Goal: Task Accomplishment & Management: Complete application form

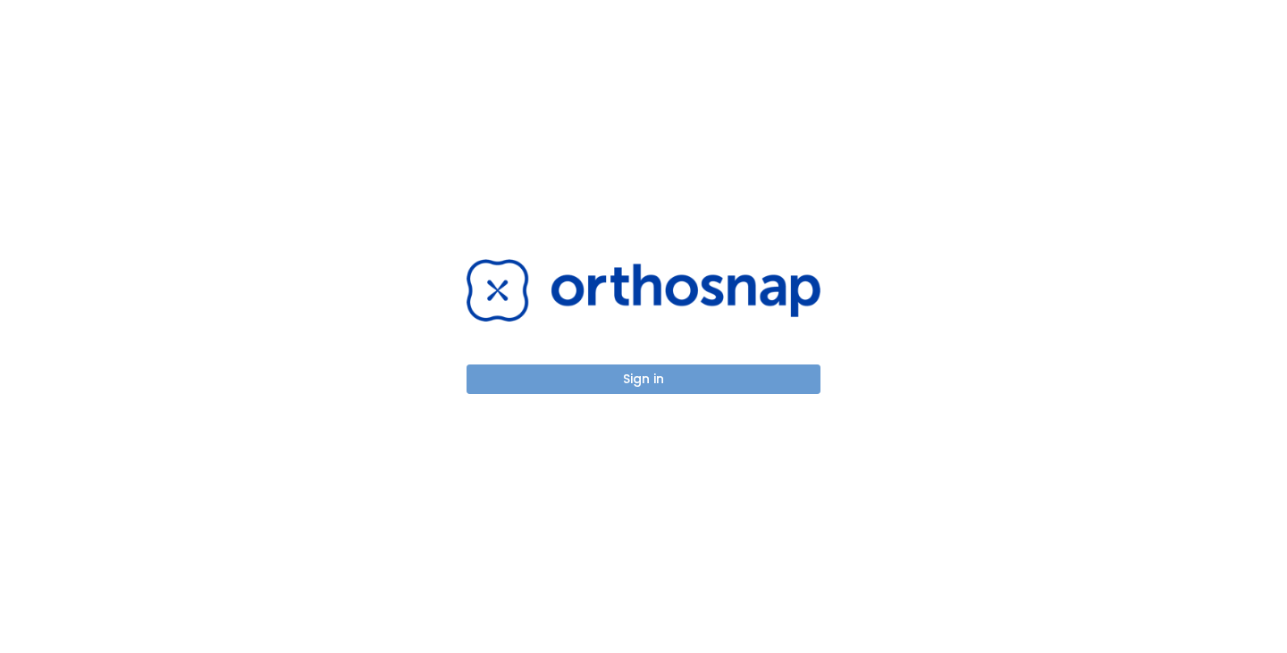
click at [701, 382] on button "Sign in" at bounding box center [643, 379] width 354 height 29
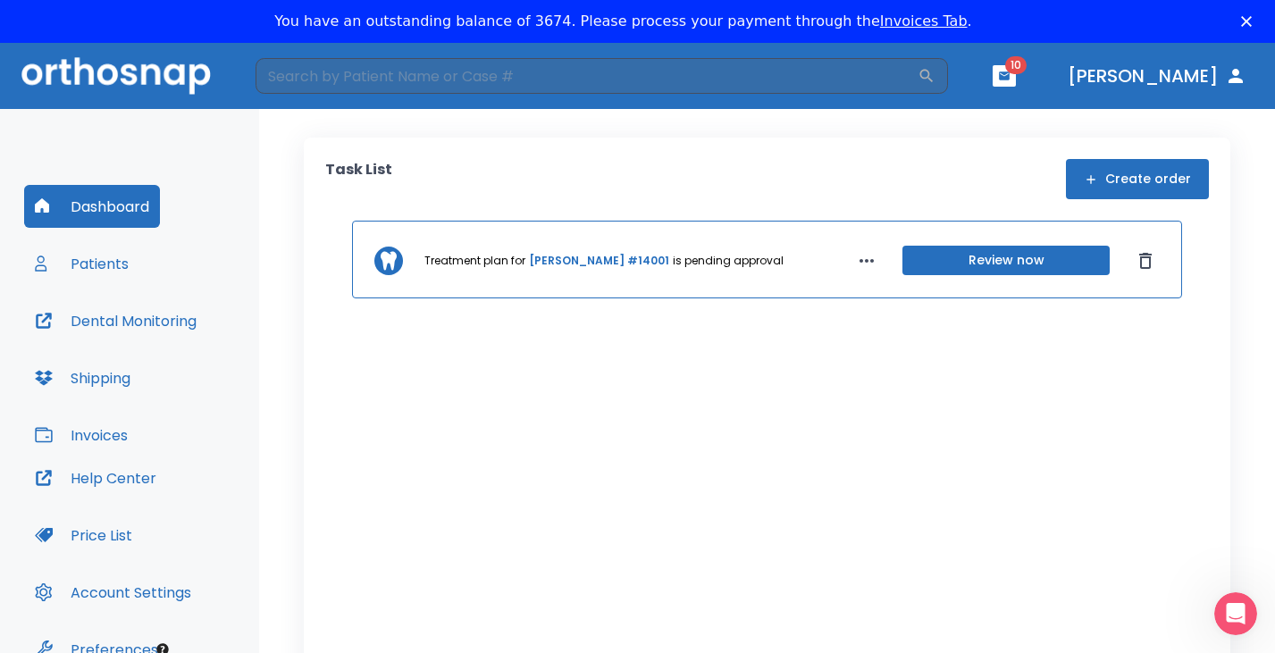
click at [905, 21] on link "Invoices Tab" at bounding box center [924, 21] width 88 height 17
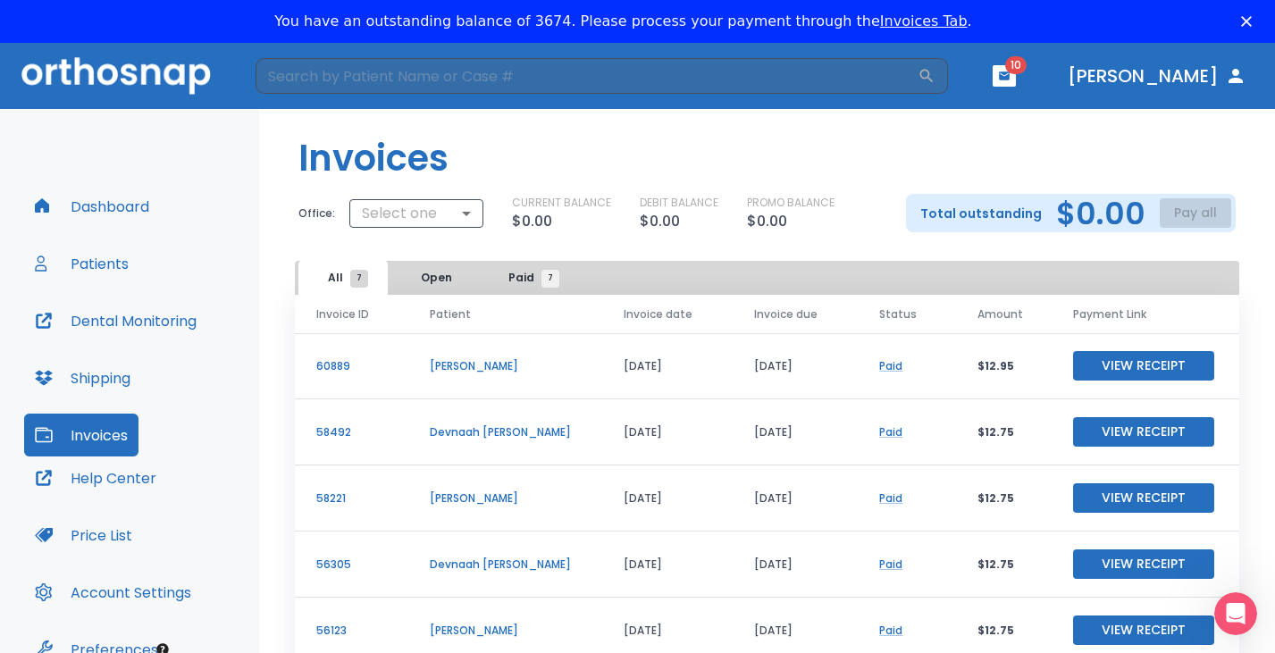
click at [122, 202] on button "Dashboard" at bounding box center [92, 206] width 136 height 43
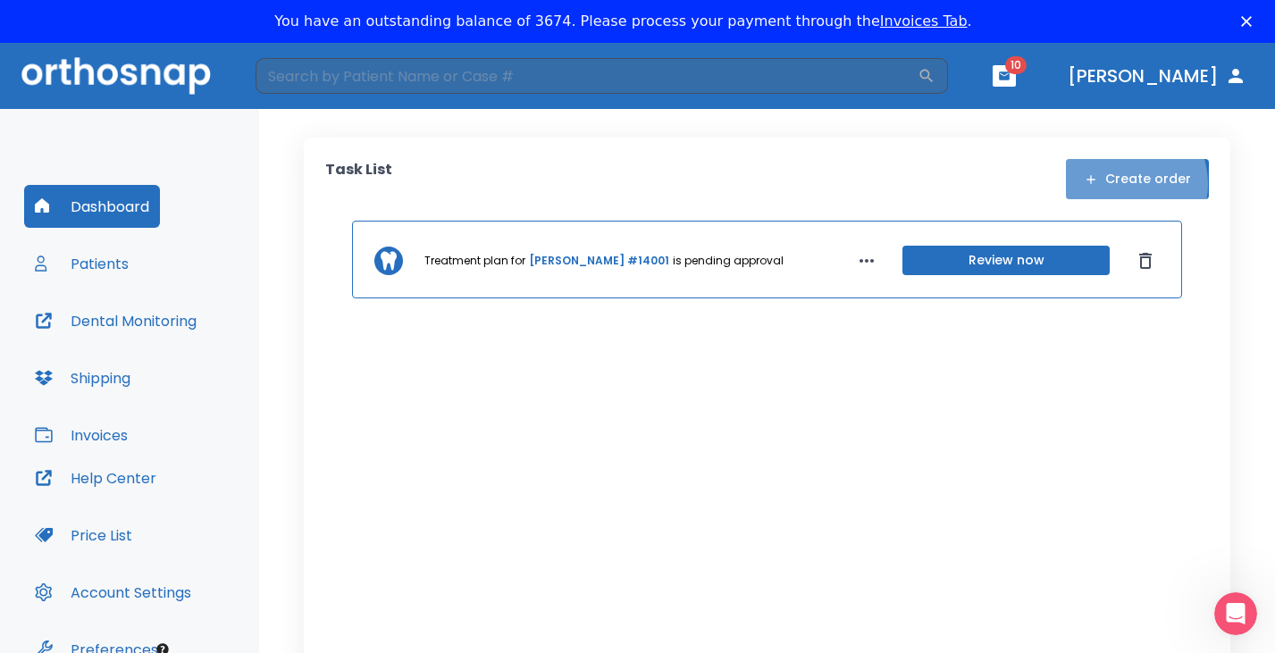
click at [1114, 184] on button "Create order" at bounding box center [1137, 179] width 143 height 40
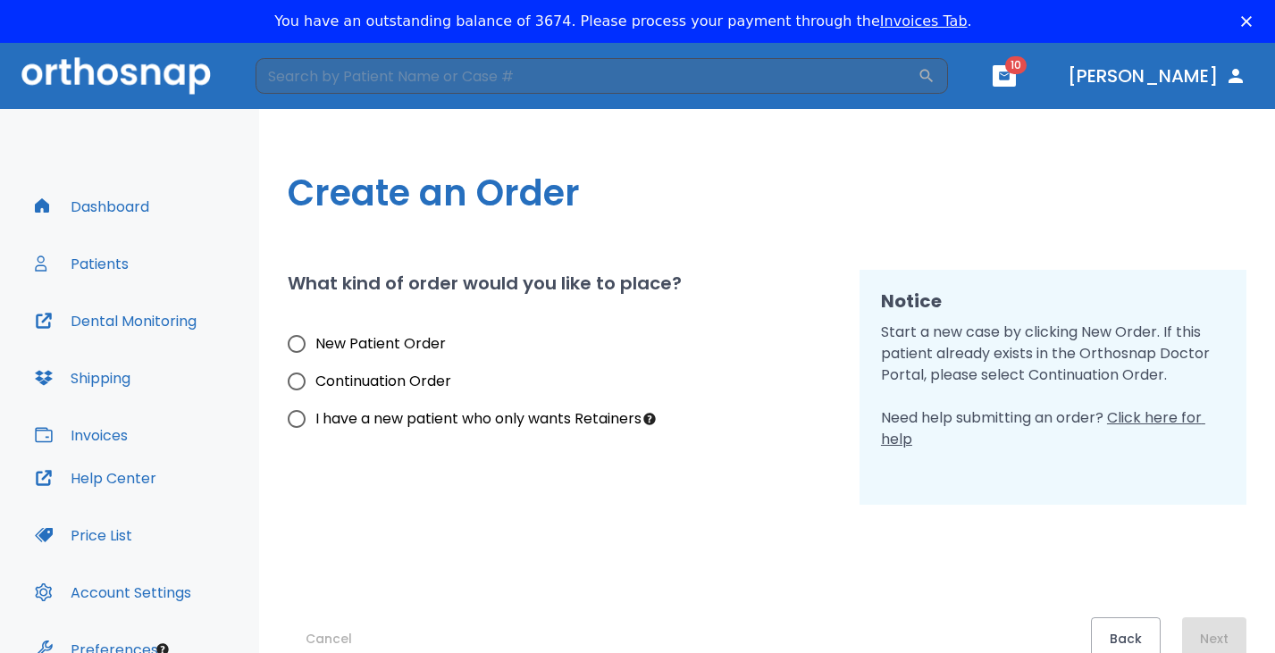
click at [407, 347] on span "New Patient Order" at bounding box center [380, 343] width 130 height 21
click at [315, 347] on input "New Patient Order" at bounding box center [297, 344] width 38 height 38
radio input "true"
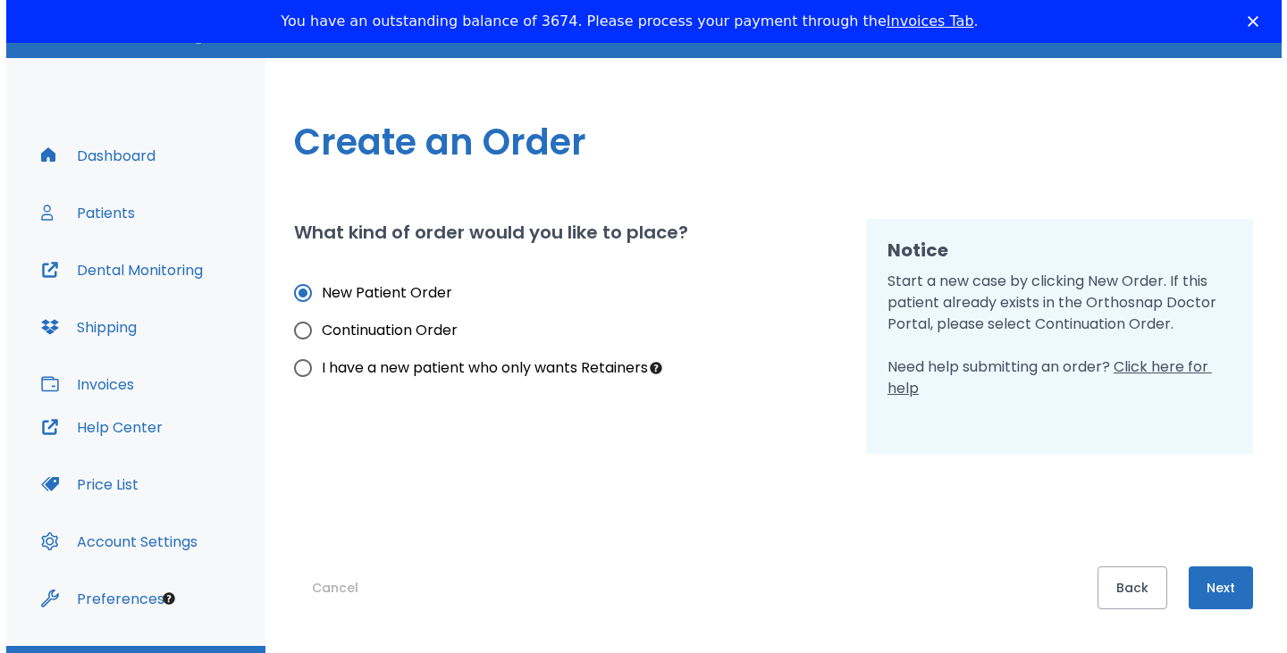
scroll to position [92, 0]
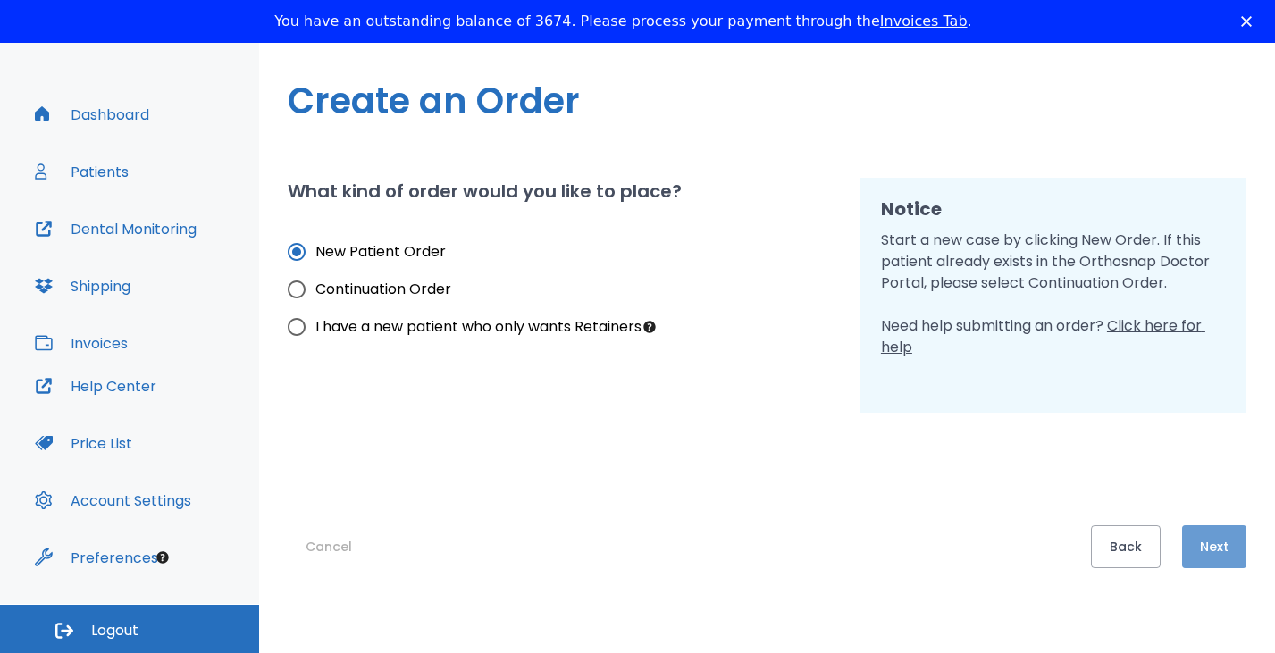
click at [1208, 558] on button "Next" at bounding box center [1214, 546] width 64 height 43
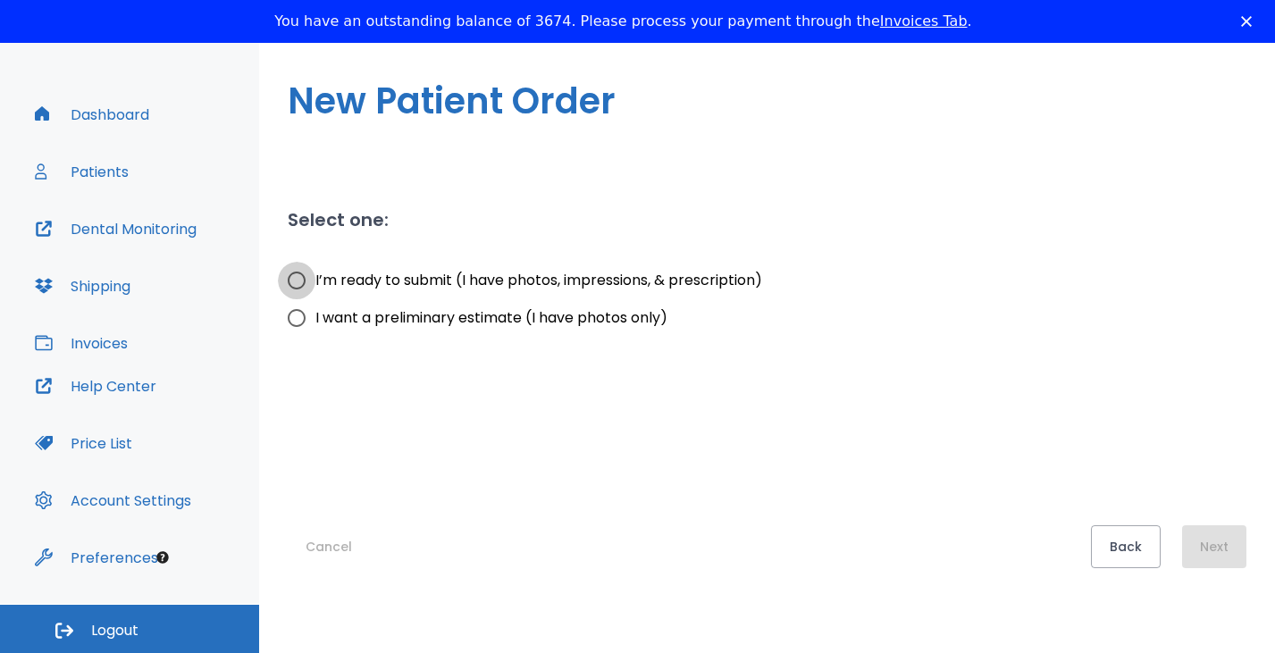
click at [294, 281] on input "I’m ready to submit (I have photos, impressions, & prescription)" at bounding box center [297, 281] width 38 height 38
radio input "true"
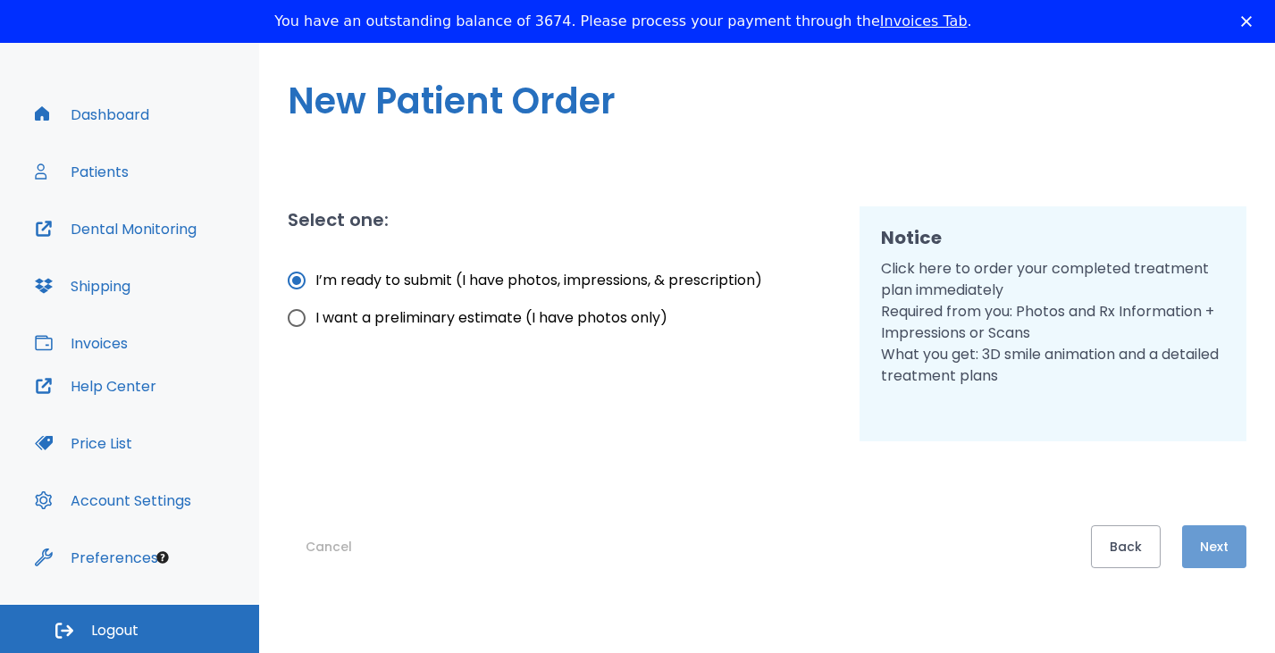
click at [1213, 550] on button "Next" at bounding box center [1214, 546] width 64 height 43
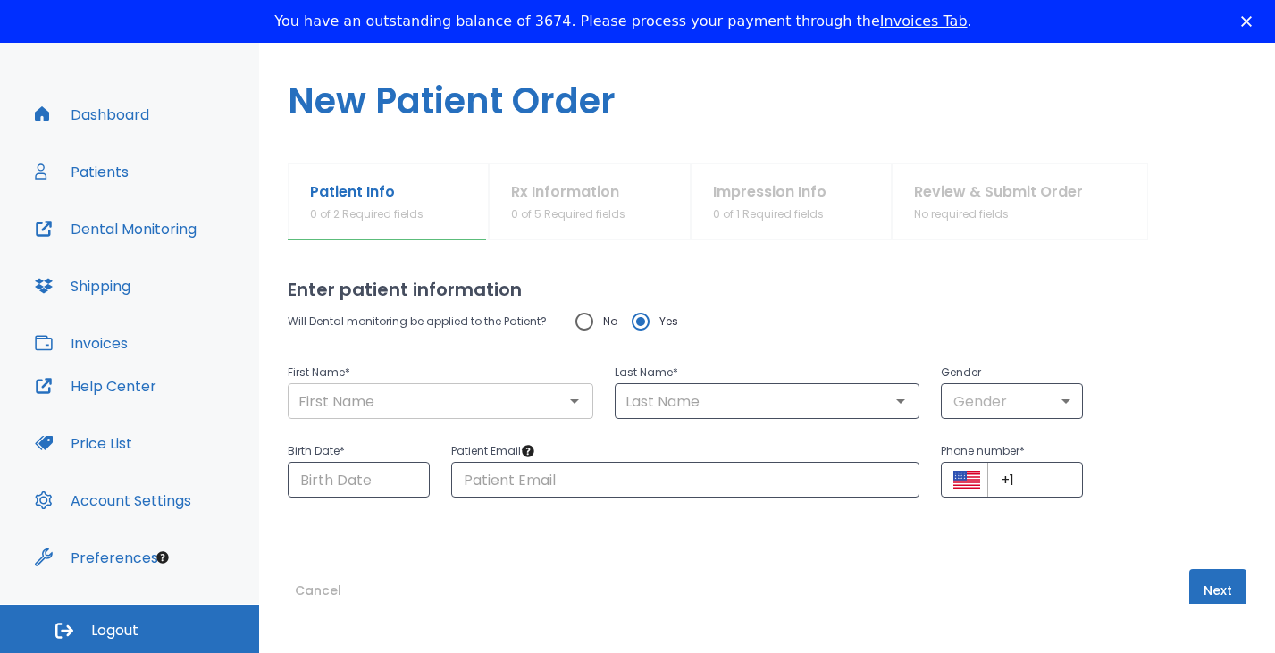
click at [466, 395] on input "text" at bounding box center [440, 401] width 295 height 25
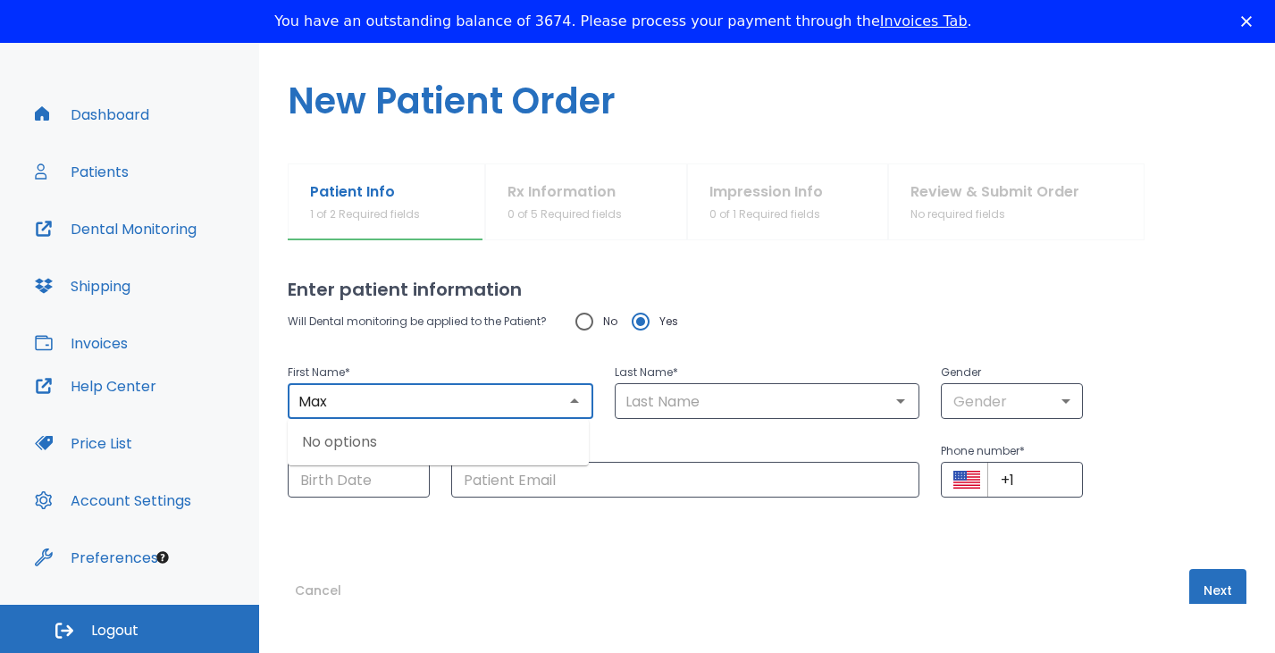
type input "Max"
click at [773, 395] on input "text" at bounding box center [767, 401] width 295 height 25
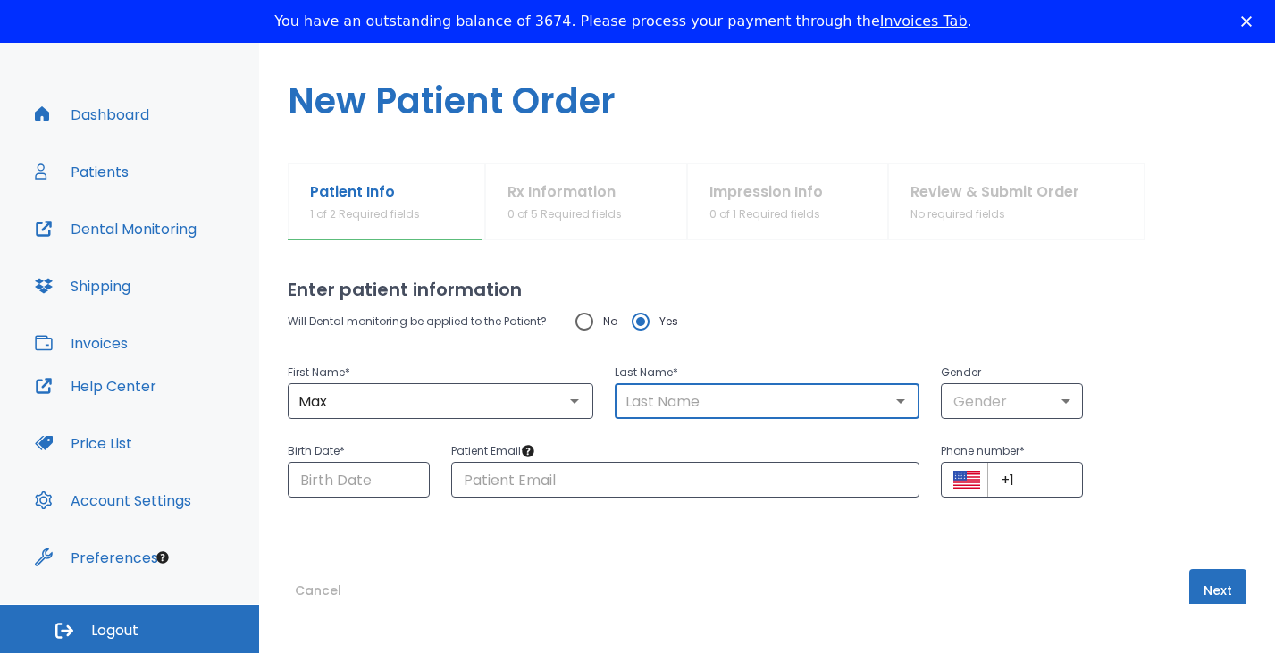
paste input "Coutreras"
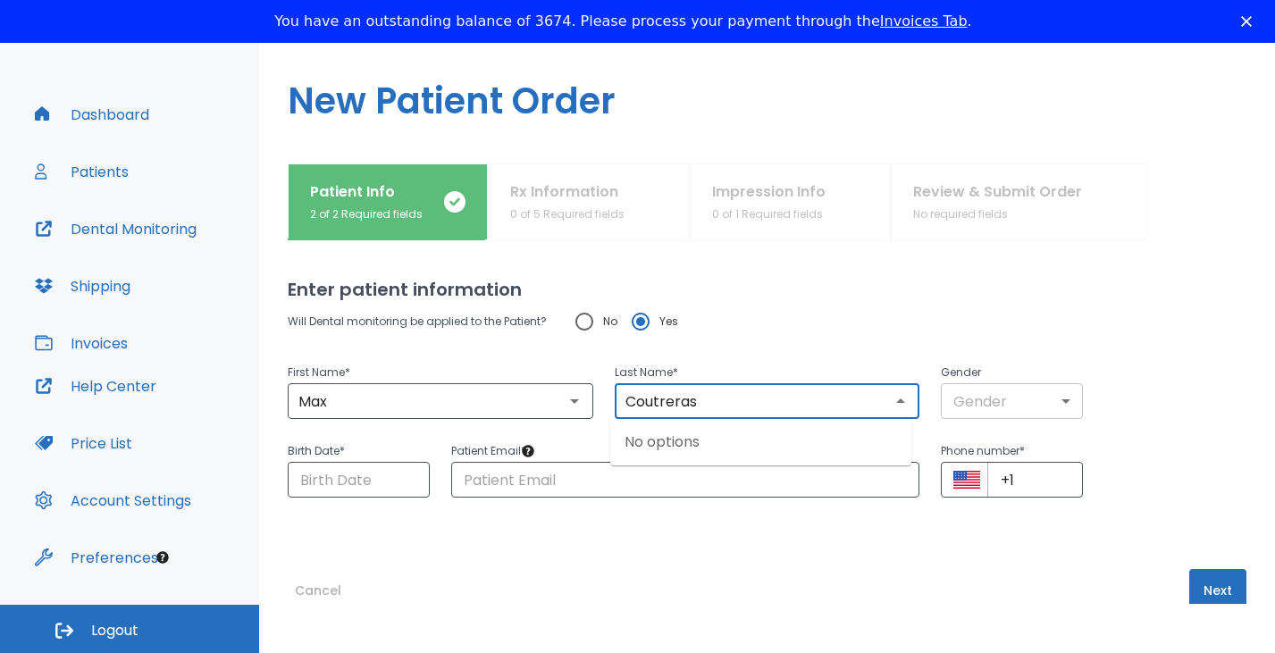
type input "Coutreras"
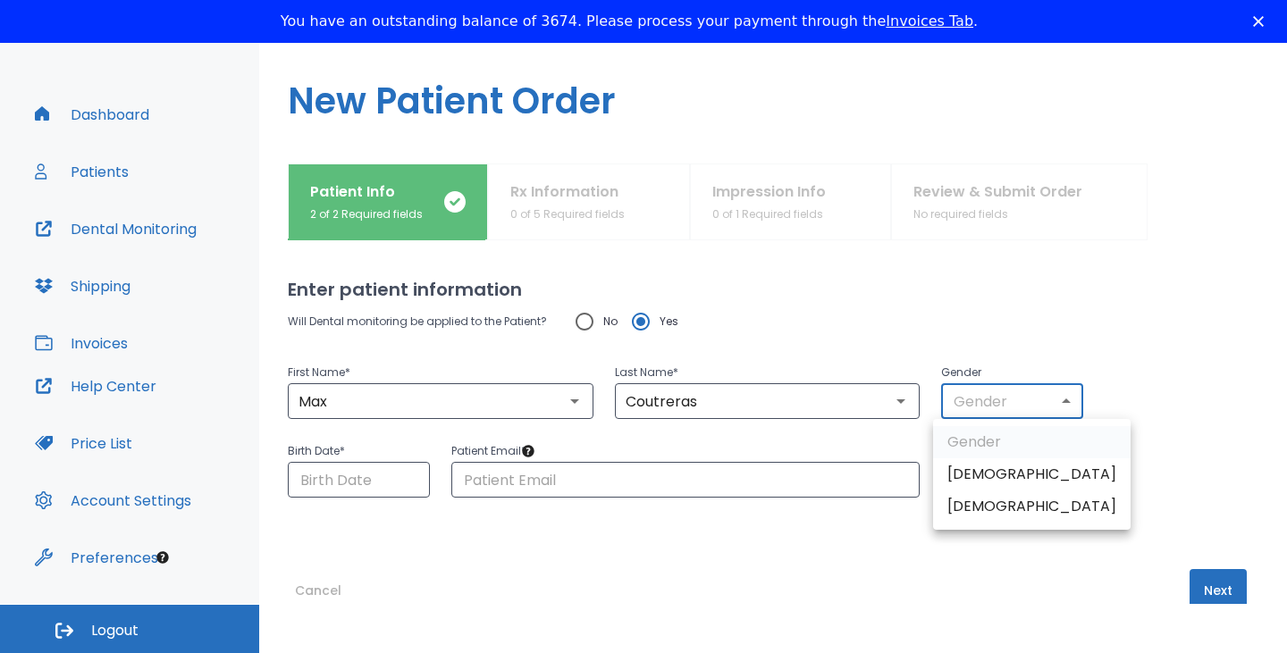
click at [1028, 407] on body "​ 10 Dr. Norian Dashboard Patients Dental Monitoring Shipping Invoices Help Cen…" at bounding box center [643, 277] width 1287 height 653
click at [987, 476] on li "Male" at bounding box center [1031, 474] width 197 height 32
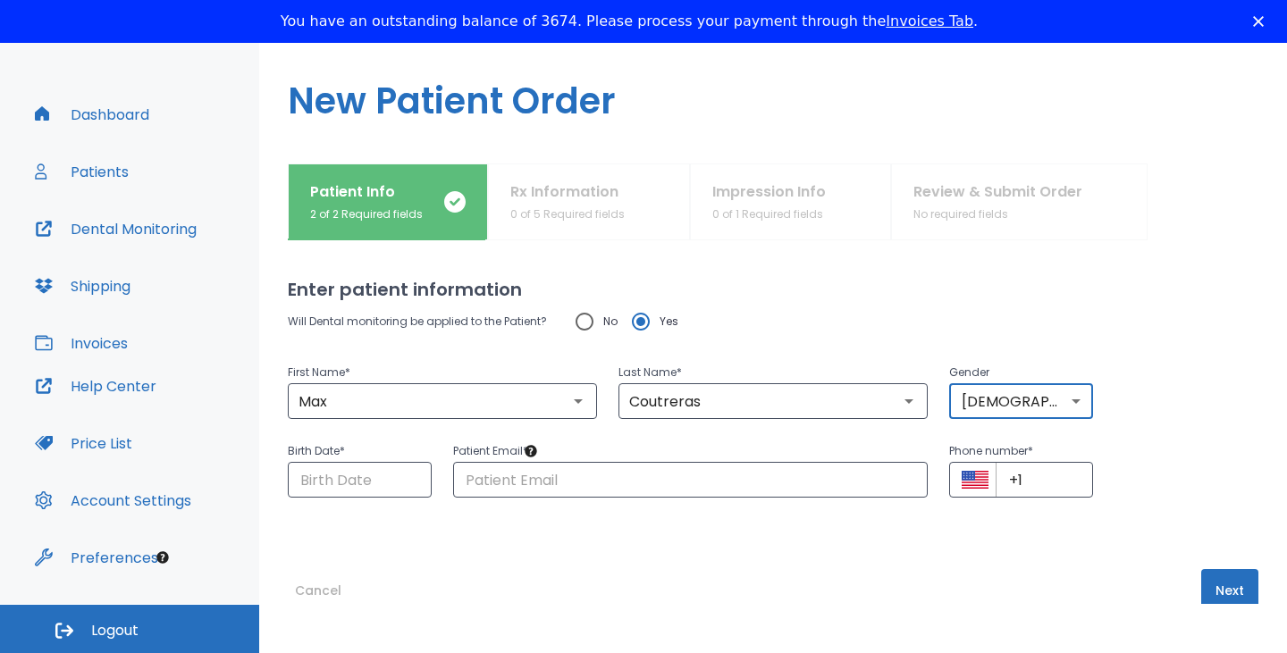
type input "1"
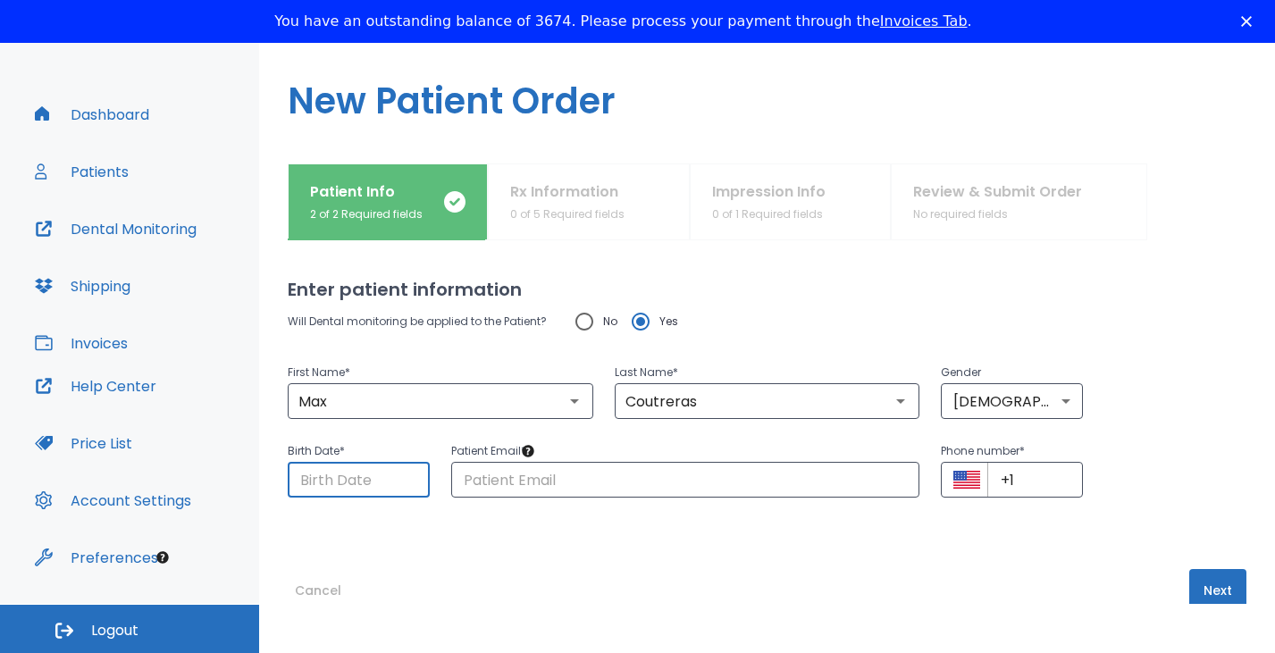
click at [348, 482] on input "Choose date" at bounding box center [359, 480] width 142 height 36
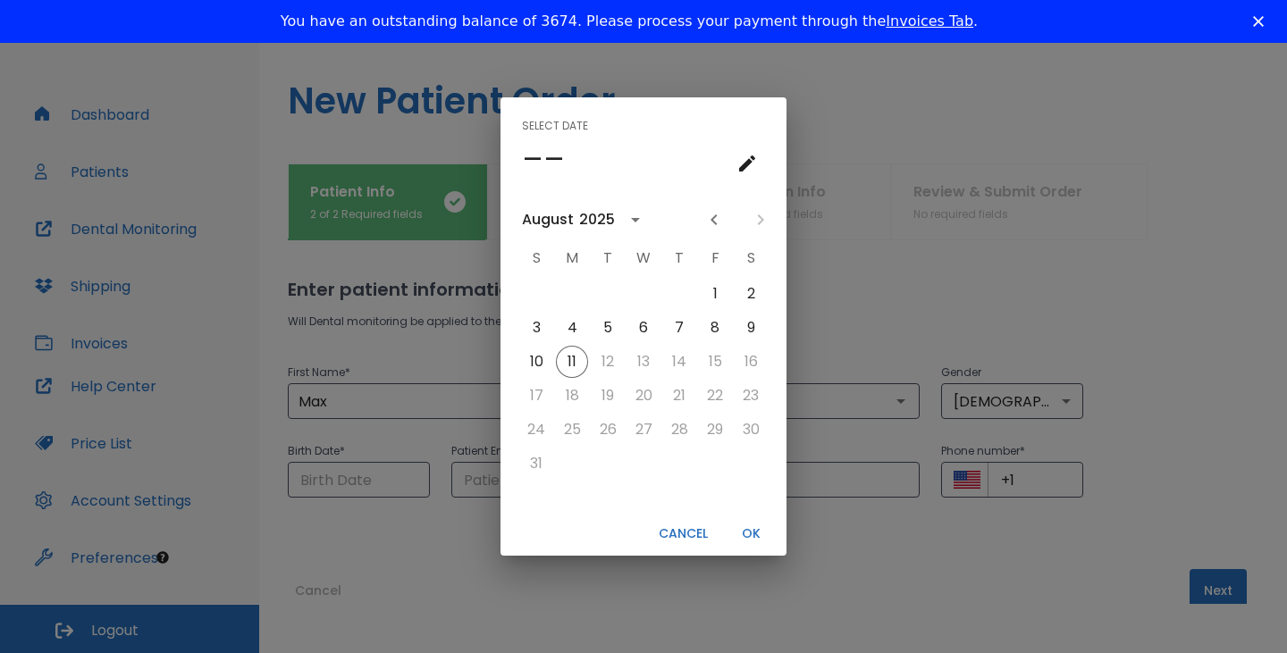
click at [602, 222] on div "2025" at bounding box center [597, 219] width 36 height 21
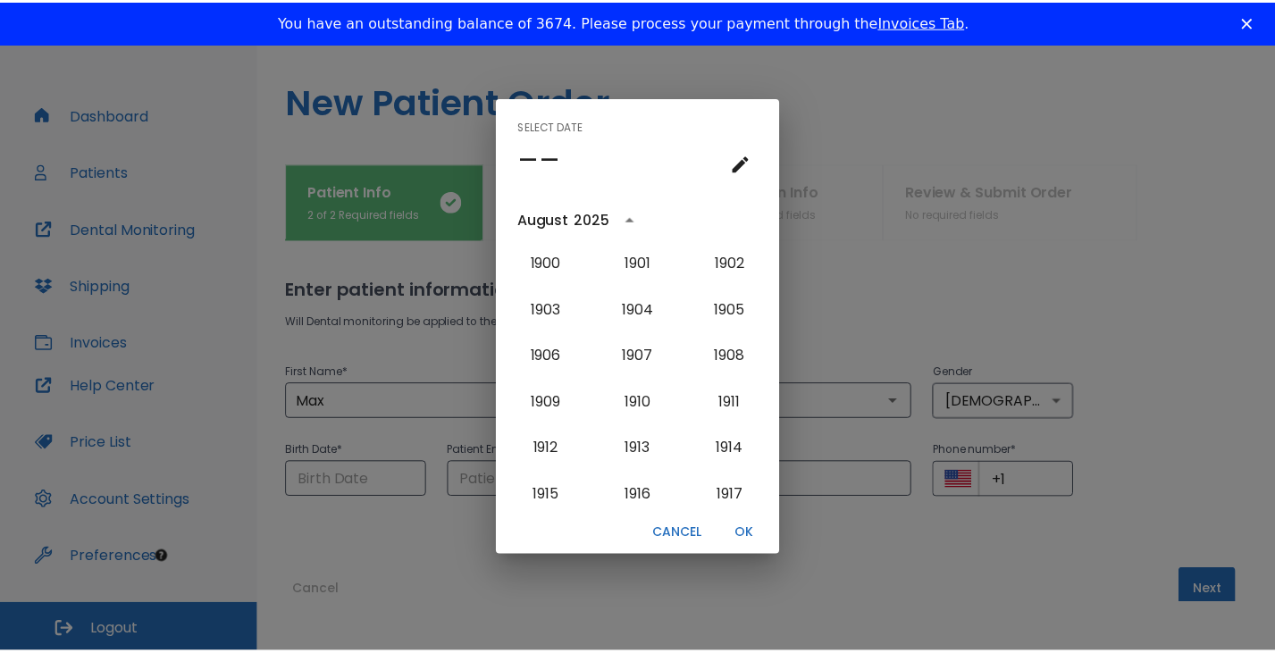
scroll to position [1792, 0]
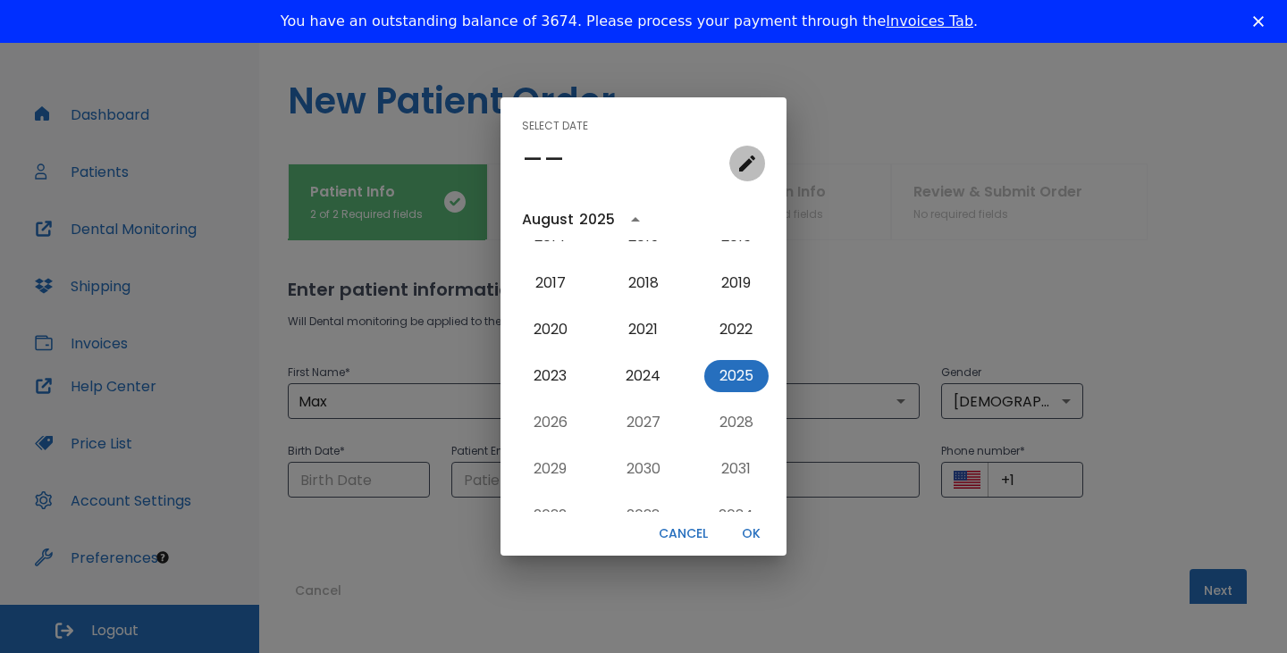
click at [750, 155] on icon "calendar view is open, go to text input view" at bounding box center [746, 163] width 21 height 21
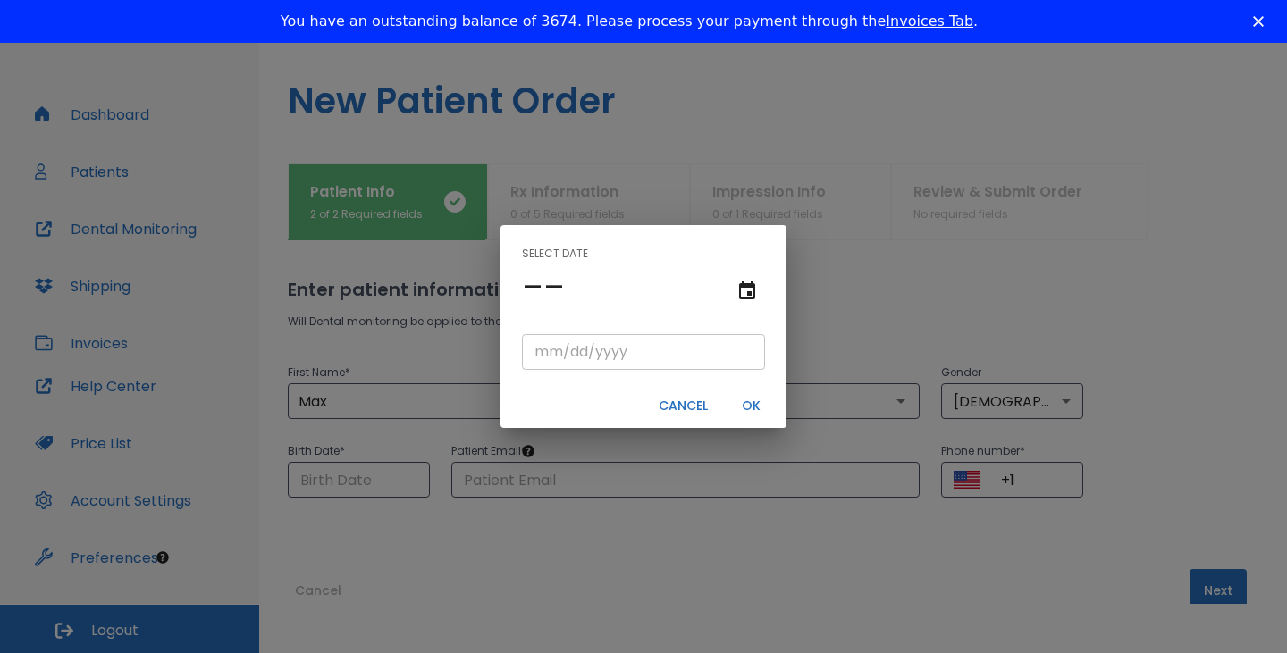
click at [656, 359] on input "tel" at bounding box center [643, 352] width 243 height 36
paste input "4/17/1984"
type input "04/17/1984"
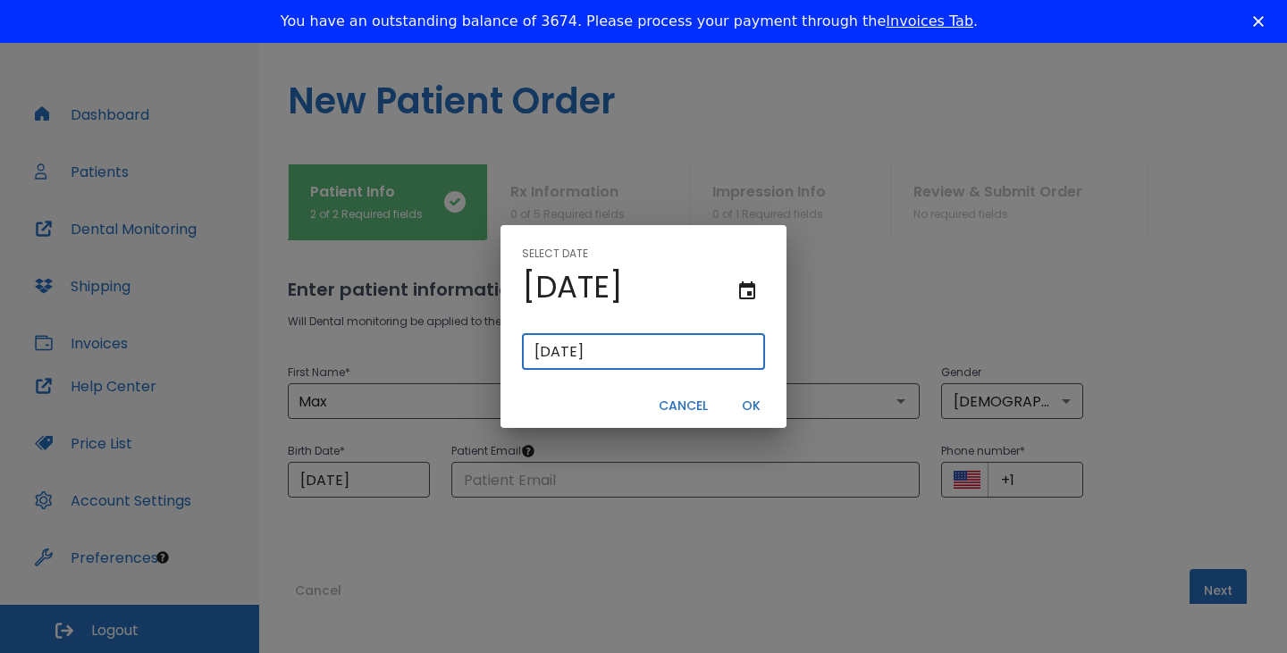
type input "4/17/1984"
click at [749, 407] on button "OK" at bounding box center [750, 405] width 57 height 29
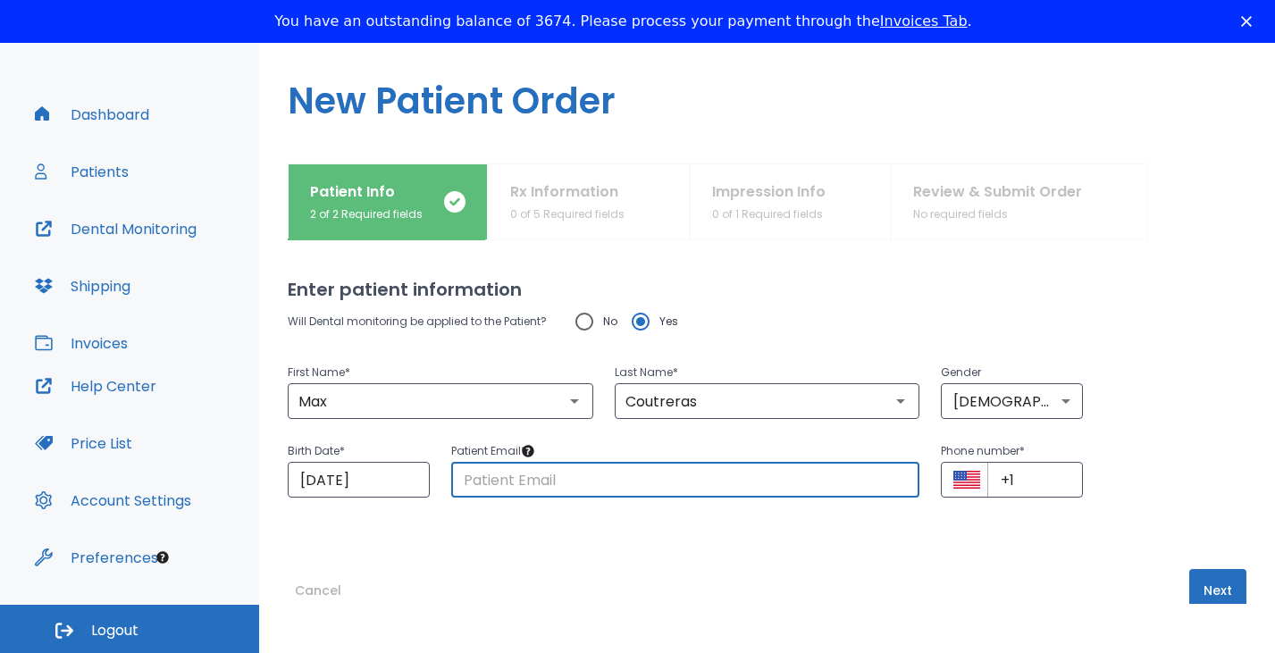
click at [748, 476] on input "text" at bounding box center [685, 480] width 469 height 36
paste input "achivers10@hotmail.com"
type input "achivers10@hotmail.com"
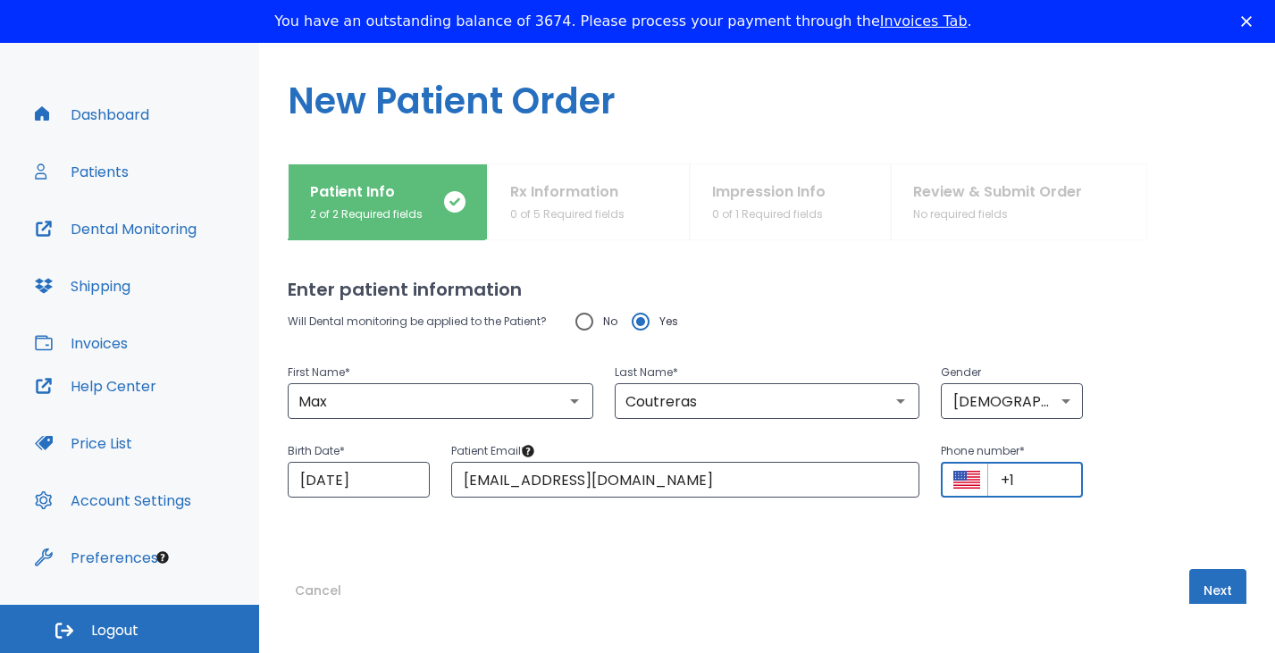
click at [1033, 483] on input "+1" at bounding box center [1035, 480] width 96 height 36
paste input "(215) 280-5274"
type input "+1 (215) 280-5274"
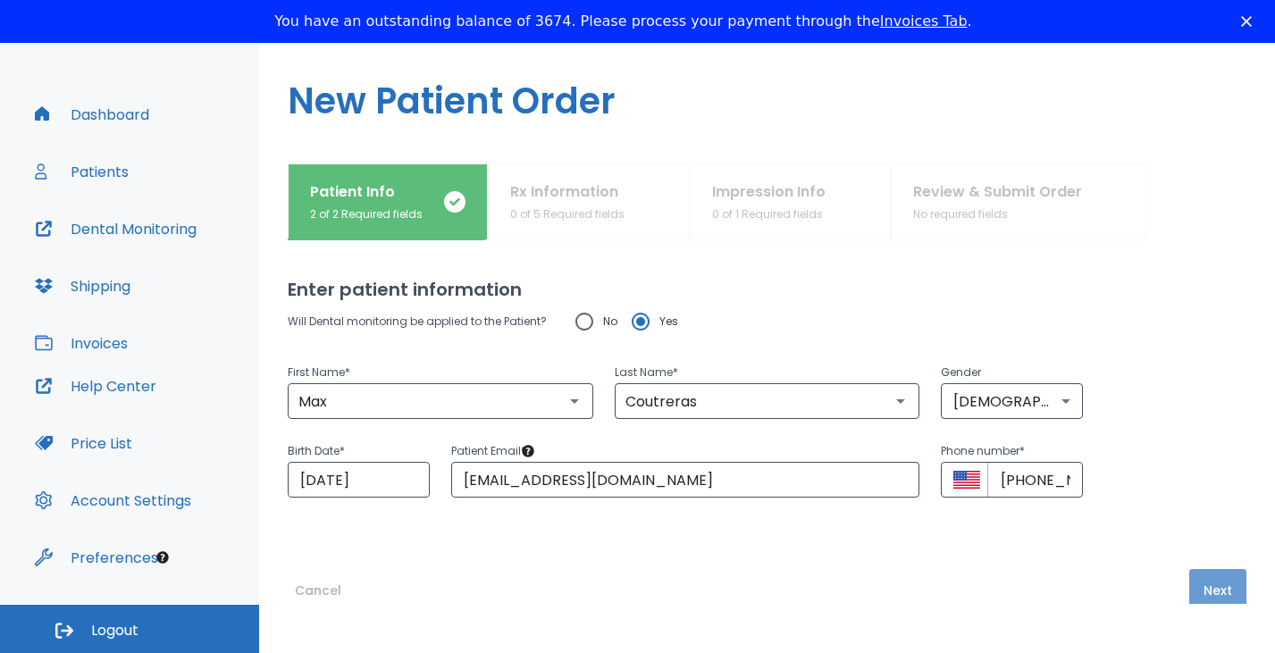
click at [1215, 585] on button "Next" at bounding box center [1217, 590] width 57 height 43
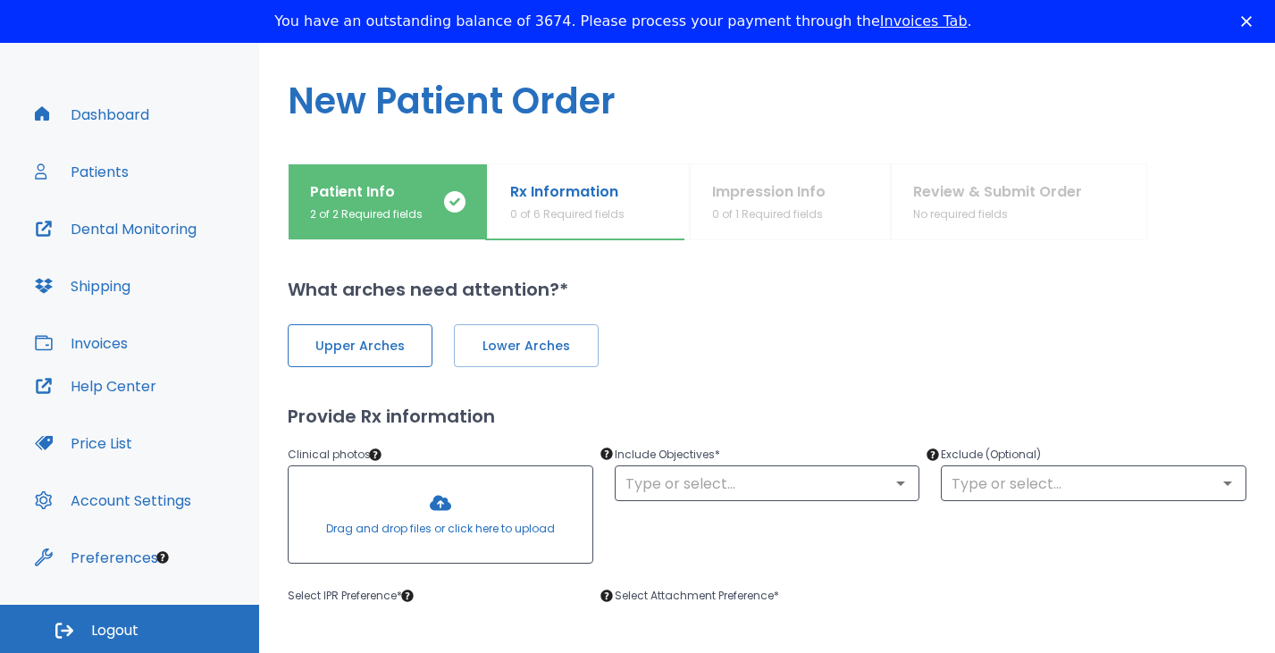
click at [379, 345] on span "Upper Arches" at bounding box center [359, 346] width 107 height 19
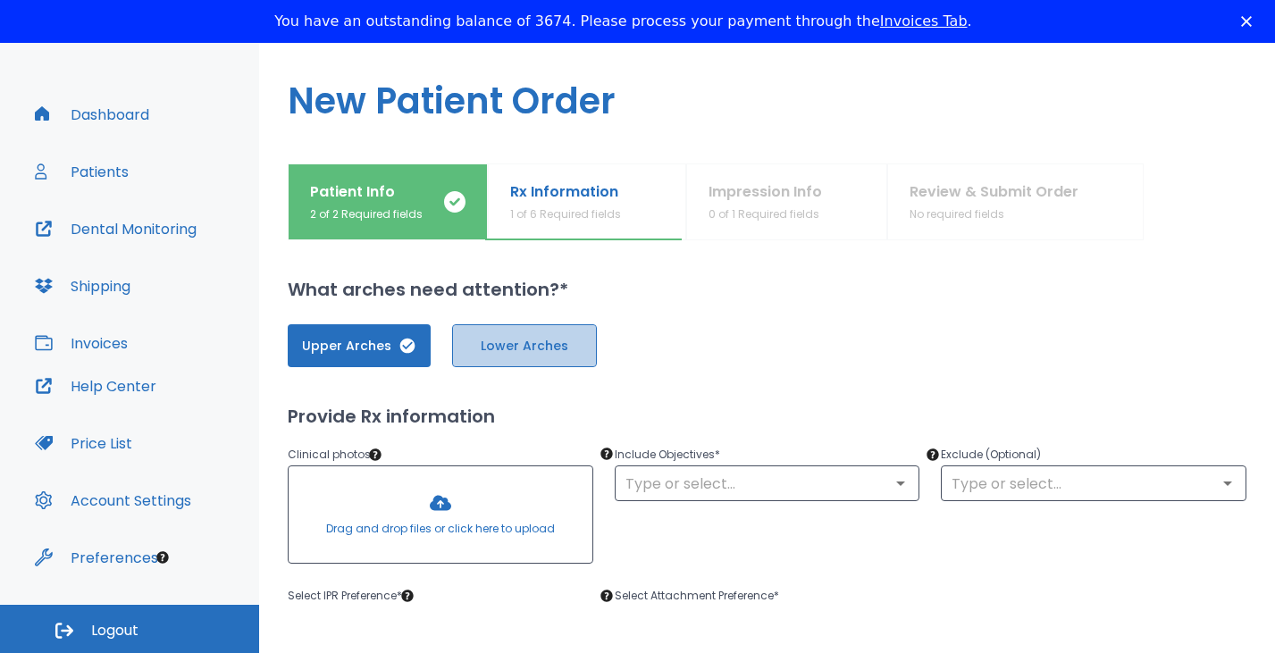
click at [500, 351] on span "Lower Arches" at bounding box center [524, 346] width 107 height 19
click at [444, 502] on div at bounding box center [441, 514] width 304 height 96
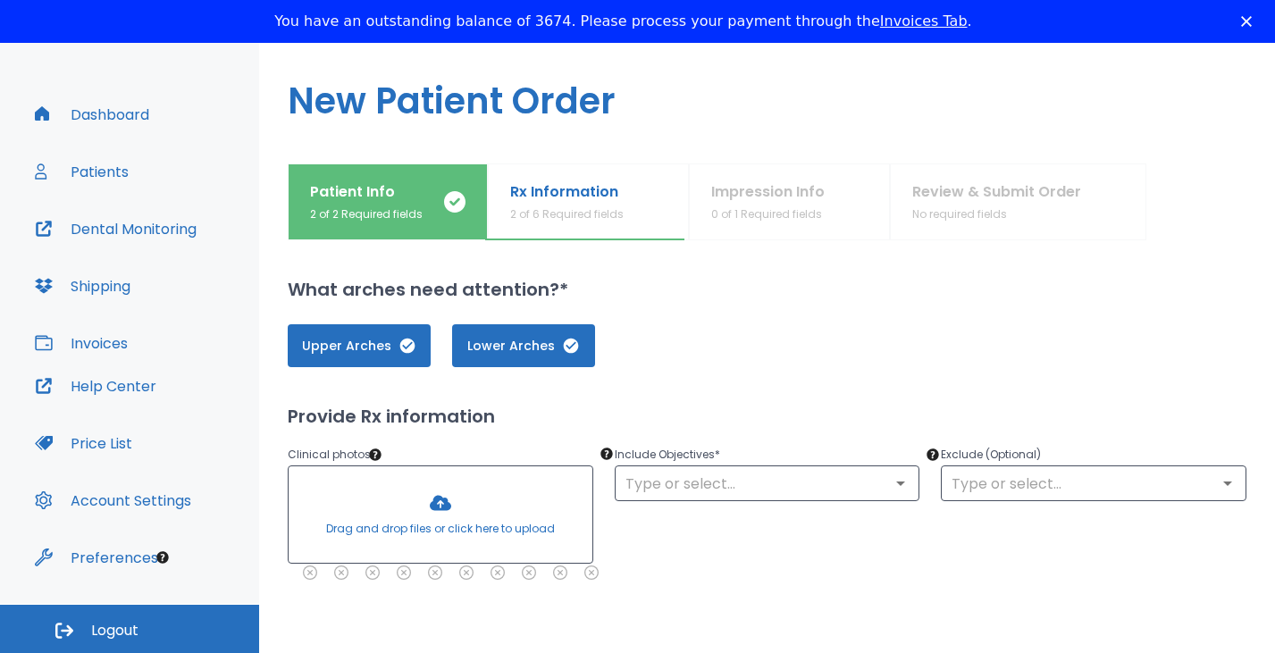
scroll to position [74, 0]
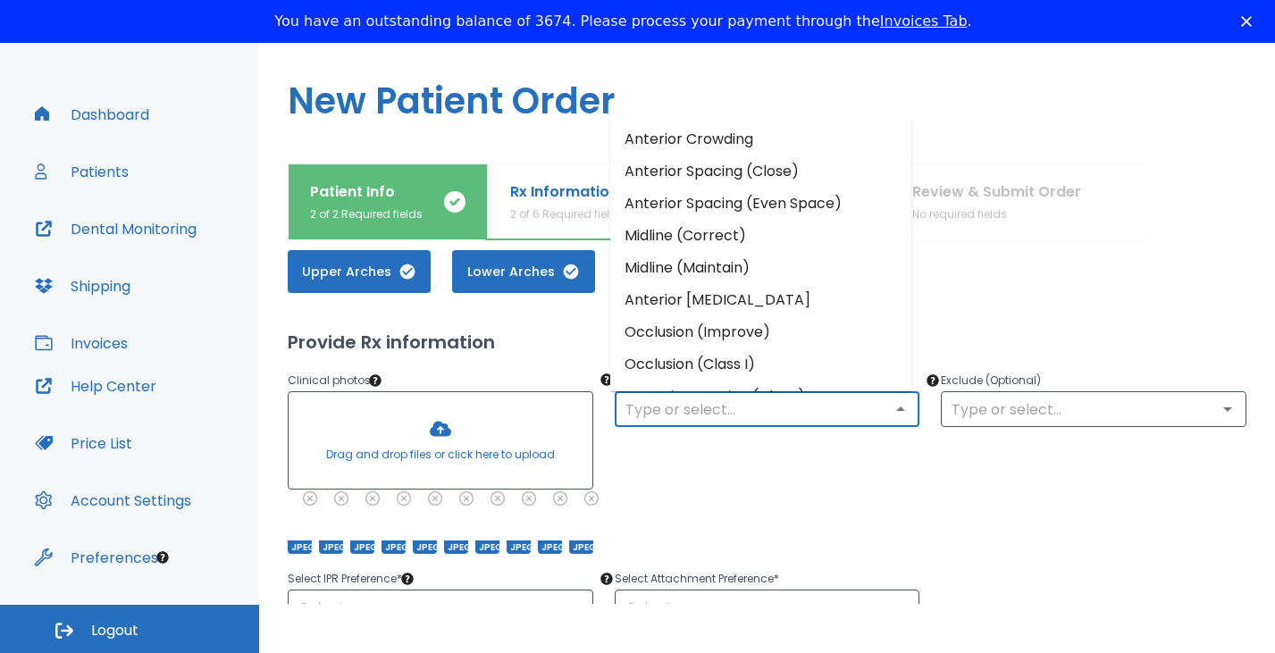
click at [818, 416] on input "text" at bounding box center [767, 409] width 295 height 25
click at [720, 138] on li "Anterior Crowding" at bounding box center [760, 139] width 301 height 32
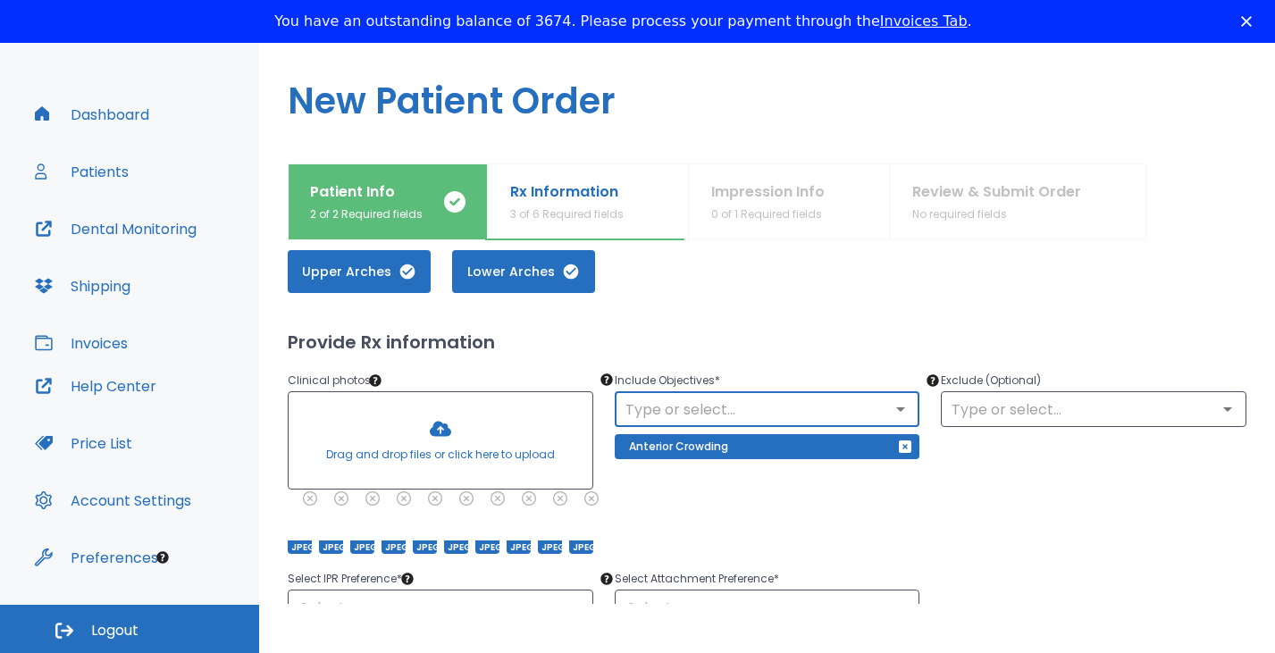
click at [768, 423] on div "​" at bounding box center [768, 409] width 306 height 36
click at [894, 415] on icon "Open" at bounding box center [900, 409] width 21 height 21
click at [727, 169] on div "Patient Info 2 of 2 Required fields Rx Information 3 of 6 Required fields Impre…" at bounding box center [767, 202] width 959 height 77
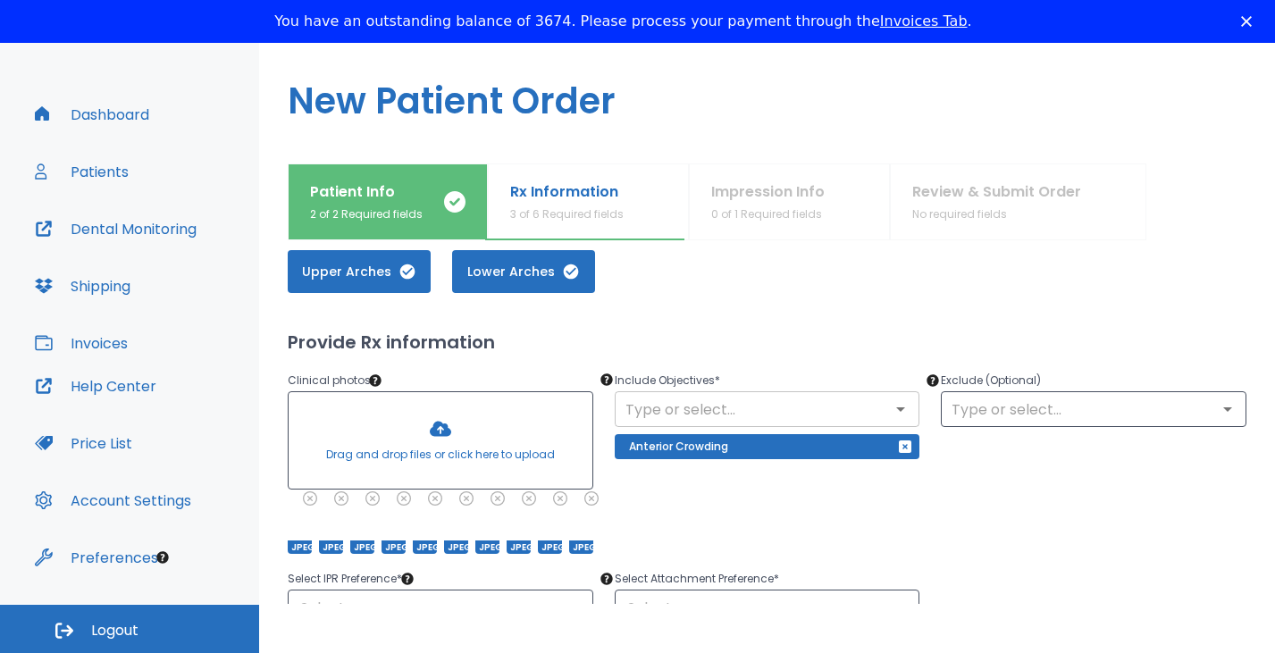
click at [896, 407] on icon "Open" at bounding box center [900, 409] width 21 height 21
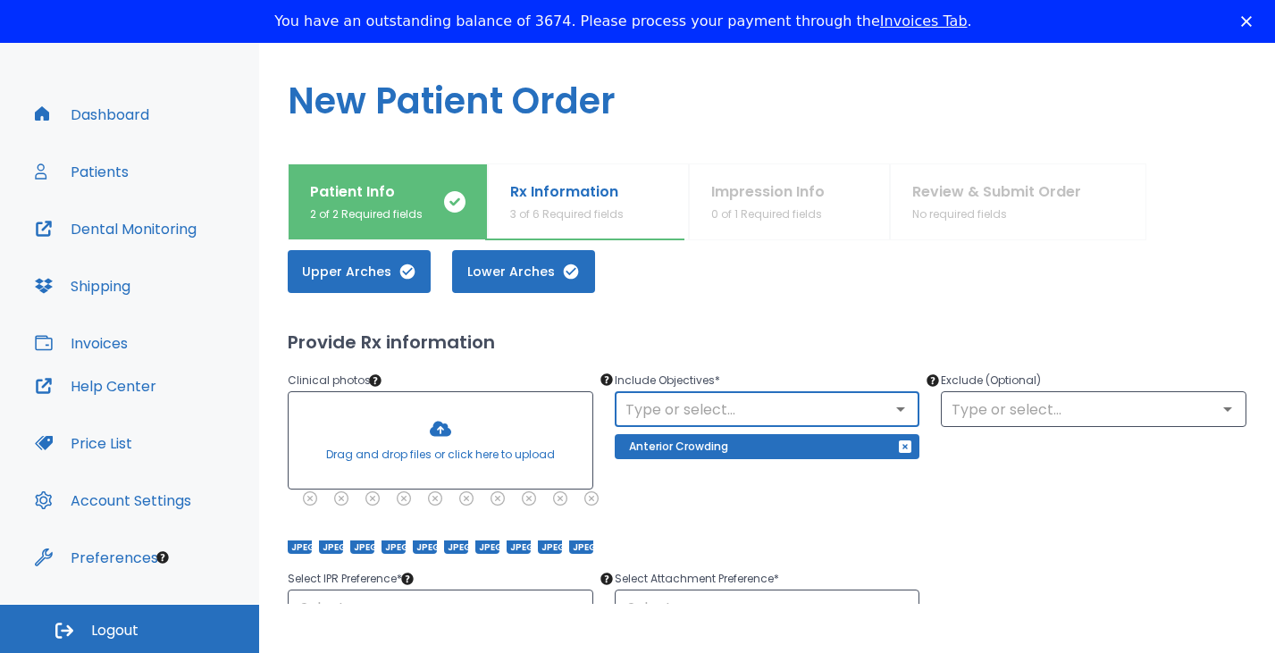
scroll to position [149, 0]
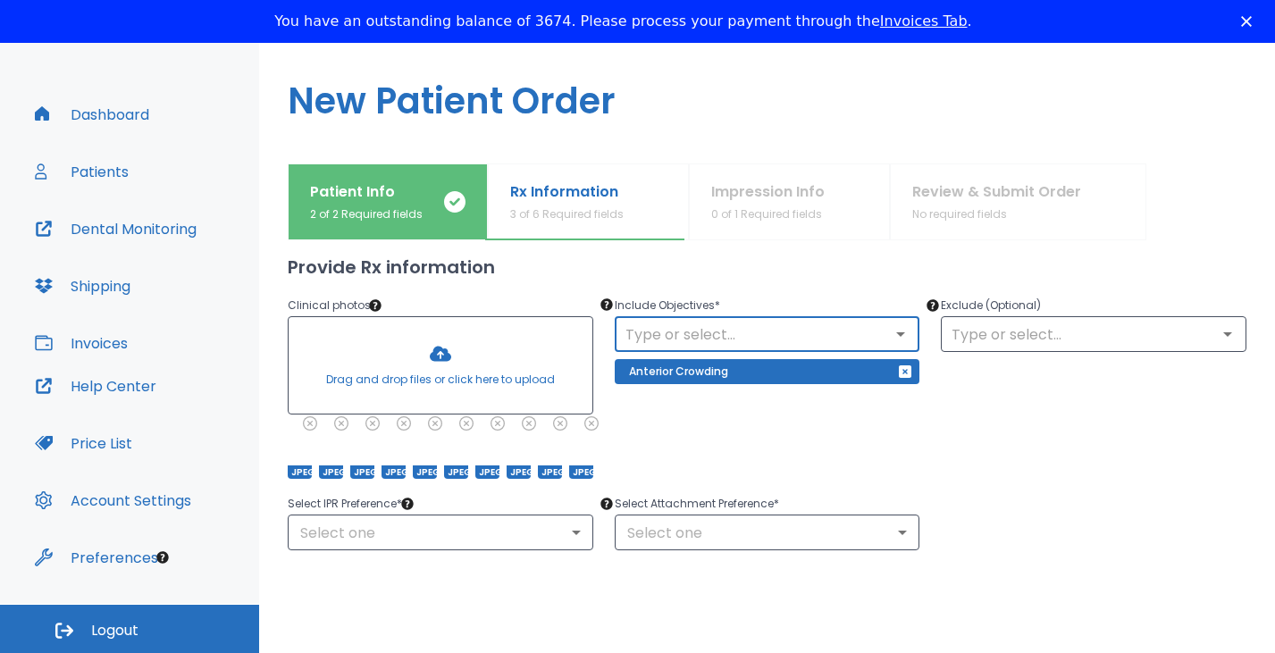
click at [890, 326] on icon "Open" at bounding box center [900, 333] width 21 height 21
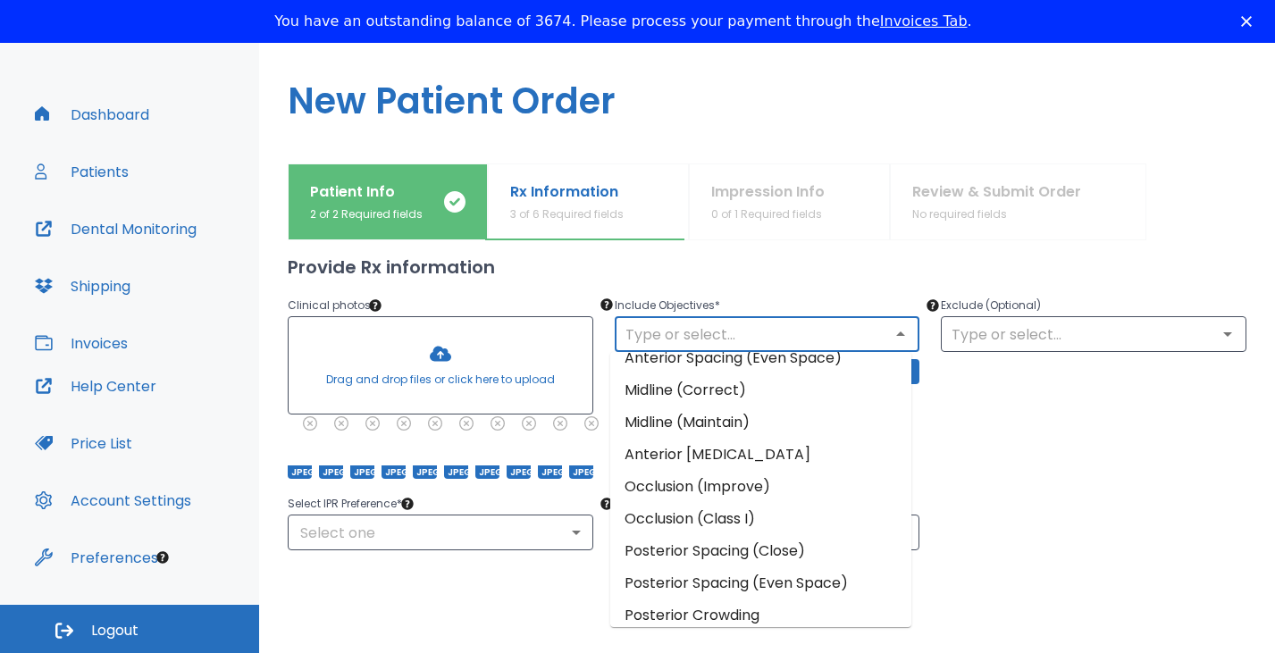
scroll to position [0, 0]
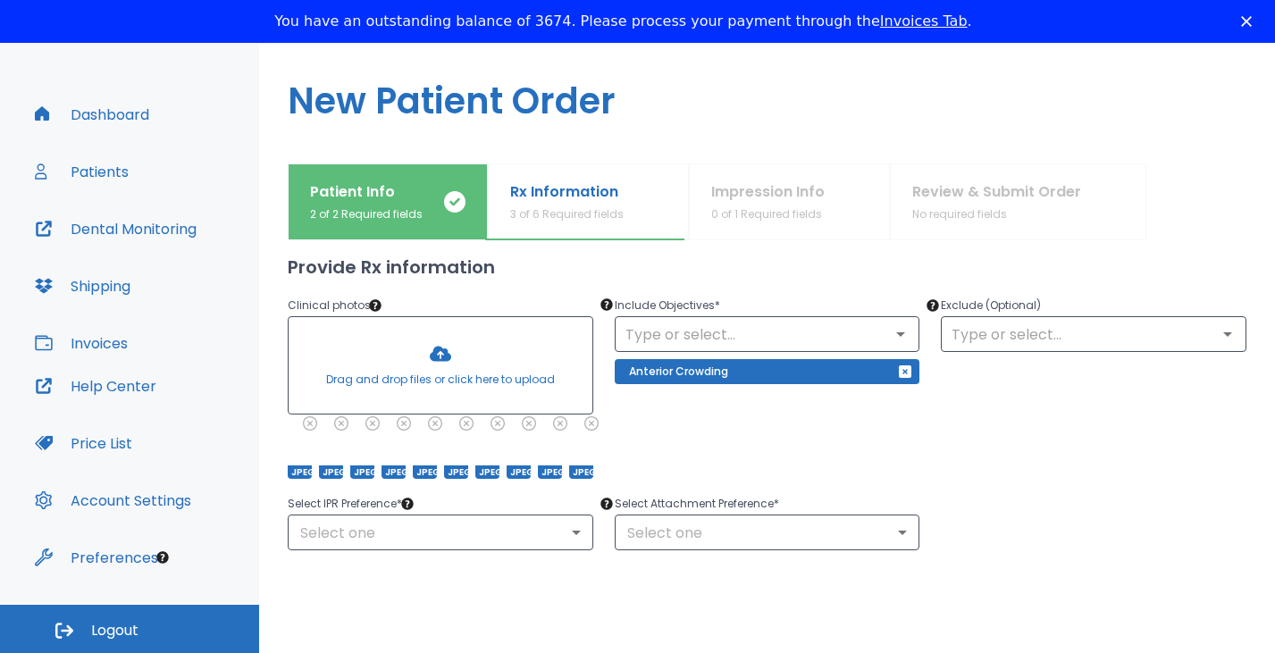
click at [1044, 505] on div "Select IPR Preference * Select one ​ Select Attachment Preference * Select one ​" at bounding box center [756, 511] width 980 height 79
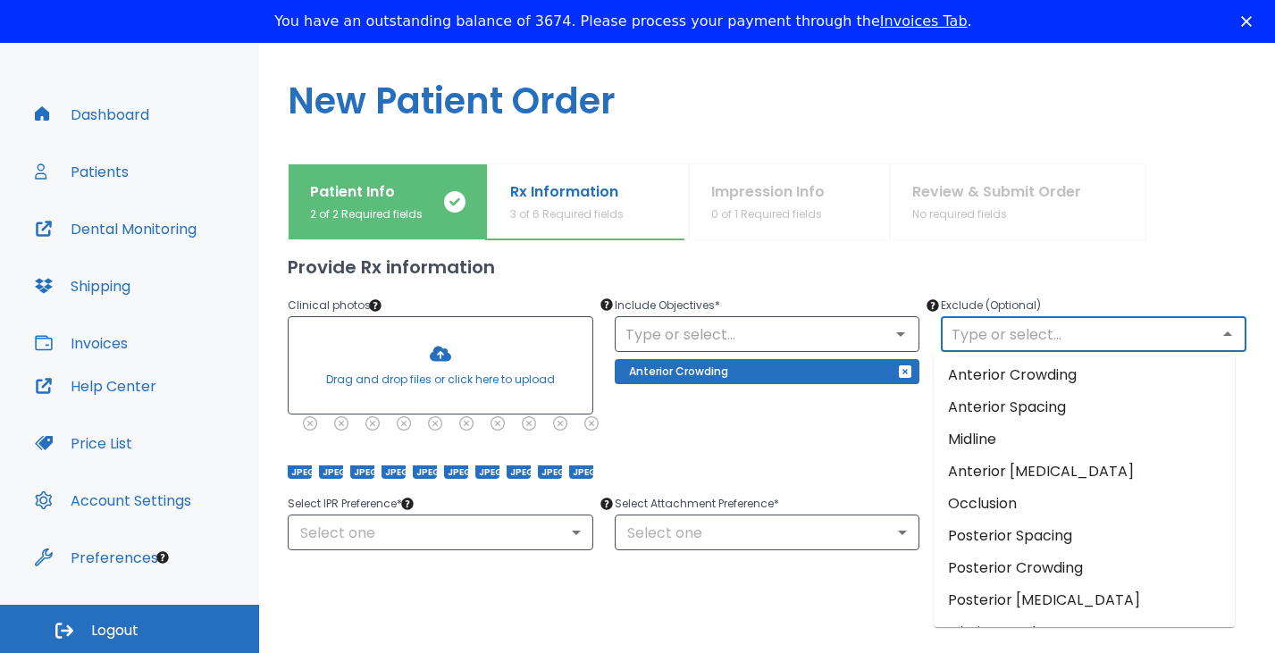
click at [1078, 336] on input "text" at bounding box center [1093, 334] width 295 height 25
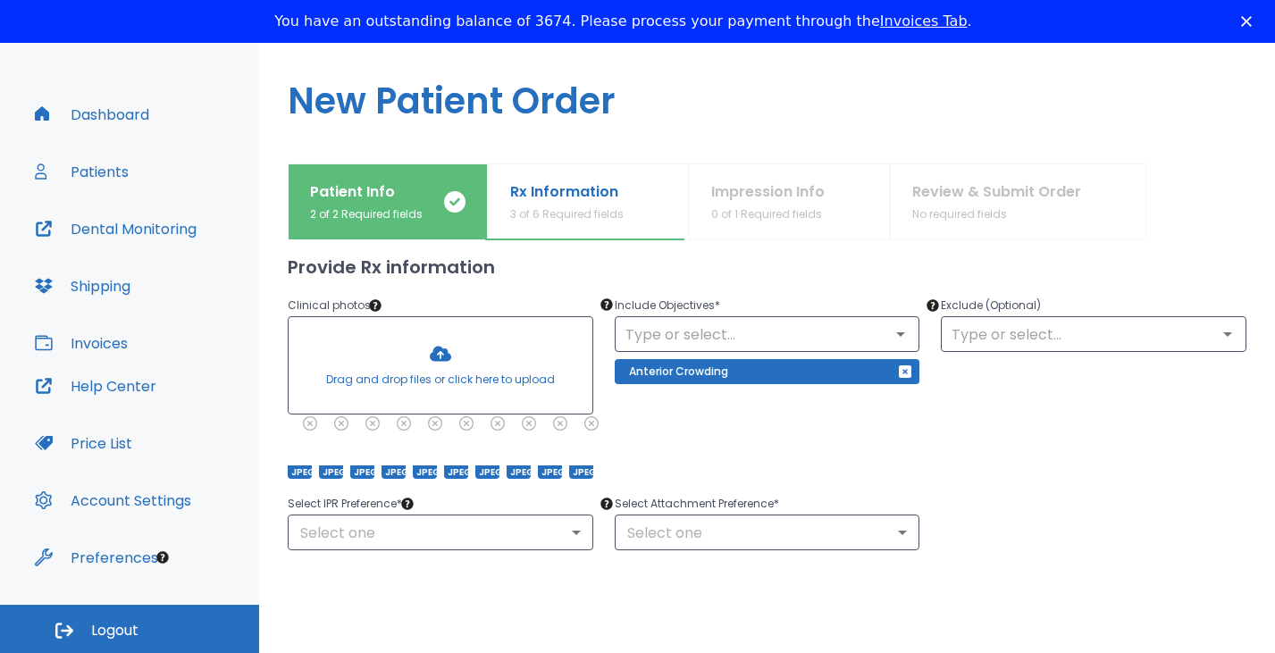
click at [856, 453] on div "Include Objectives * ​ Anterior Crowding" at bounding box center [756, 376] width 327 height 206
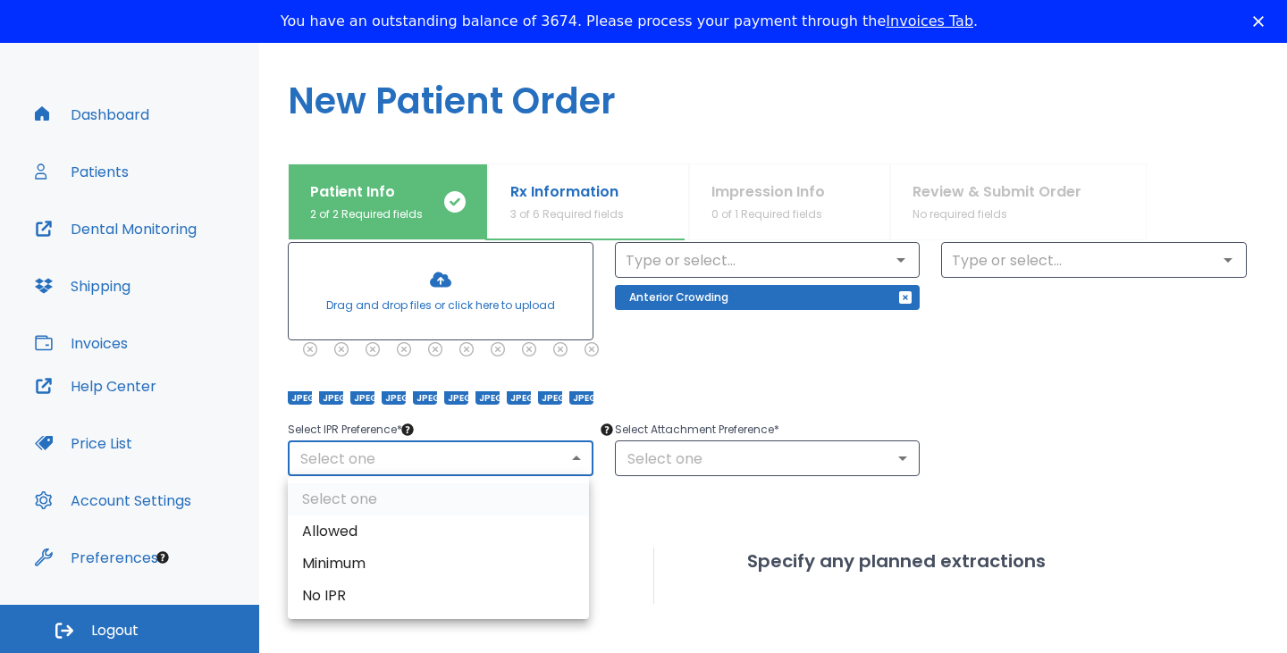
click at [550, 459] on body "​ 10 Dr. Norian Dashboard Patients Dental Monitoring Shipping Invoices Help Cen…" at bounding box center [643, 277] width 1287 height 653
click at [435, 532] on li "Allowed" at bounding box center [438, 532] width 301 height 32
type input "1"
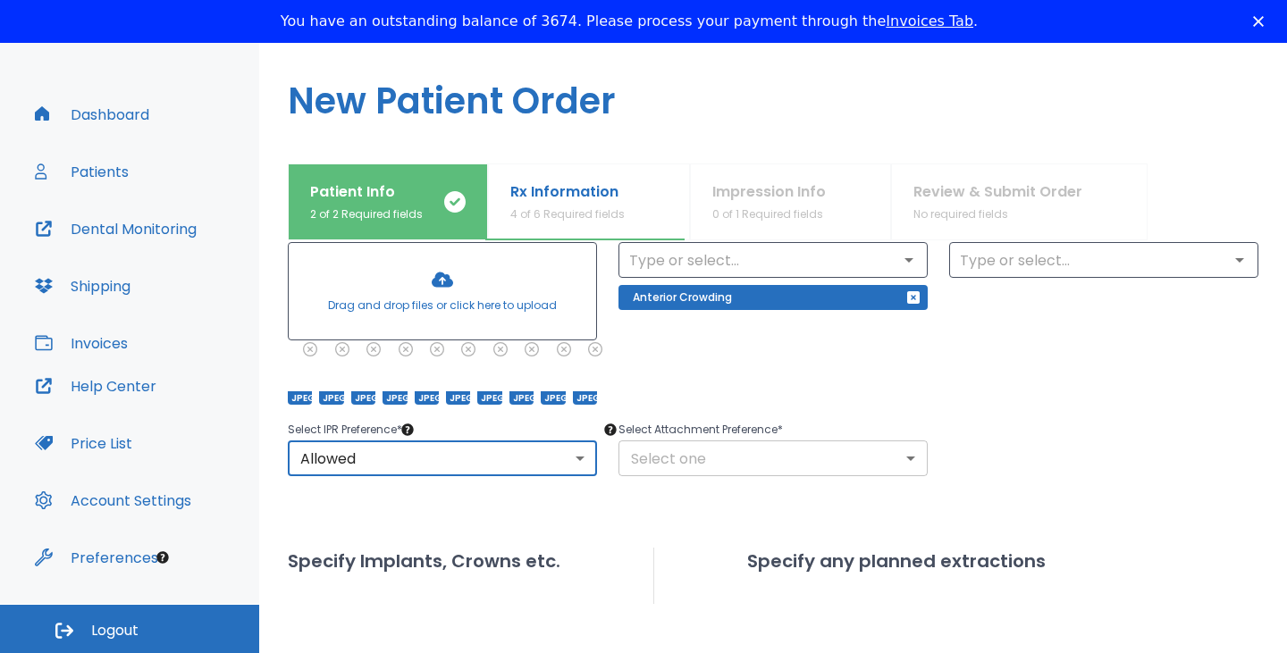
click at [692, 467] on body "​ 10 Dr. Norian Dashboard Patients Dental Monitoring Shipping Invoices Help Cen…" at bounding box center [643, 277] width 1287 height 653
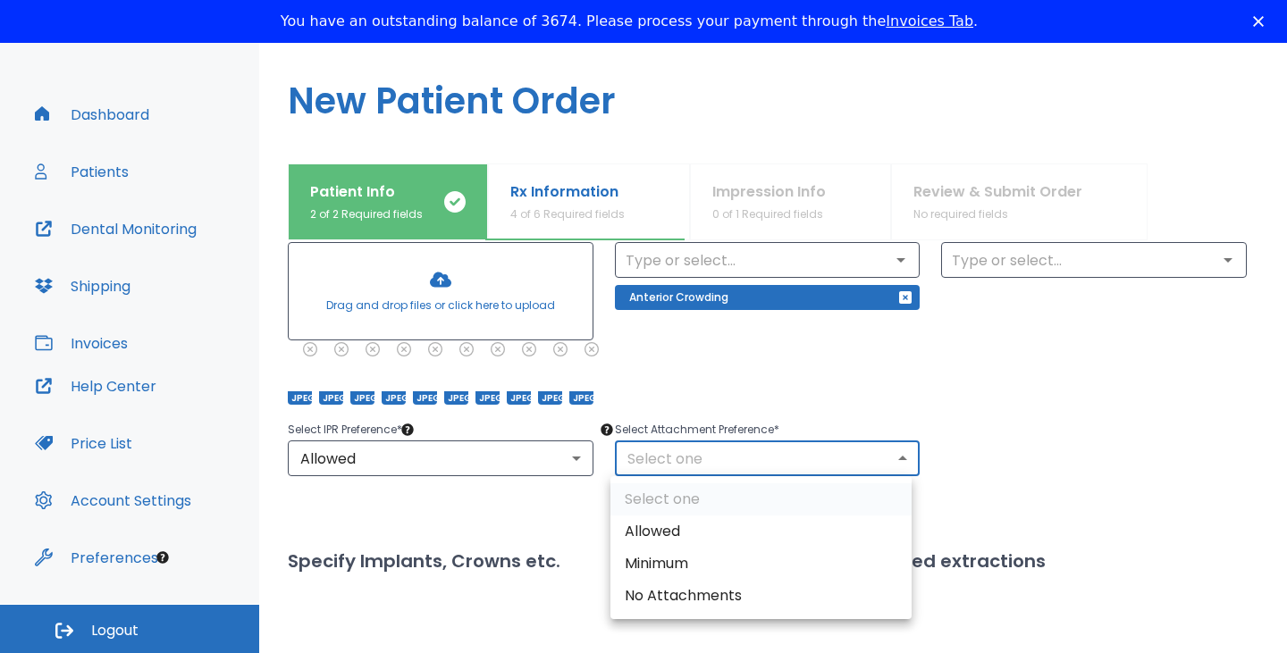
click at [671, 534] on li "Allowed" at bounding box center [760, 532] width 301 height 32
type input "1"
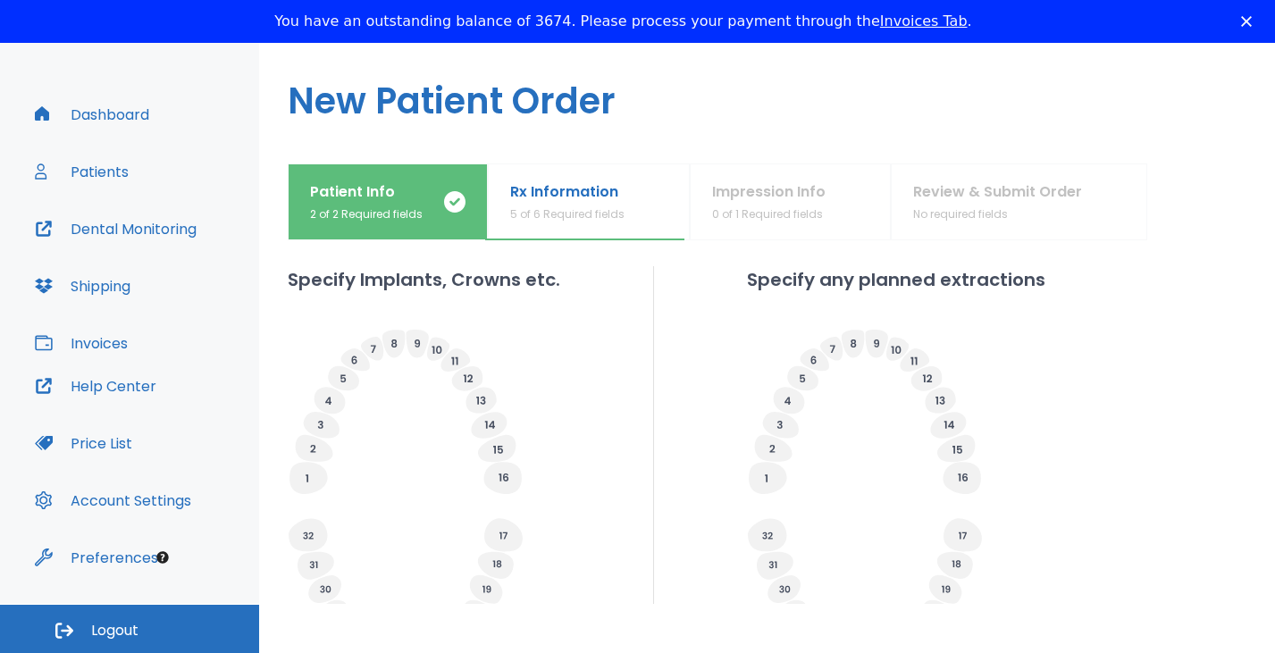
scroll to position [728, 0]
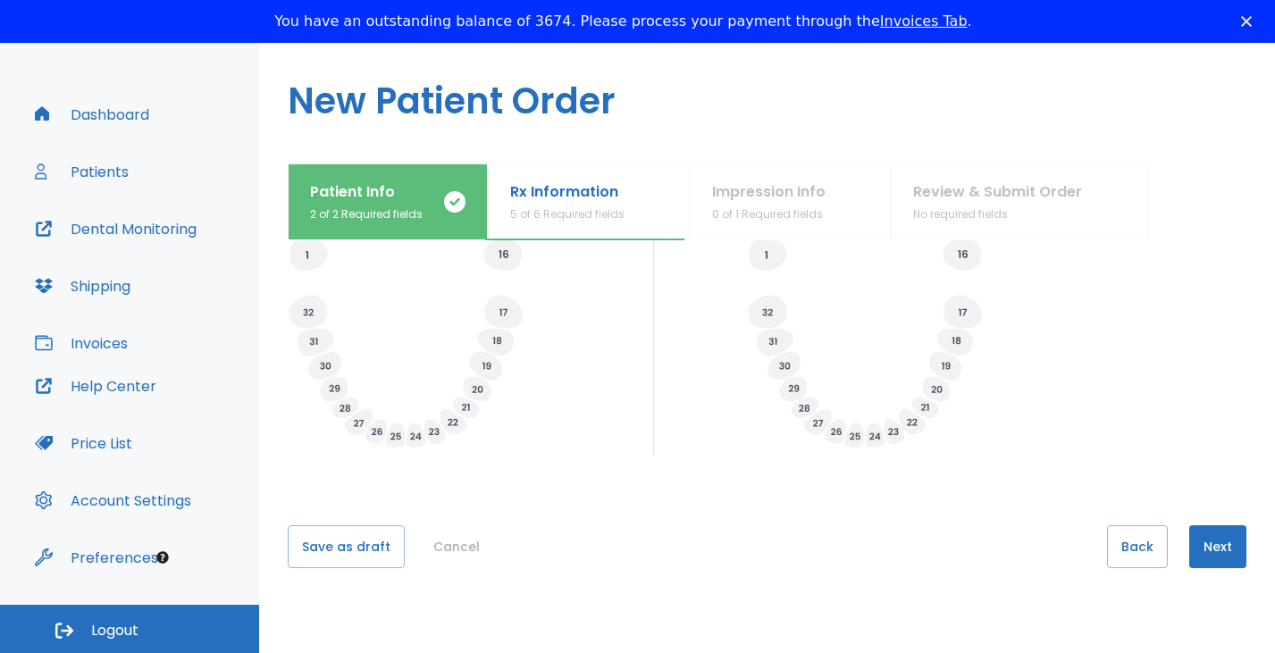
click at [1211, 549] on button "Next" at bounding box center [1217, 546] width 57 height 43
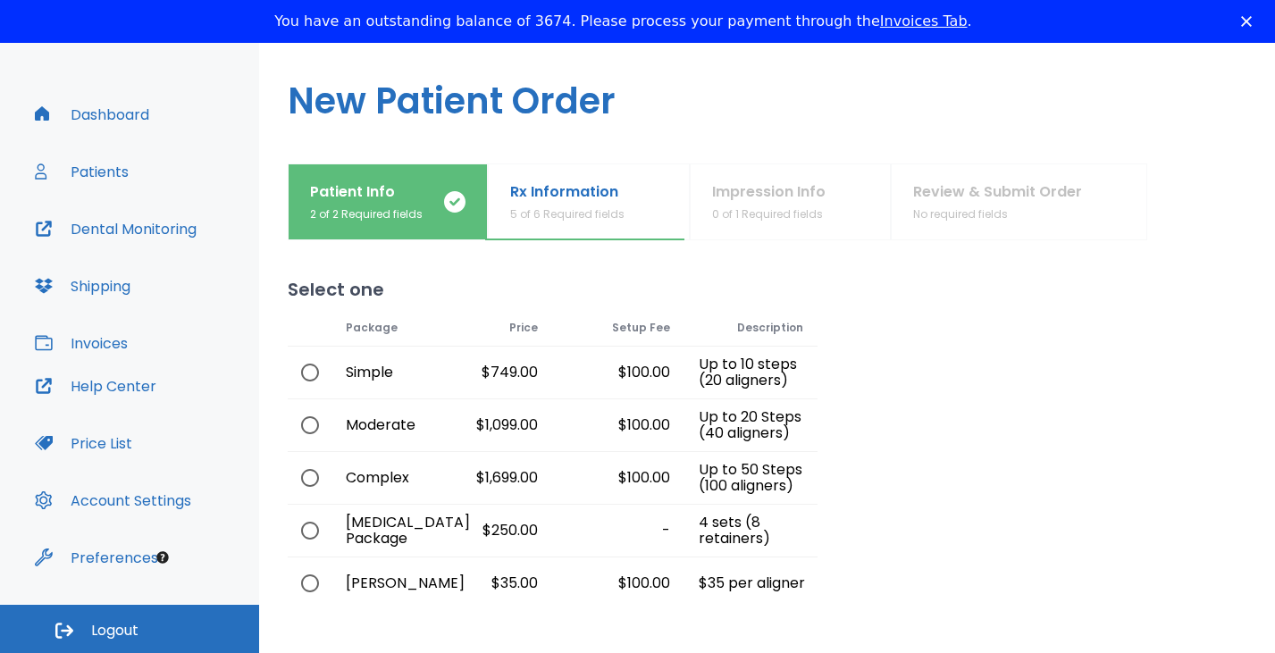
click at [311, 378] on input "radio" at bounding box center [310, 373] width 38 height 38
radio input "true"
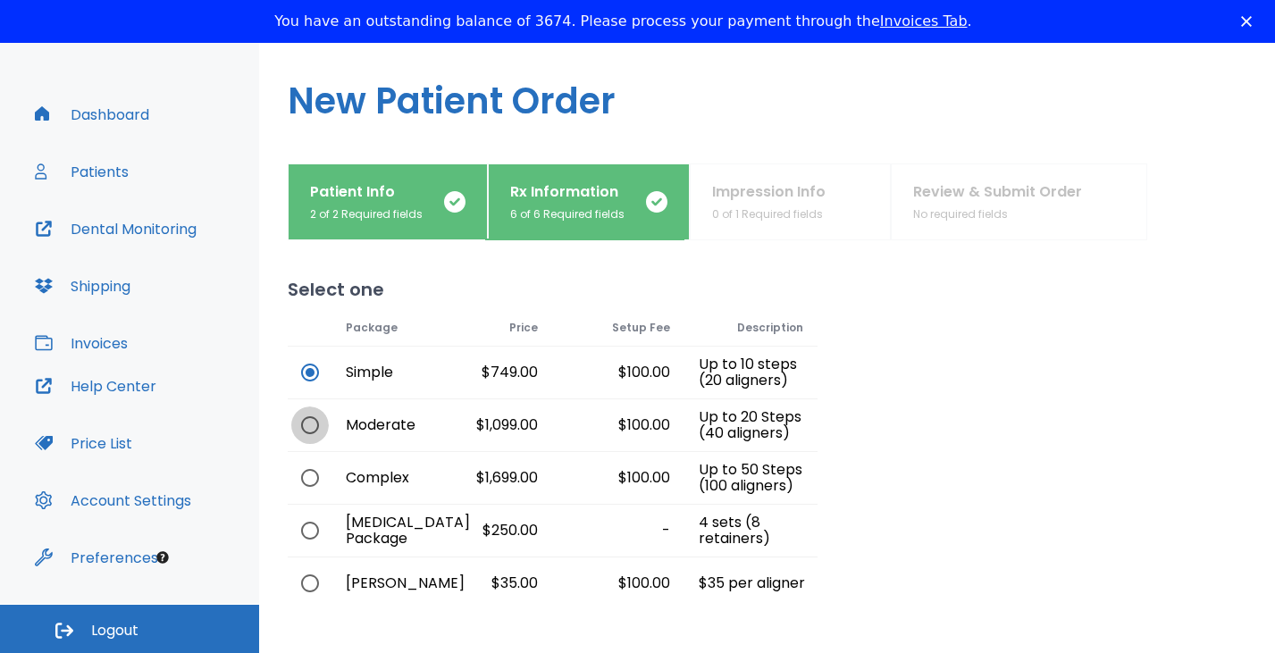
click at [309, 435] on input "radio" at bounding box center [310, 426] width 38 height 38
radio input "true"
radio input "false"
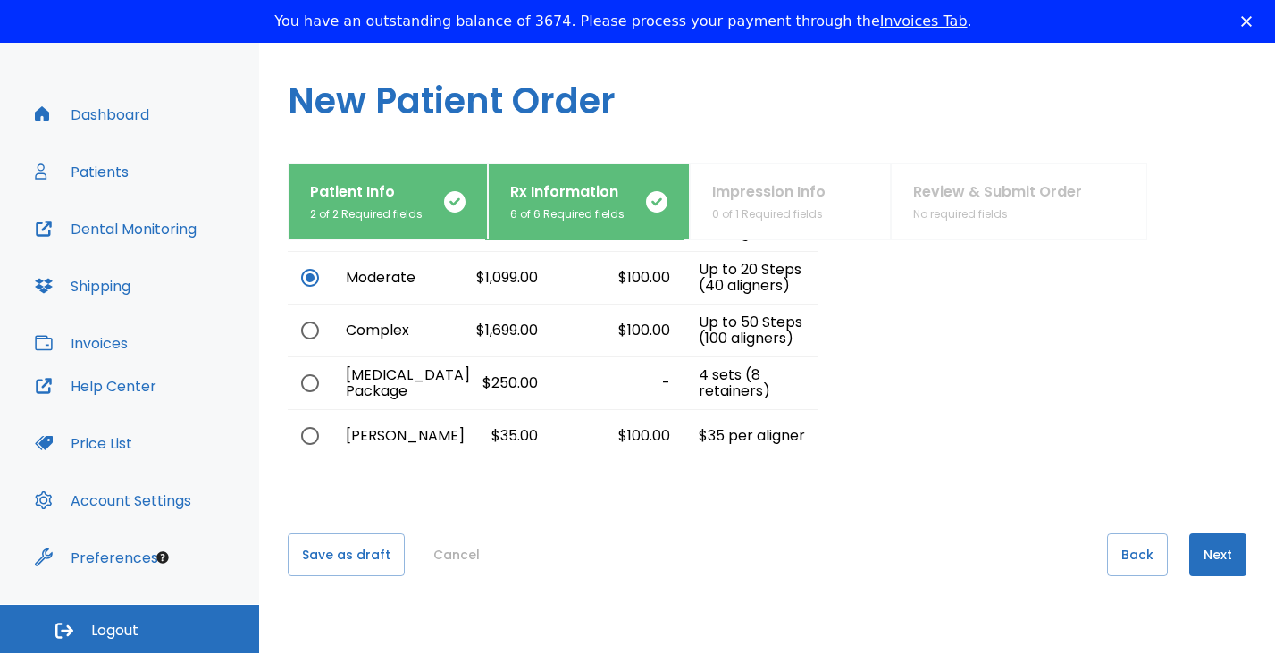
scroll to position [155, 0]
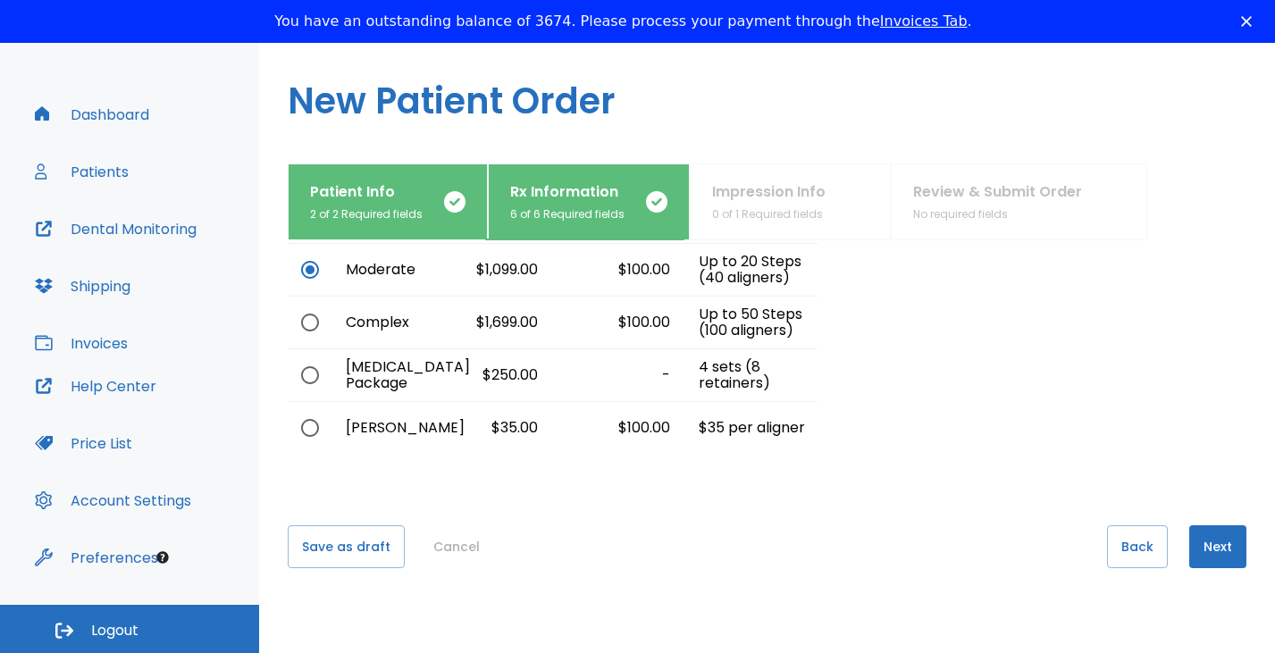
click at [1213, 550] on button "Next" at bounding box center [1217, 546] width 57 height 43
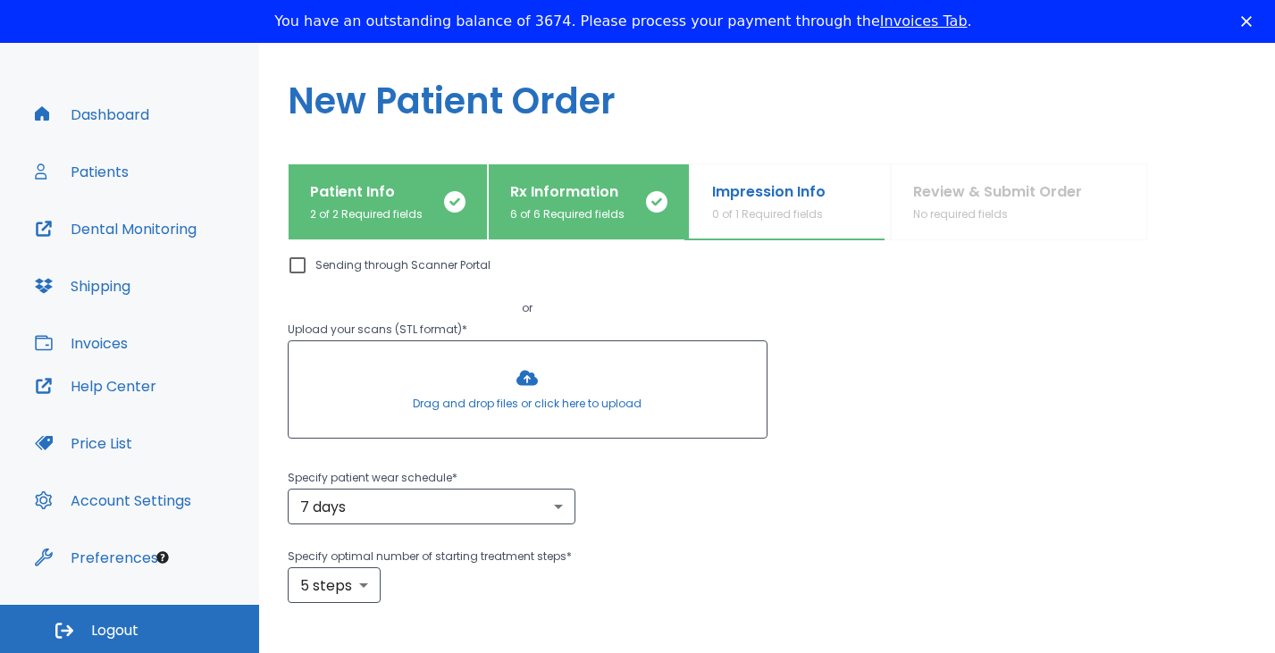
scroll to position [0, 0]
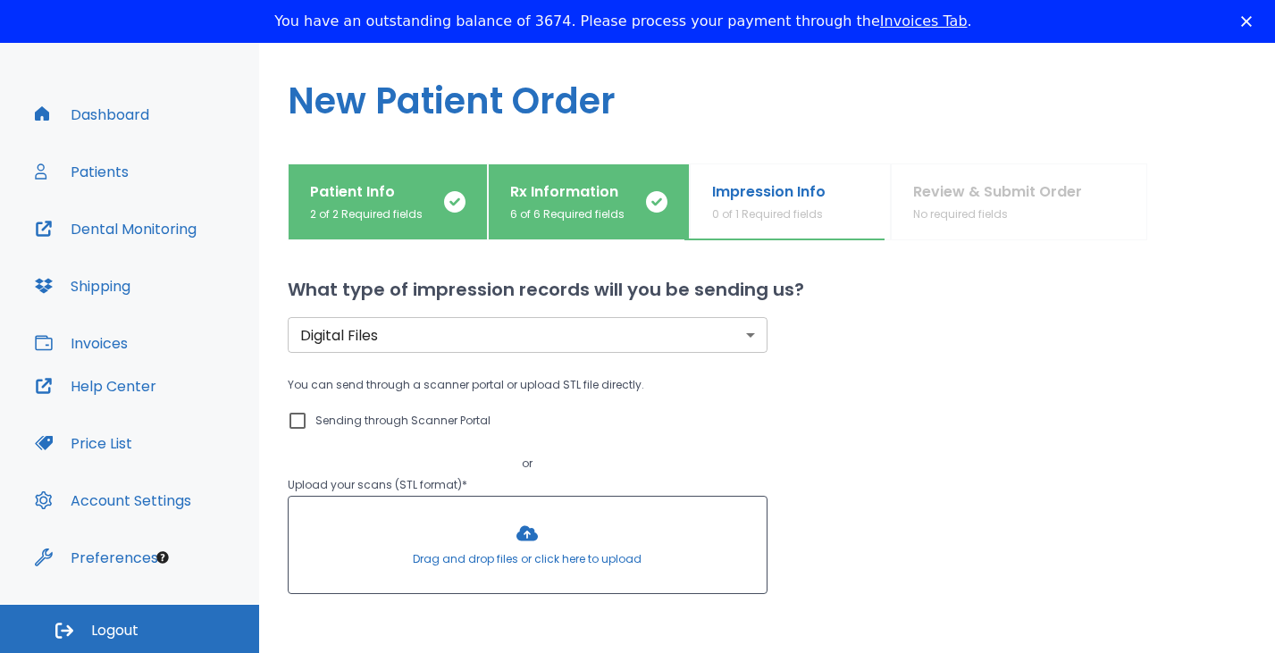
click at [525, 532] on div at bounding box center [528, 545] width 478 height 96
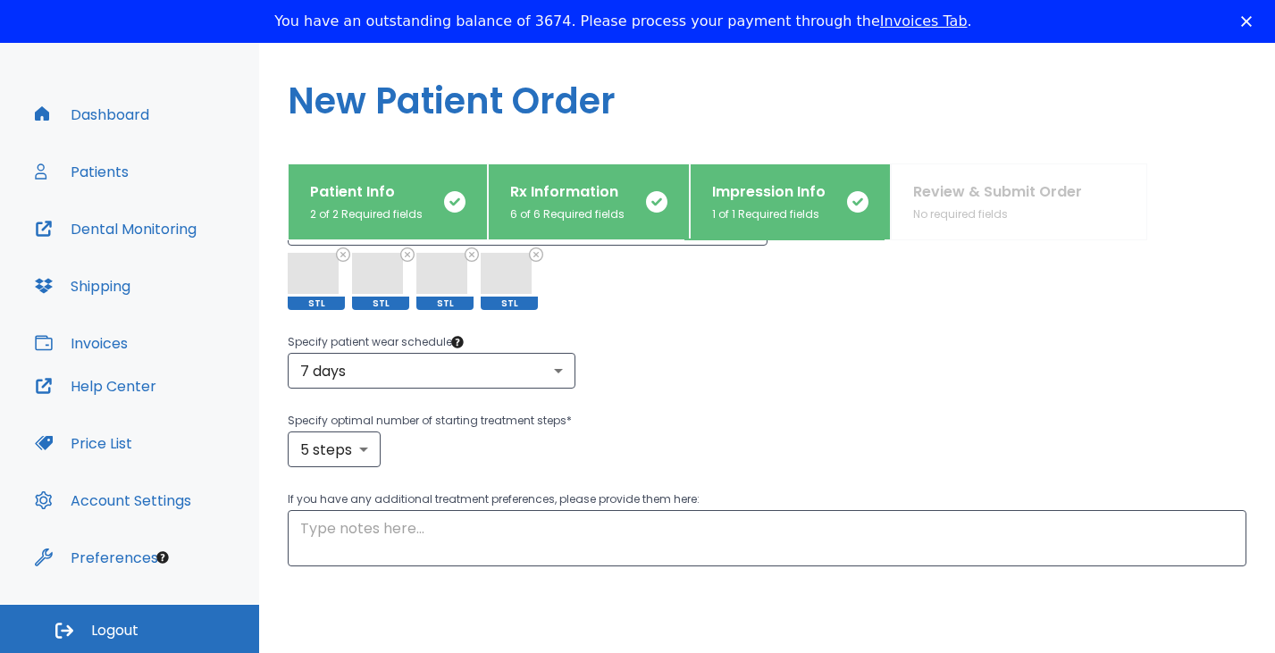
scroll to position [373, 0]
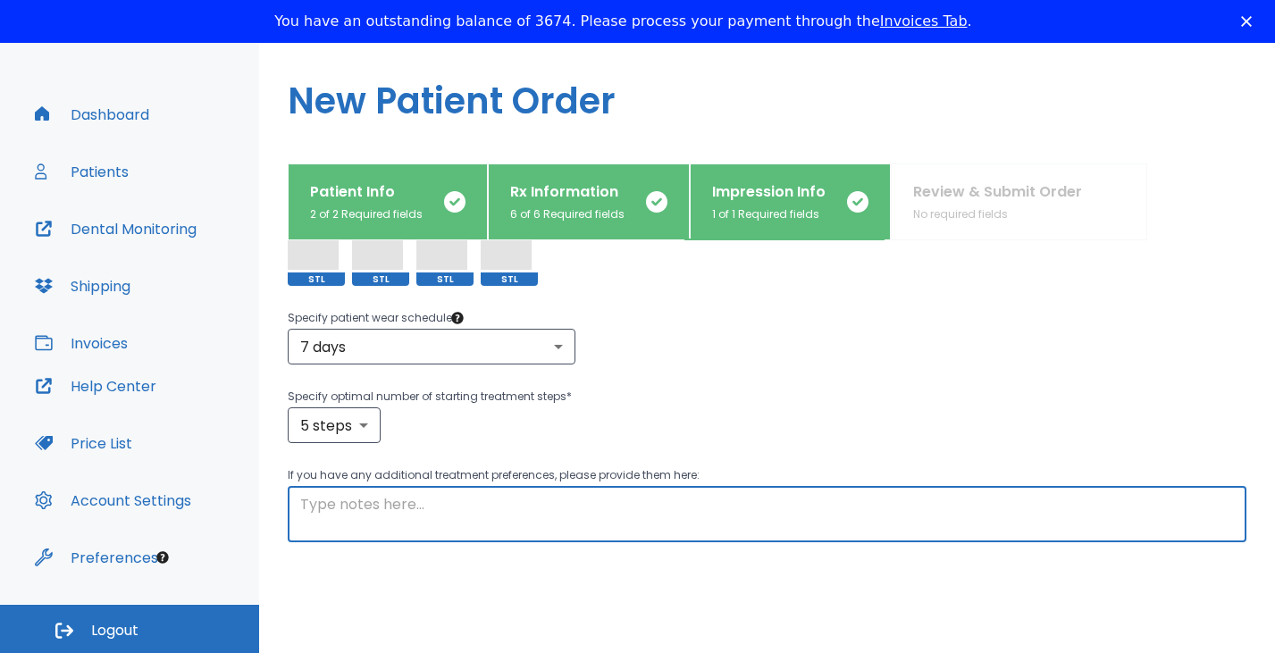
click at [789, 512] on textarea at bounding box center [767, 514] width 934 height 41
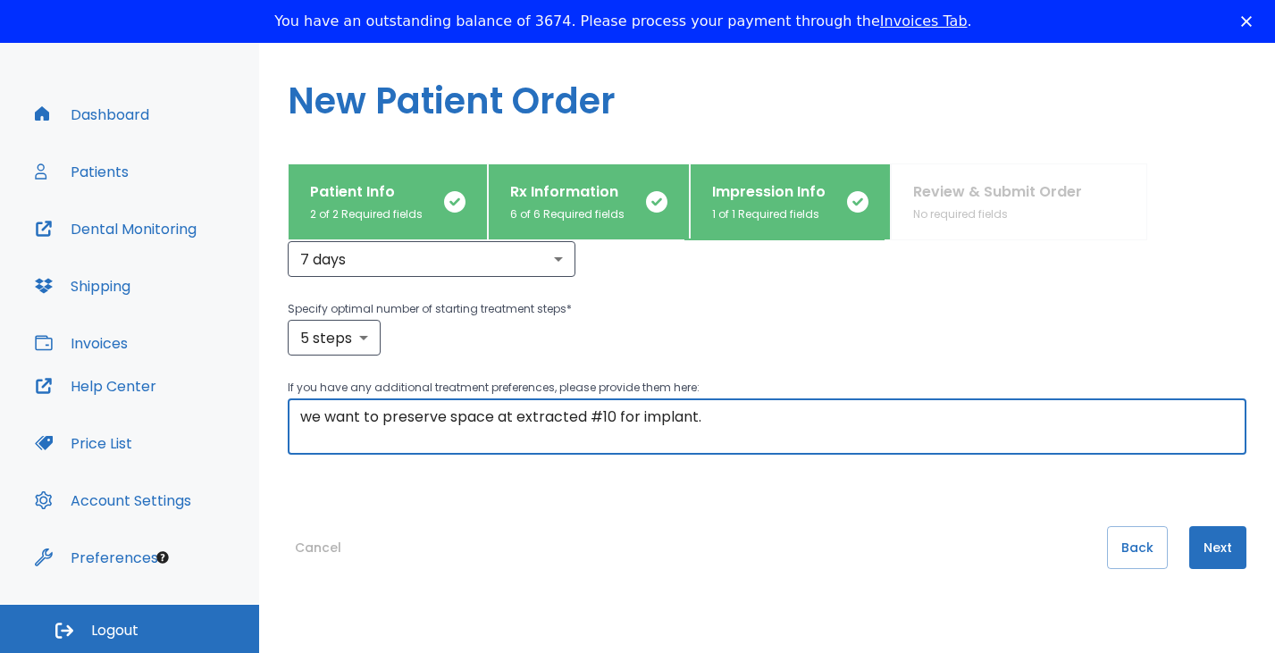
scroll to position [461, 0]
type textarea "we want to preserve space at extracted #10 for implant."
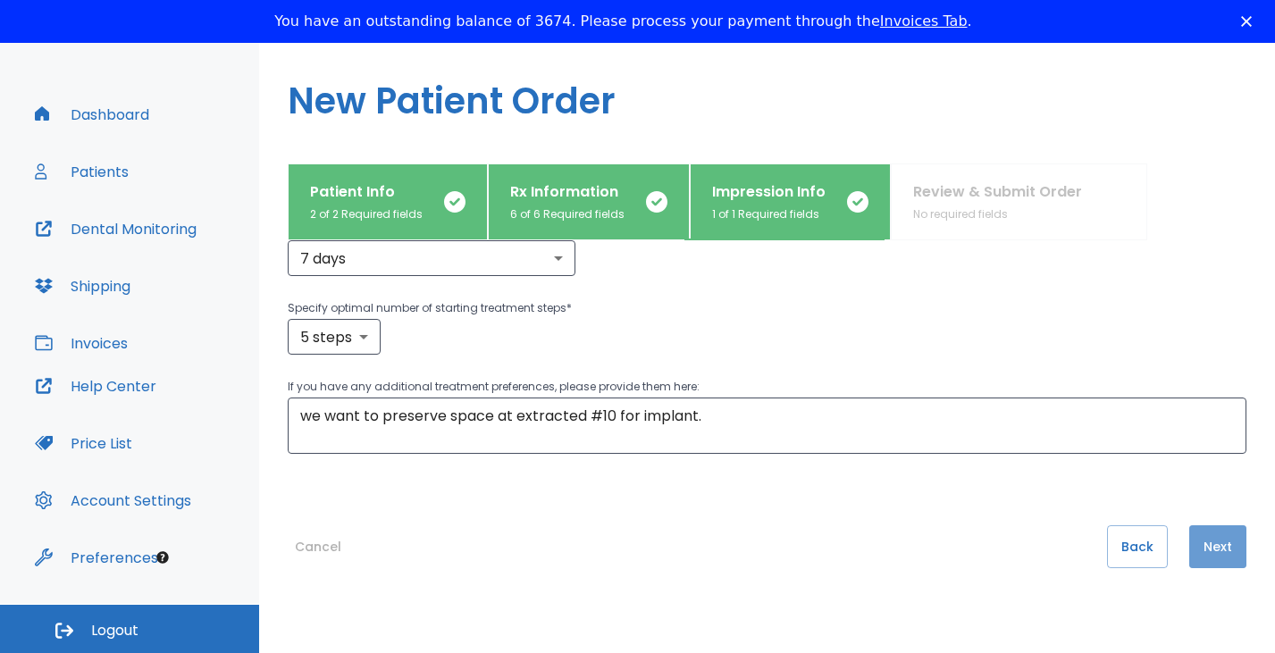
click at [1203, 546] on button "Next" at bounding box center [1217, 546] width 57 height 43
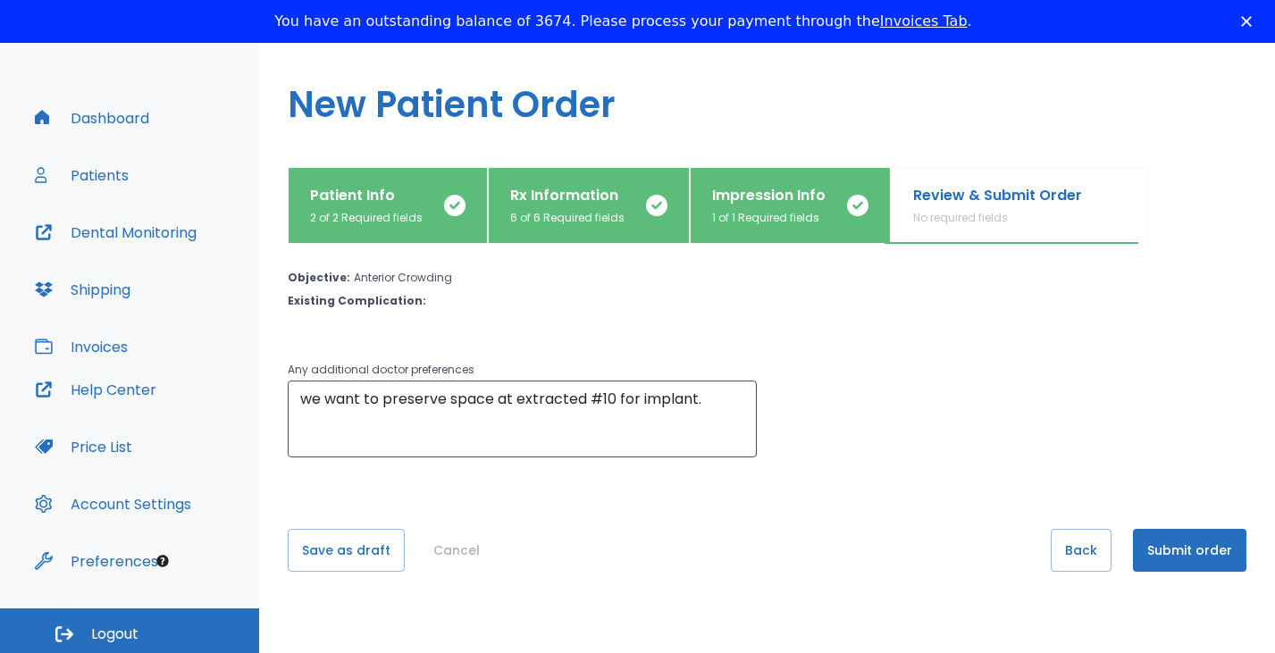
scroll to position [92, 0]
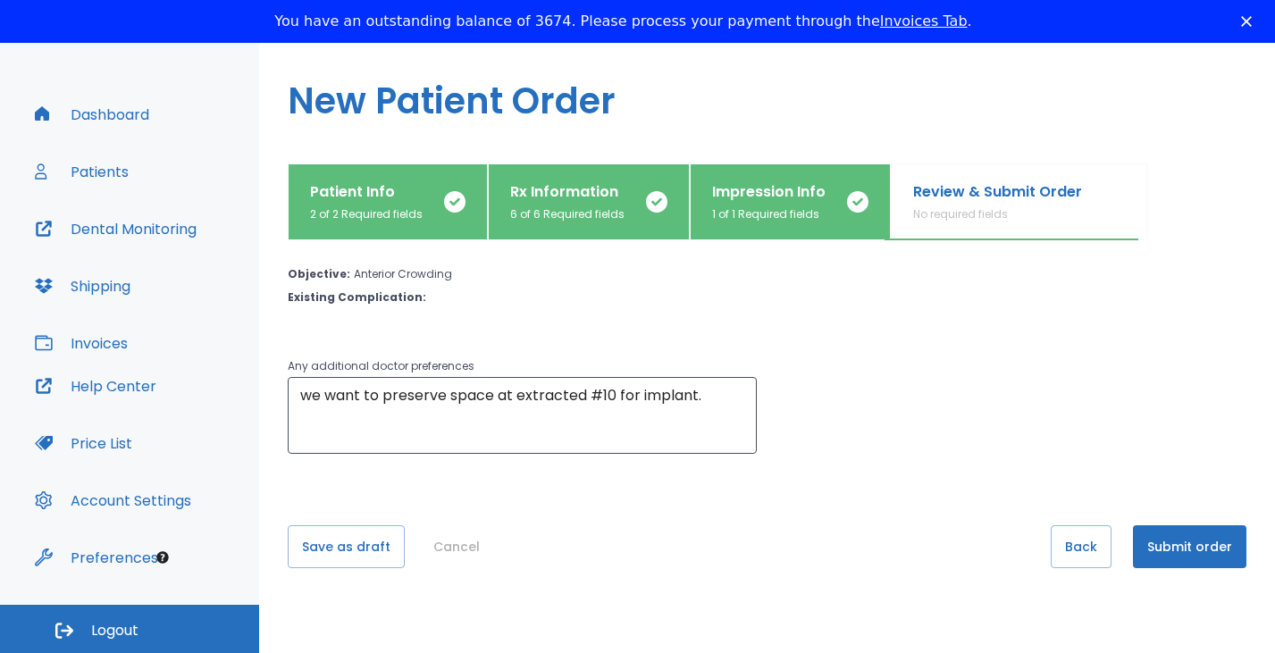
click at [1168, 555] on button "Submit order" at bounding box center [1189, 546] width 113 height 43
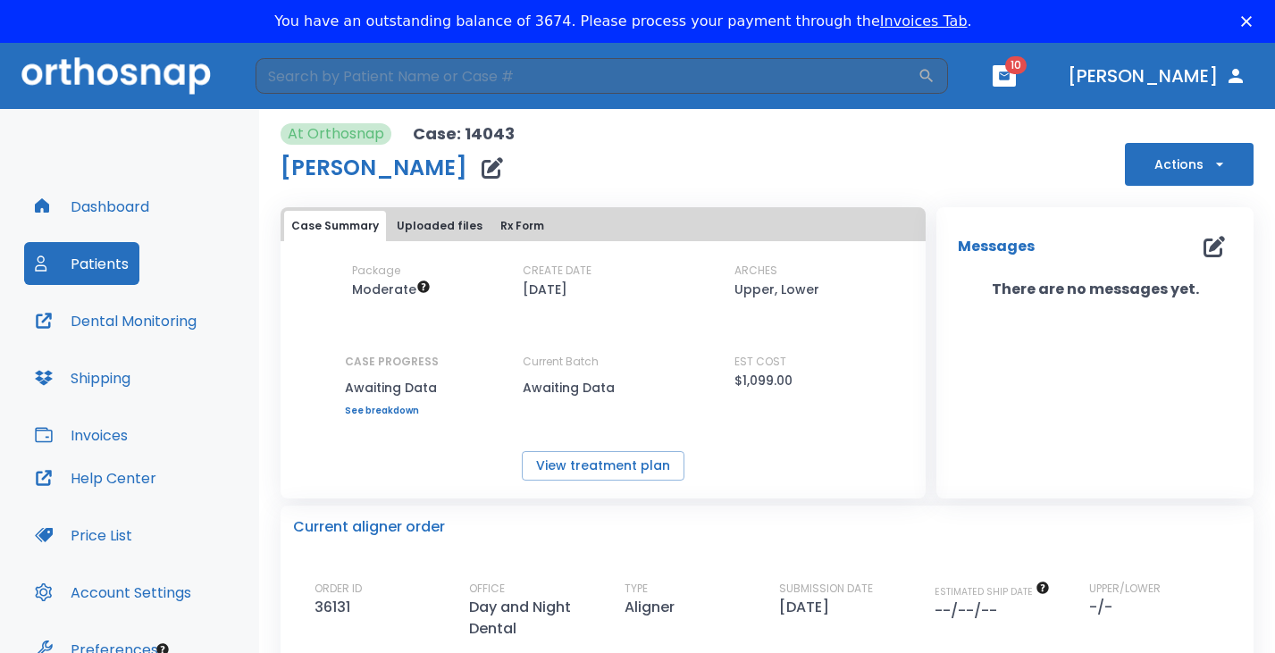
click at [105, 202] on button "Dashboard" at bounding box center [92, 206] width 136 height 43
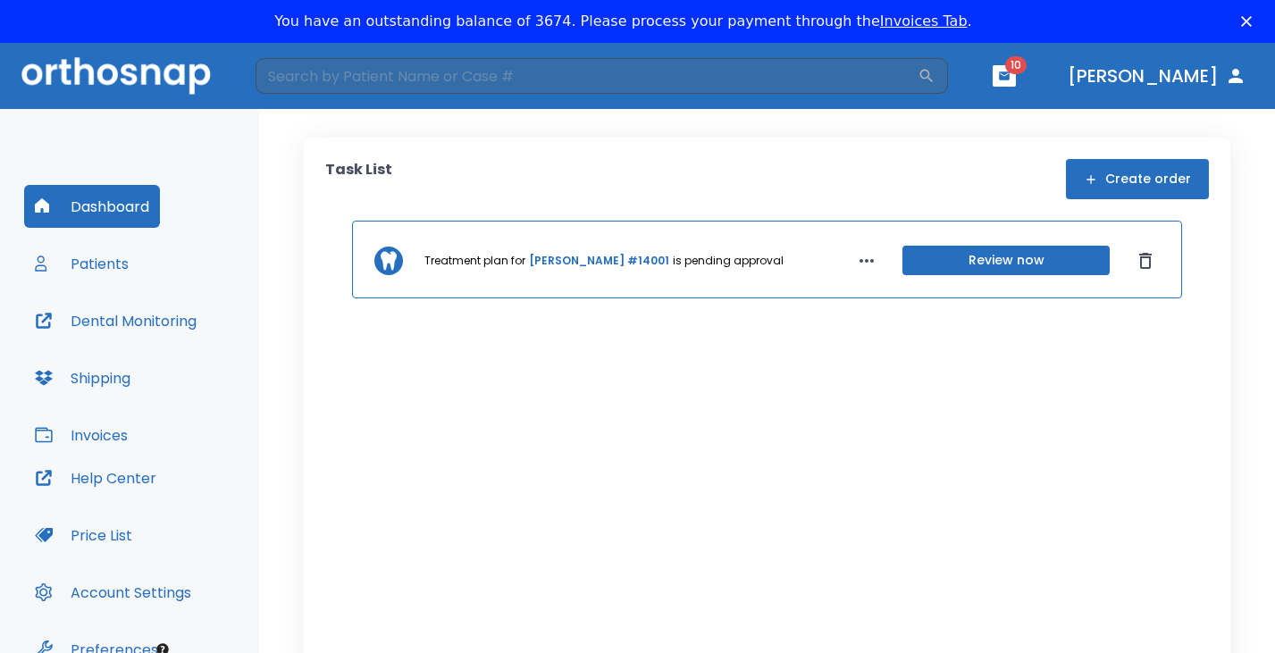
click at [1152, 180] on button "Create order" at bounding box center [1137, 179] width 143 height 40
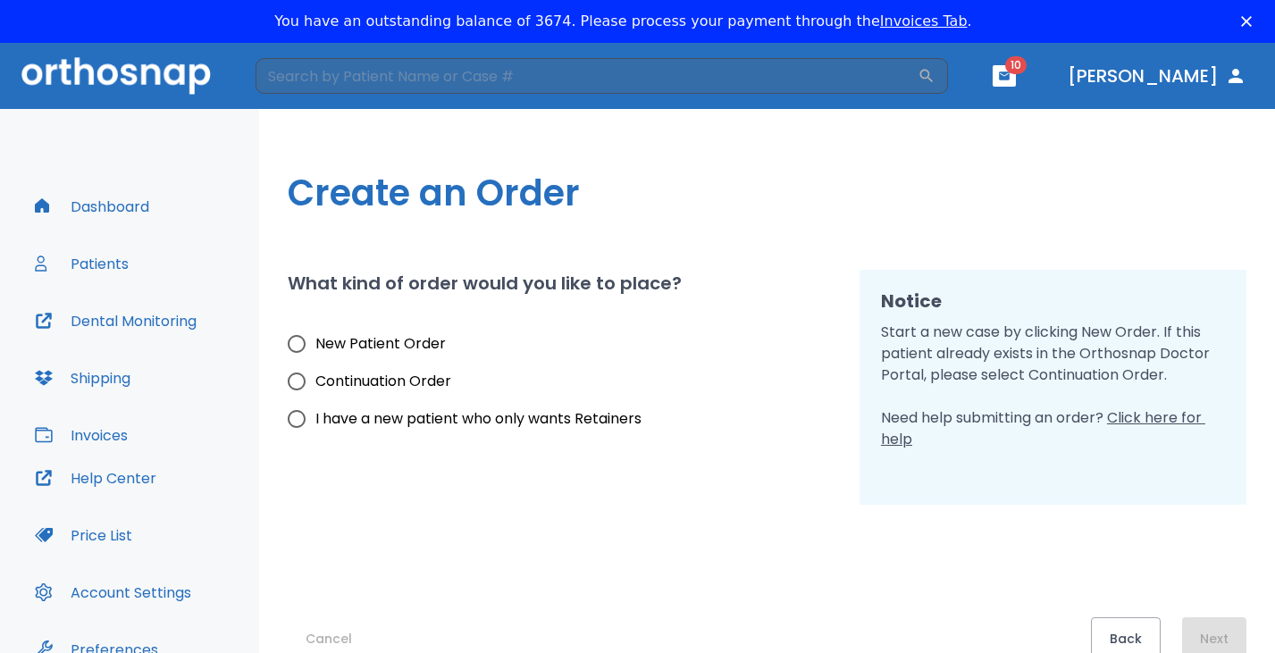
click at [409, 343] on span "New Patient Order" at bounding box center [380, 343] width 130 height 21
click at [315, 343] on input "New Patient Order" at bounding box center [297, 344] width 38 height 38
radio input "true"
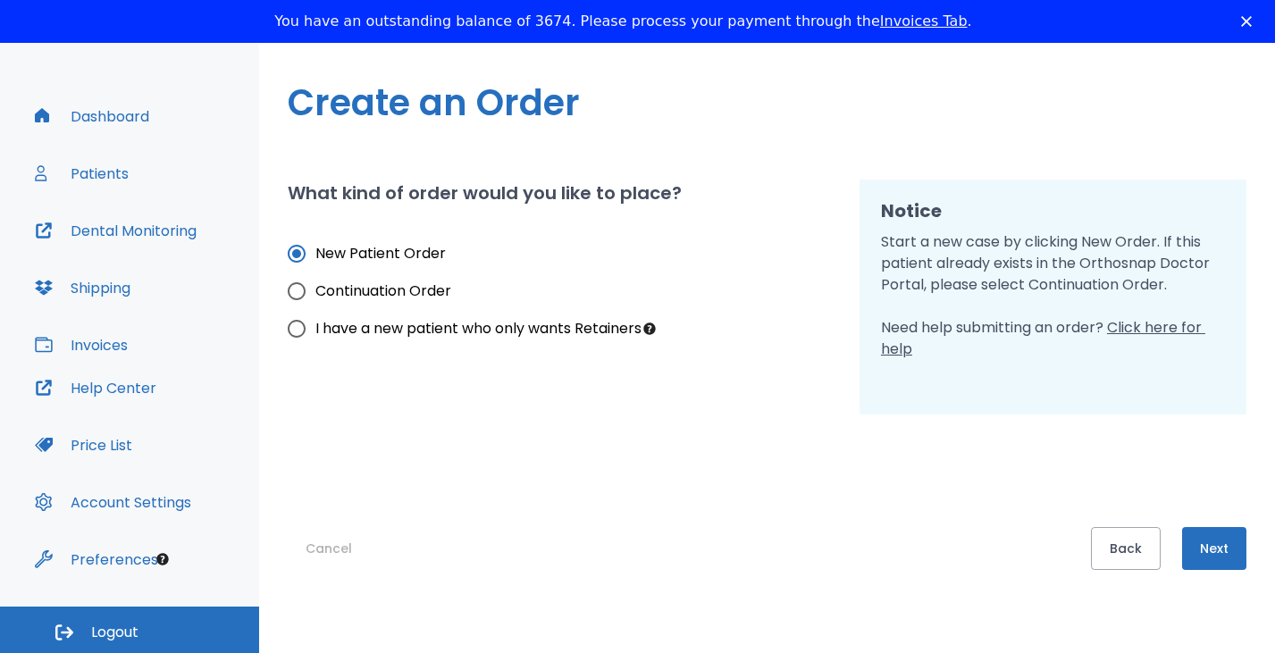
scroll to position [92, 0]
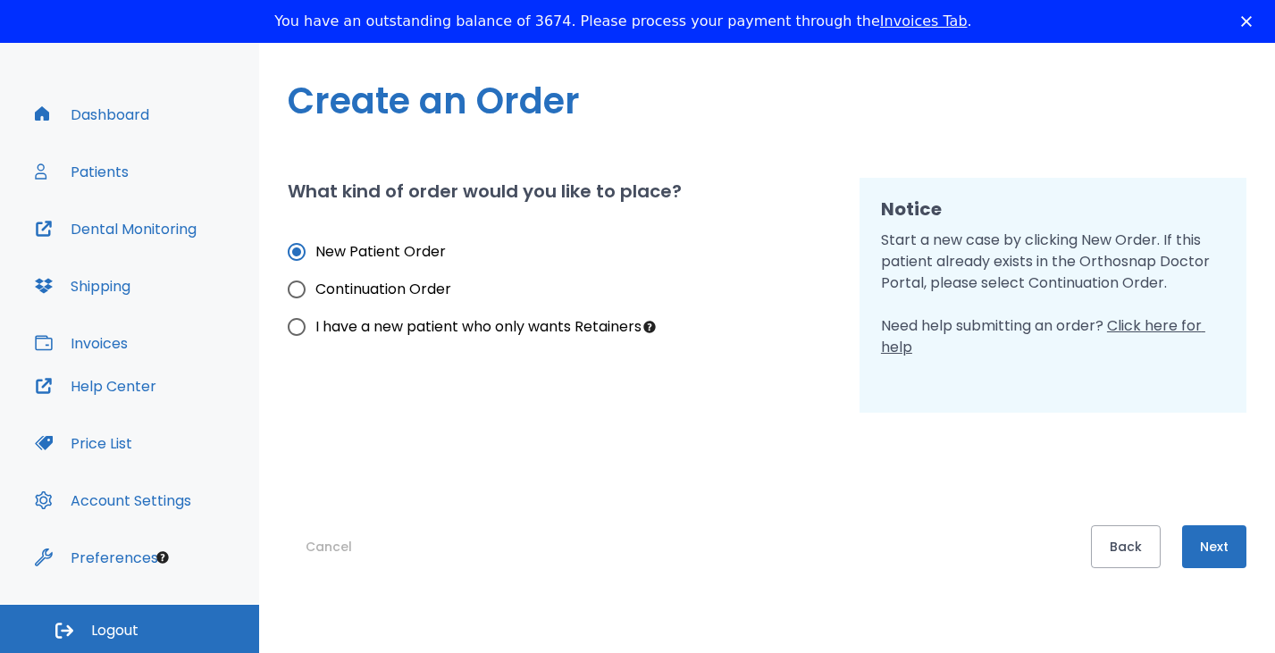
click at [1241, 550] on button "Next" at bounding box center [1214, 546] width 64 height 43
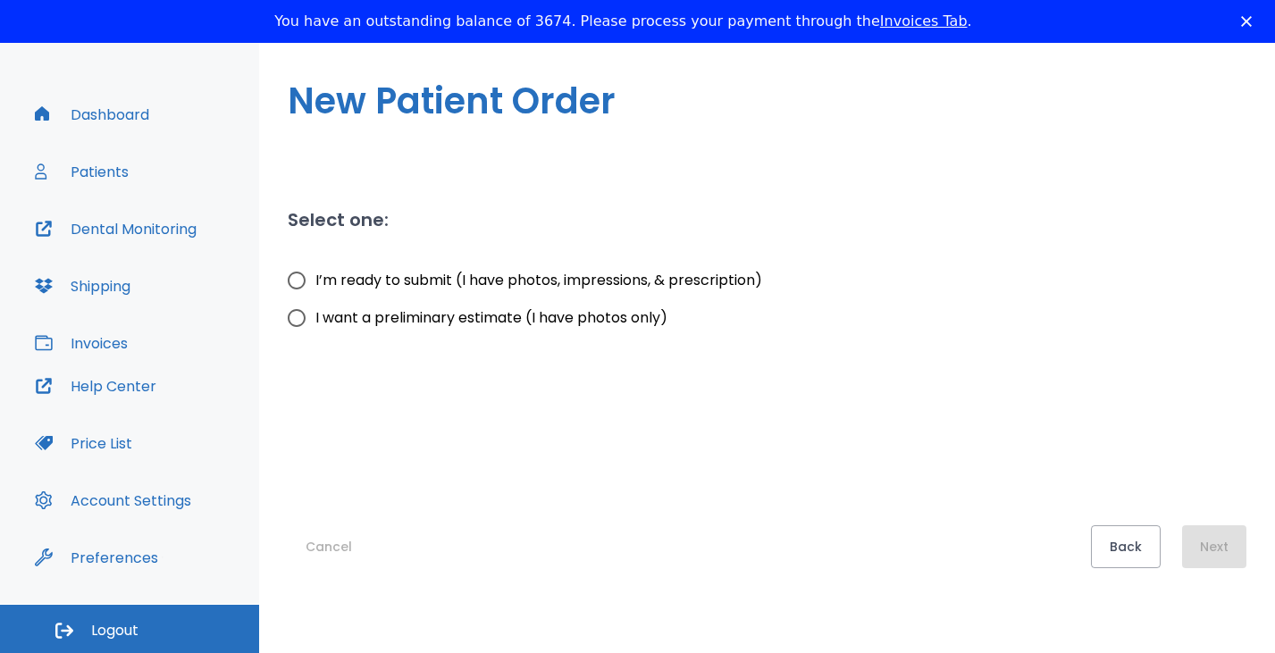
click at [482, 281] on span "I’m ready to submit (I have photos, impressions, & prescription)" at bounding box center [538, 280] width 447 height 21
click at [315, 281] on input "I’m ready to submit (I have photos, impressions, & prescription)" at bounding box center [297, 281] width 38 height 38
radio input "true"
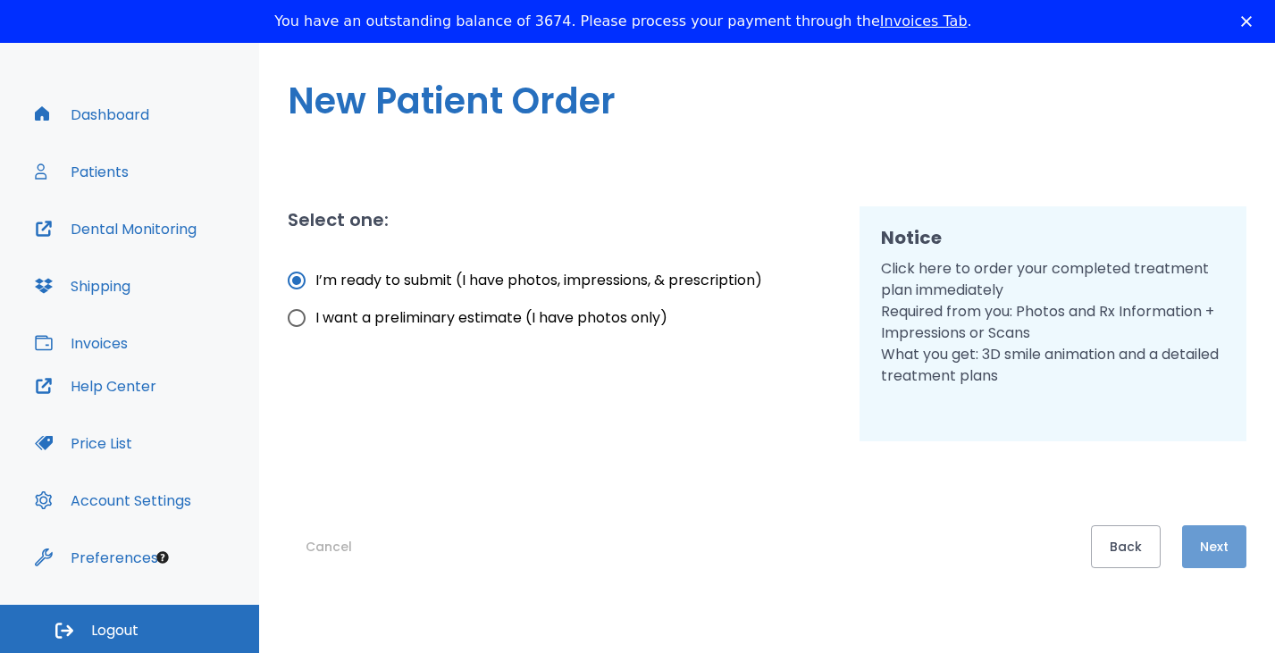
click at [1225, 561] on button "Next" at bounding box center [1214, 546] width 64 height 43
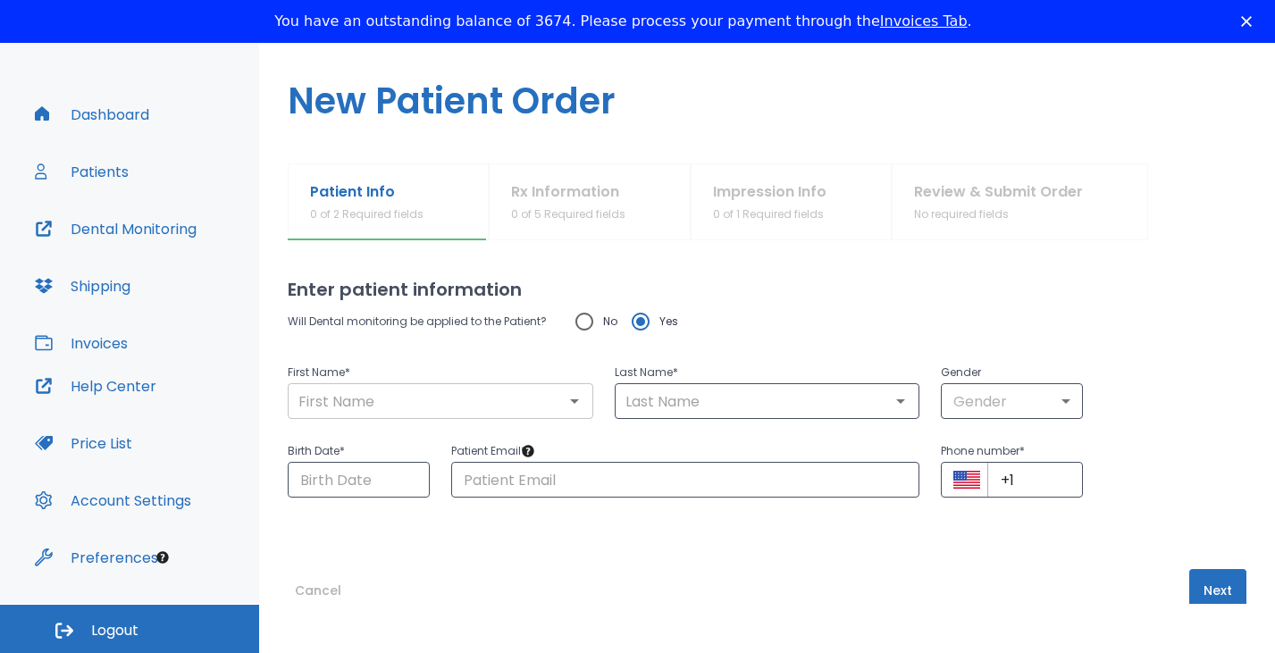
click at [370, 398] on input "text" at bounding box center [440, 401] width 295 height 25
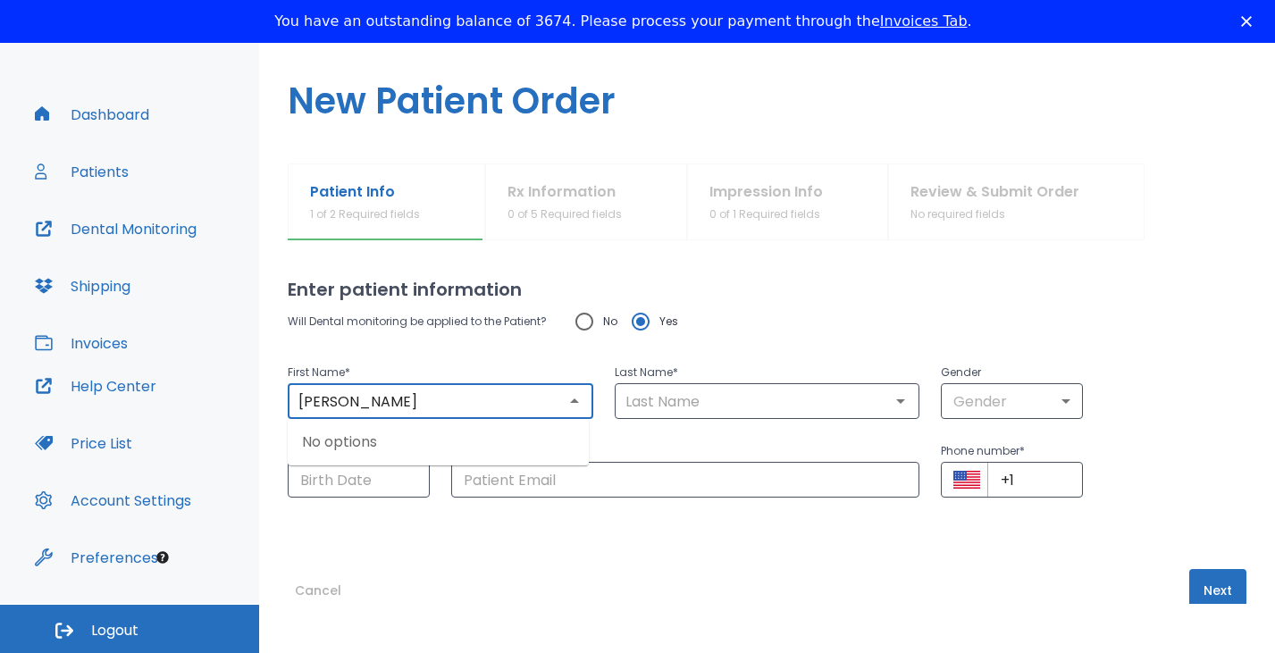
type input "Gisela"
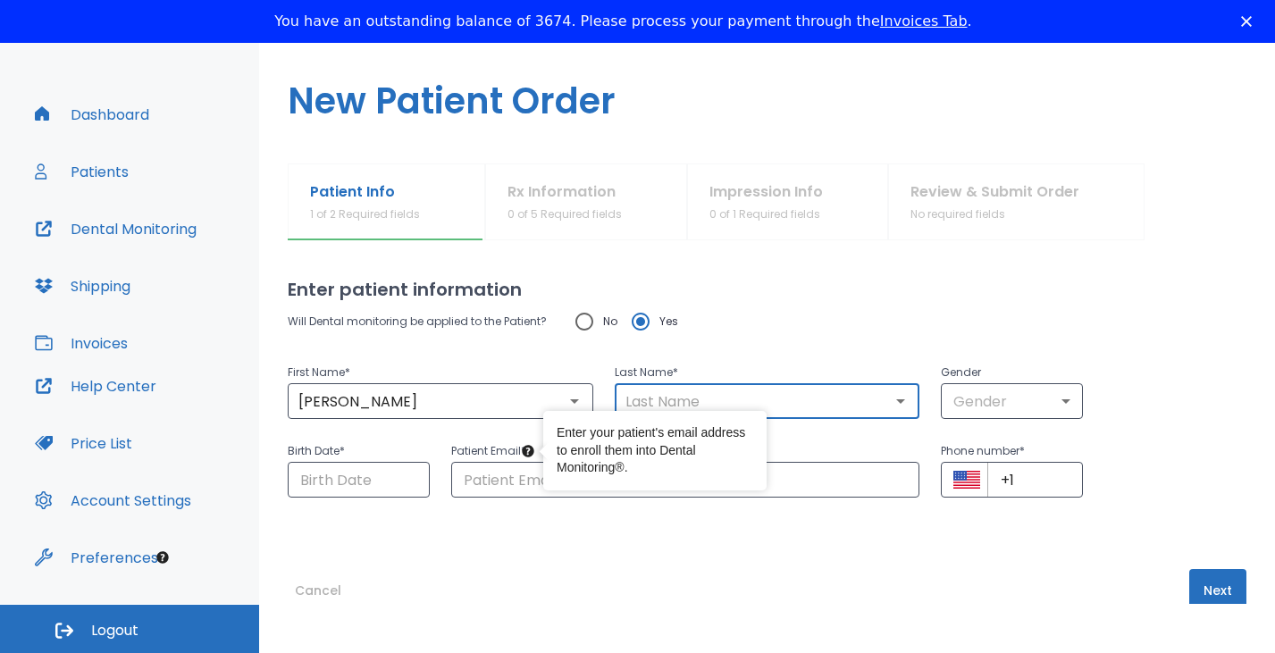
click at [661, 409] on input "text" at bounding box center [767, 401] width 295 height 25
paste input "Ramos Maganas"
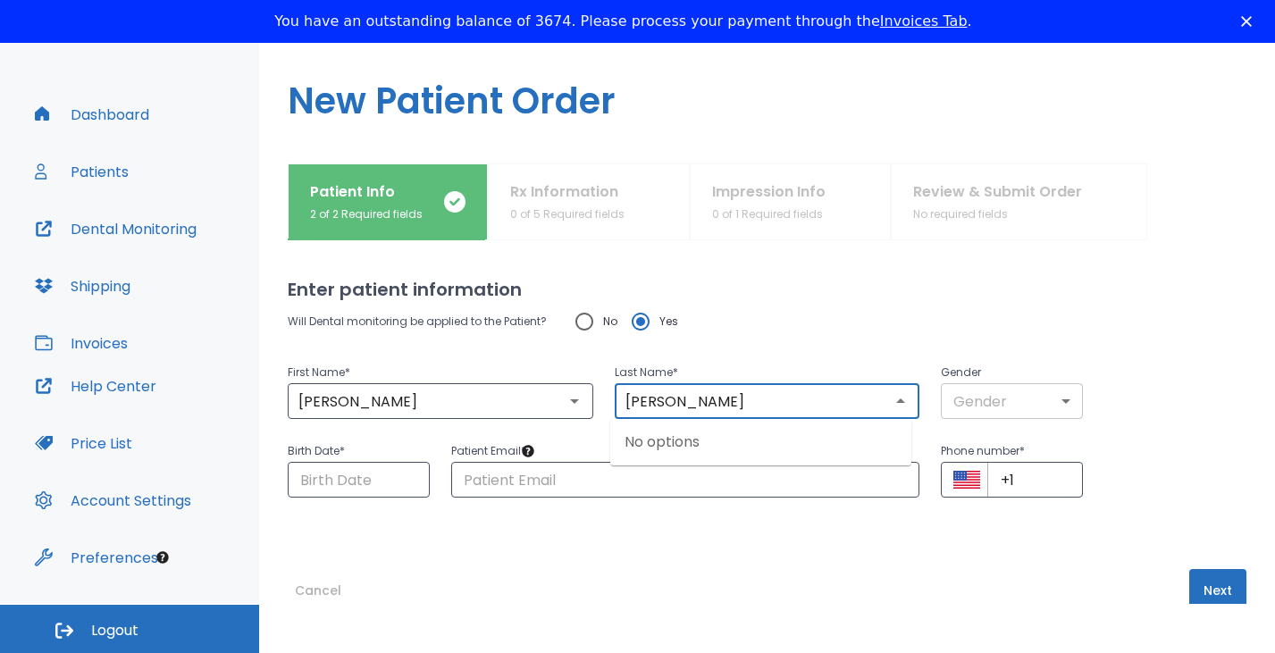
type input "Ramos Maganas"
click at [1056, 412] on body "​ 10 Dr. Norian Dashboard Patients Dental Monitoring Shipping Invoices Help Cen…" at bounding box center [637, 277] width 1275 height 653
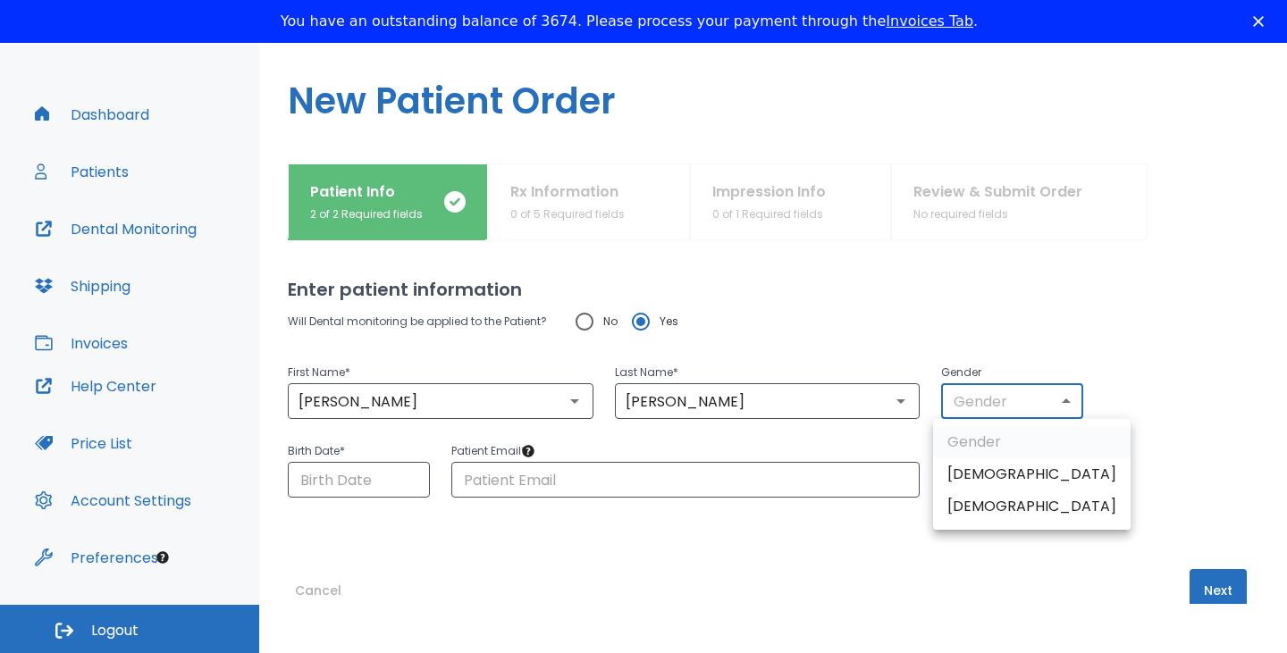
click at [971, 499] on li "Female" at bounding box center [1031, 507] width 197 height 32
type input "0"
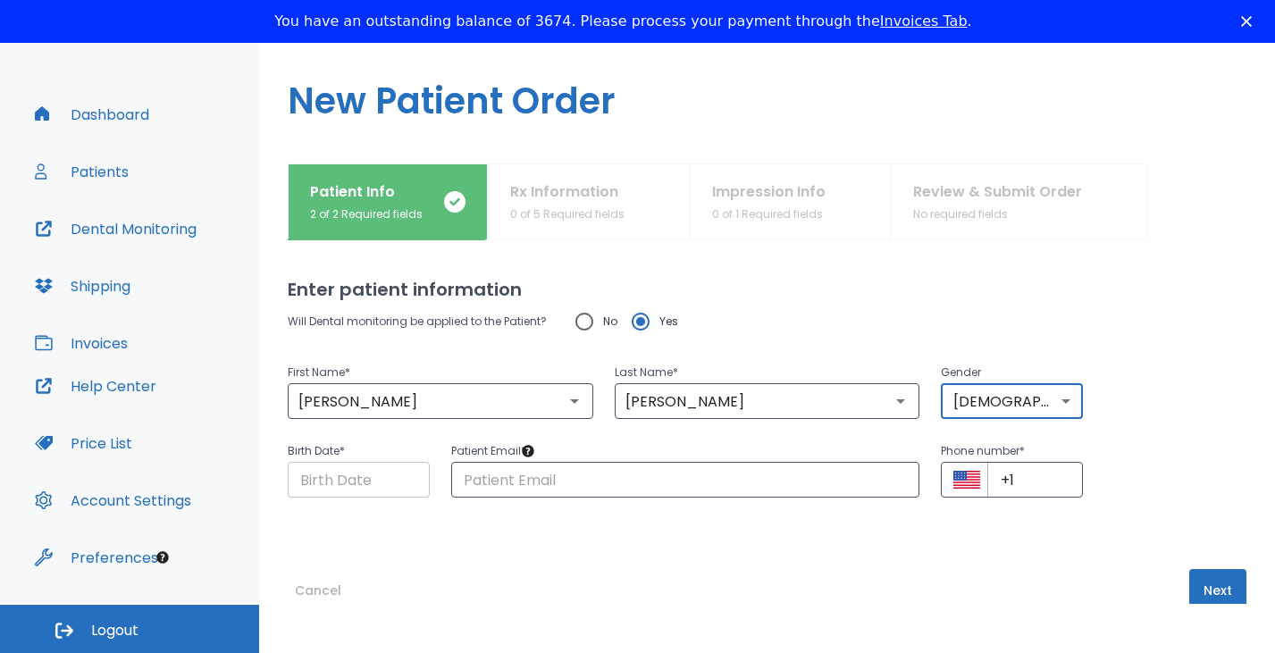
click at [362, 488] on input "Choose date" at bounding box center [359, 480] width 142 height 36
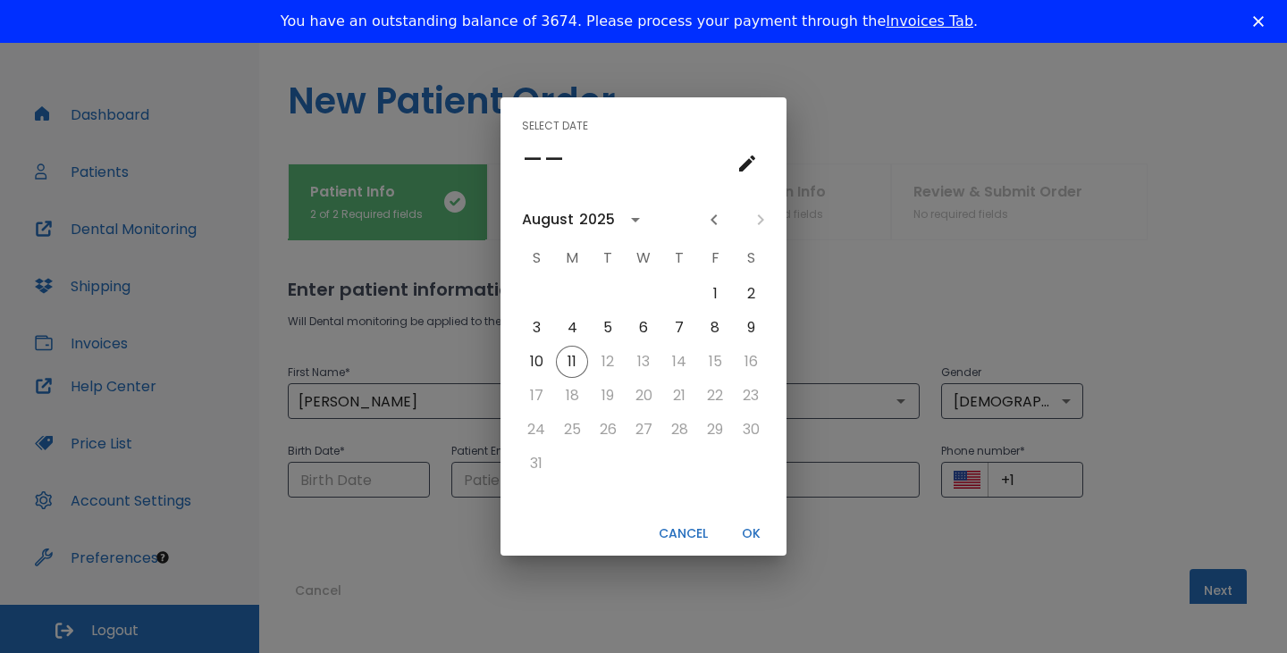
click at [555, 158] on h4 "––" at bounding box center [543, 159] width 43 height 38
click at [754, 159] on icon "calendar view is open, go to text input view" at bounding box center [747, 163] width 16 height 16
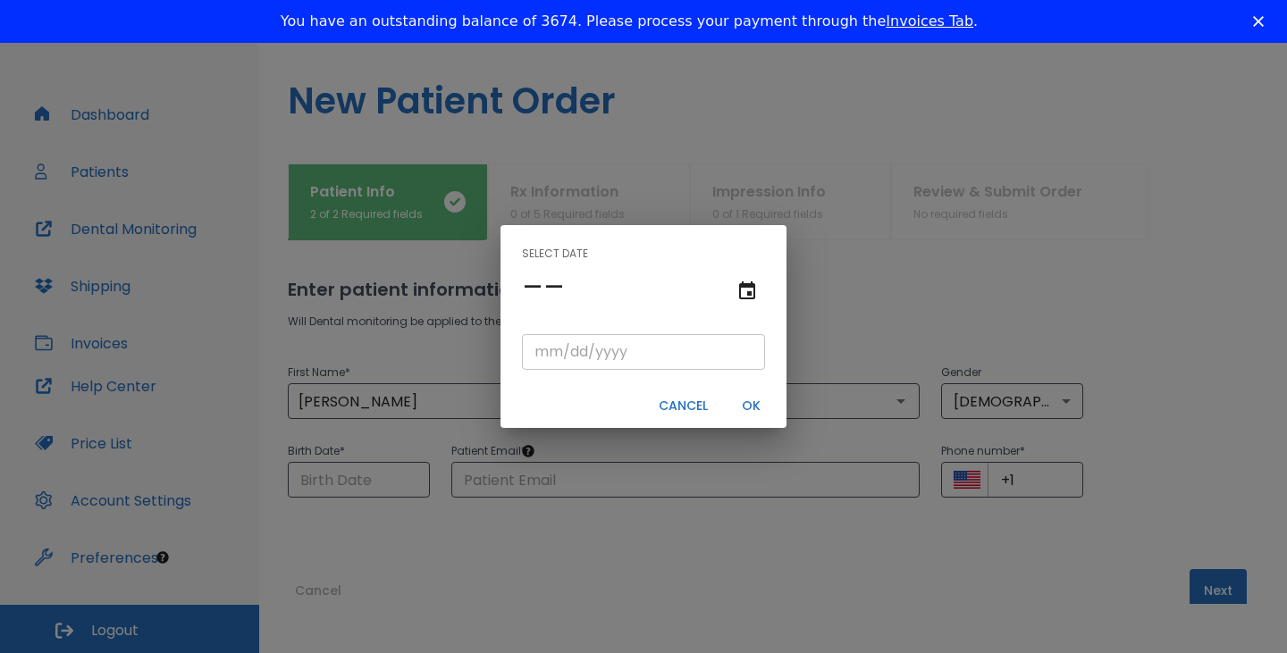
click at [679, 347] on input "tel" at bounding box center [643, 352] width 243 height 36
paste input "11/7/1981"
type input "11/07/1981"
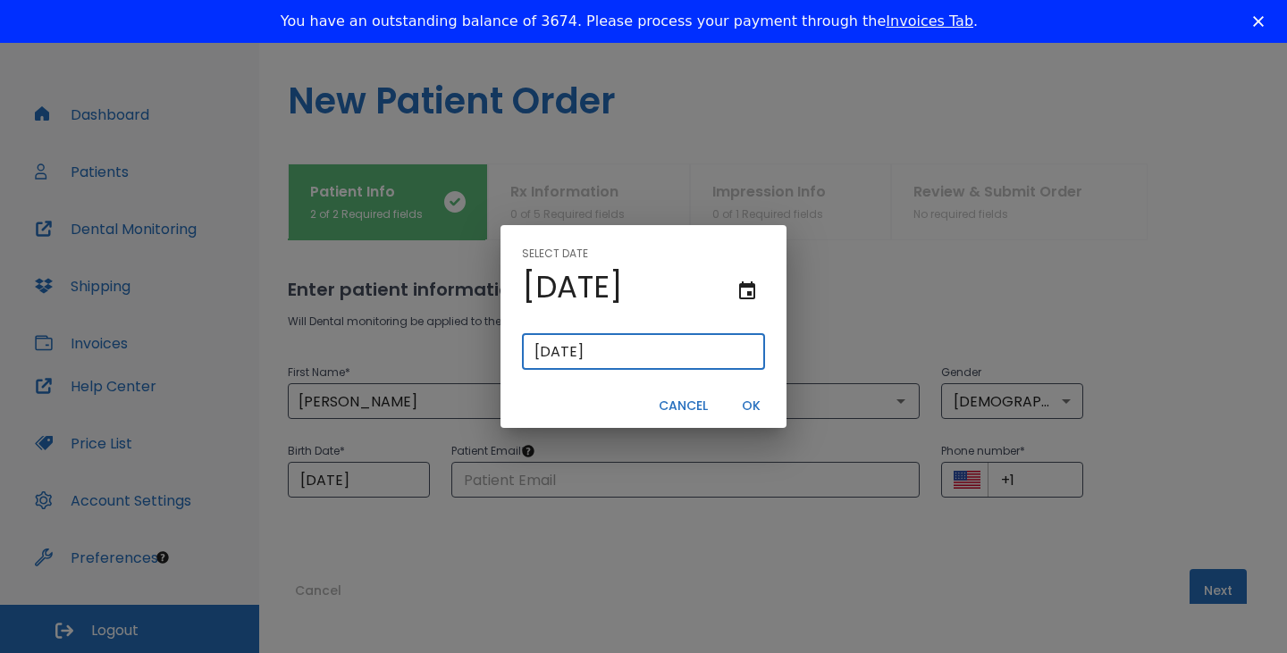
type input "11/7/1981"
click at [745, 406] on button "OK" at bounding box center [750, 405] width 57 height 29
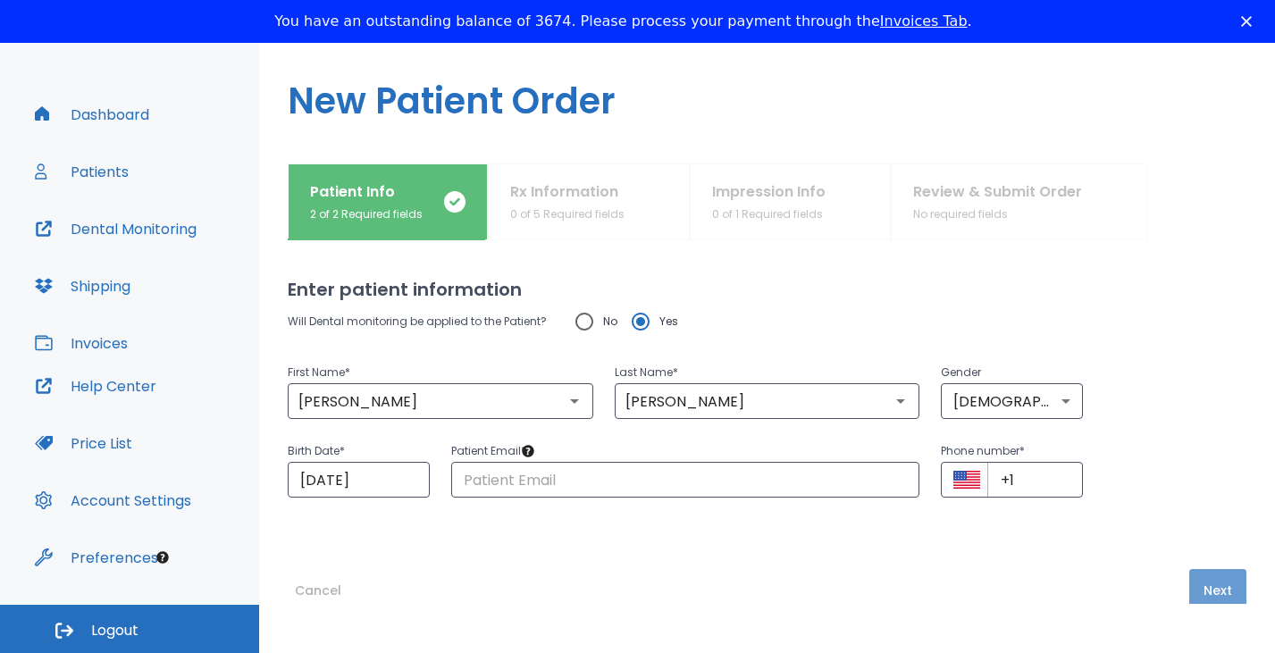
click at [1204, 589] on button "Next" at bounding box center [1217, 590] width 57 height 43
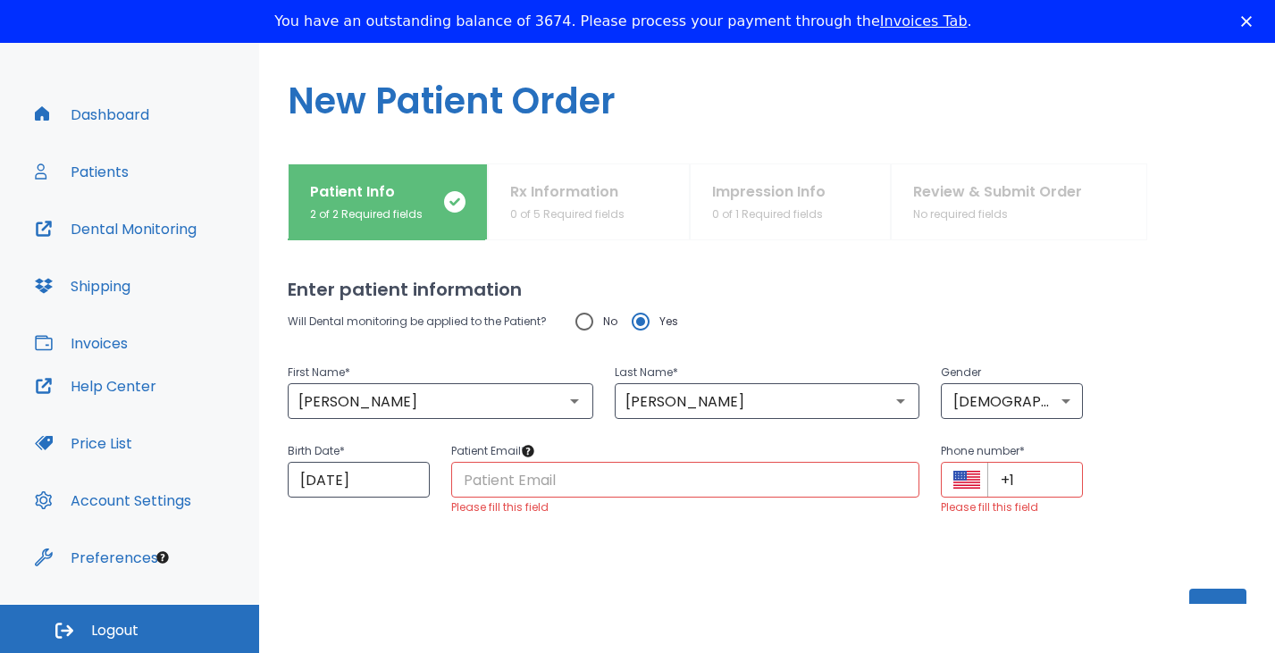
scroll to position [63, 0]
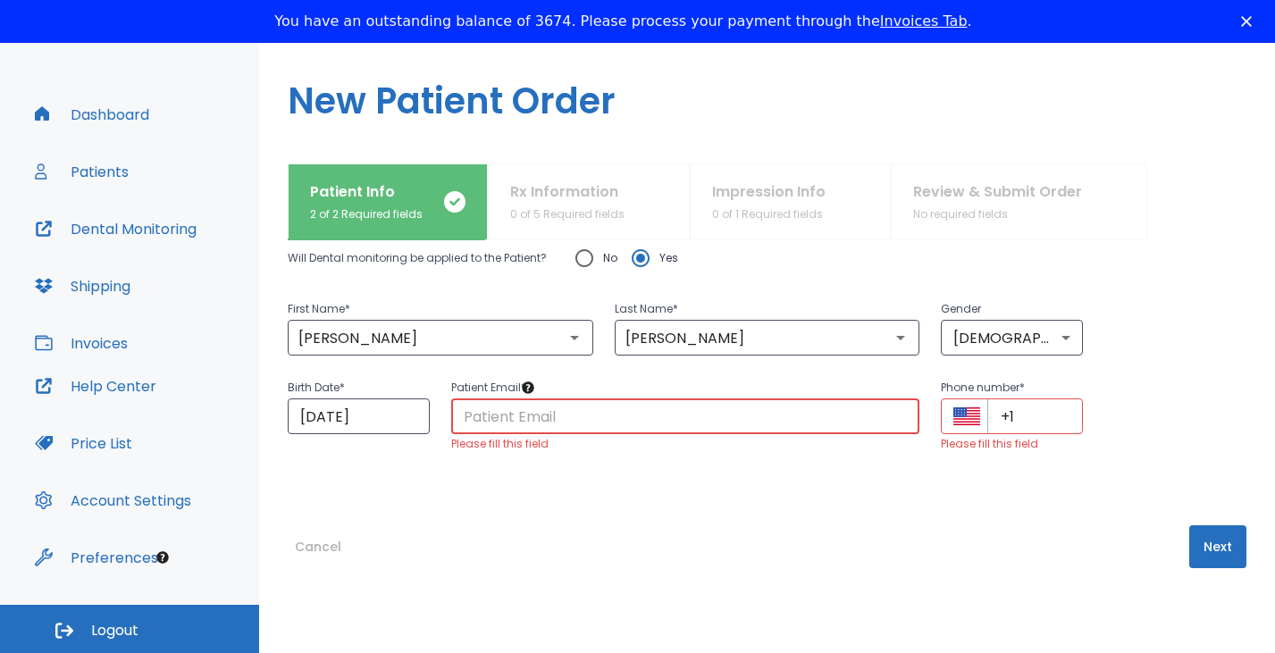
click at [607, 425] on input "text" at bounding box center [685, 417] width 469 height 36
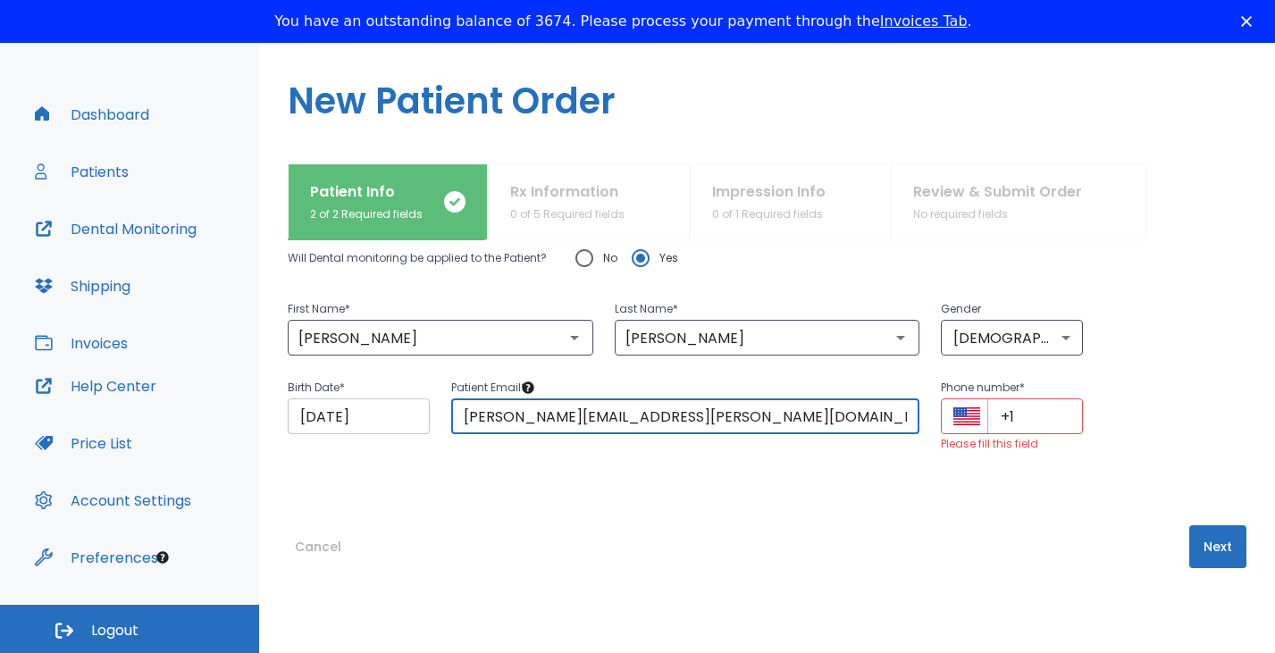
drag, startPoint x: 640, startPoint y: 422, endPoint x: 391, endPoint y: 429, distance: 248.5
click at [391, 429] on div "Birth Date * 11/07/1981 ​ Patient Email * ross.norian@gmail.com ​ Phone number …" at bounding box center [756, 405] width 980 height 98
paste input "giselaramos1833"
type input "giselaramos1833@gmail.com"
click at [1034, 424] on input "+1" at bounding box center [1035, 417] width 96 height 36
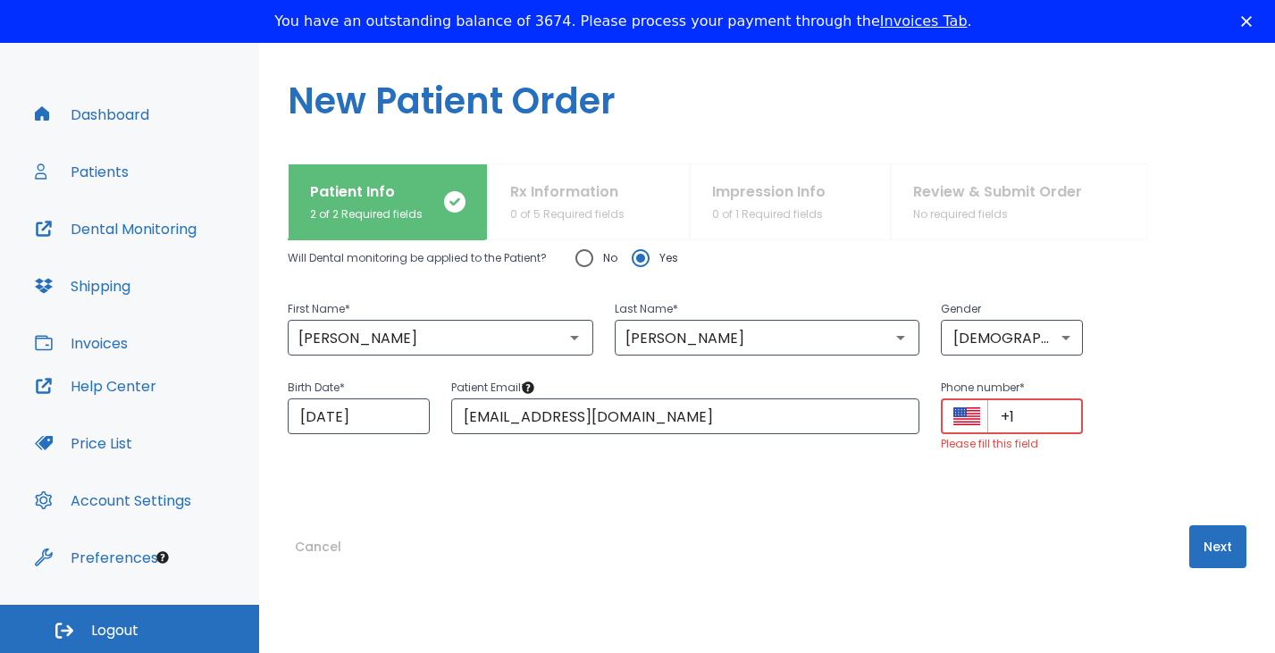
paste input "(484) 302-9518"
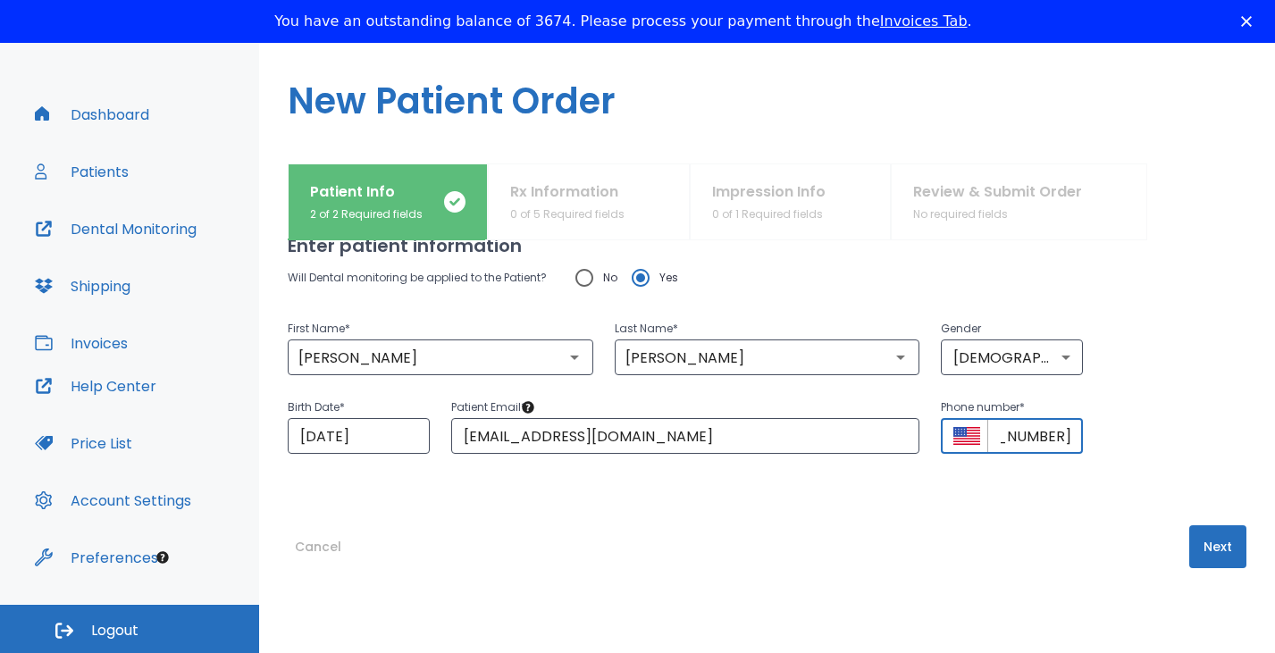
scroll to position [44, 0]
type input "+1 (484) 302-9518"
click at [1191, 552] on button "Next" at bounding box center [1217, 546] width 57 height 43
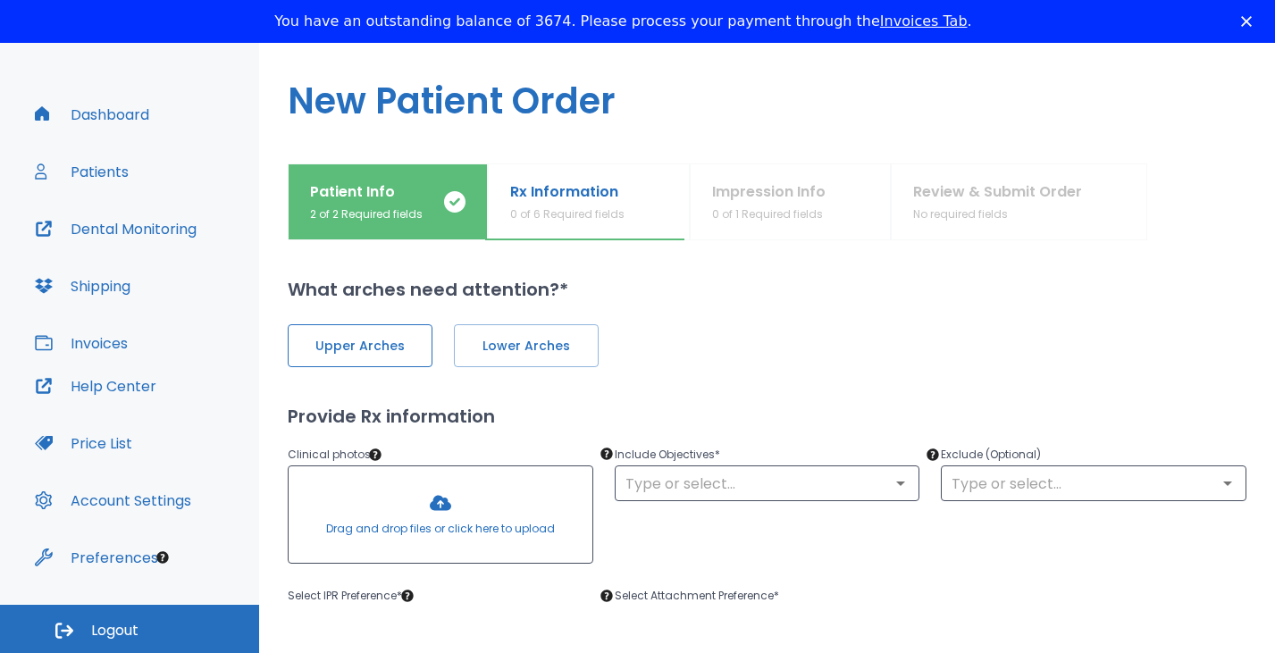
click at [380, 348] on span "Upper Arches" at bounding box center [359, 346] width 107 height 19
click at [527, 348] on span "Lower Arches" at bounding box center [524, 346] width 107 height 19
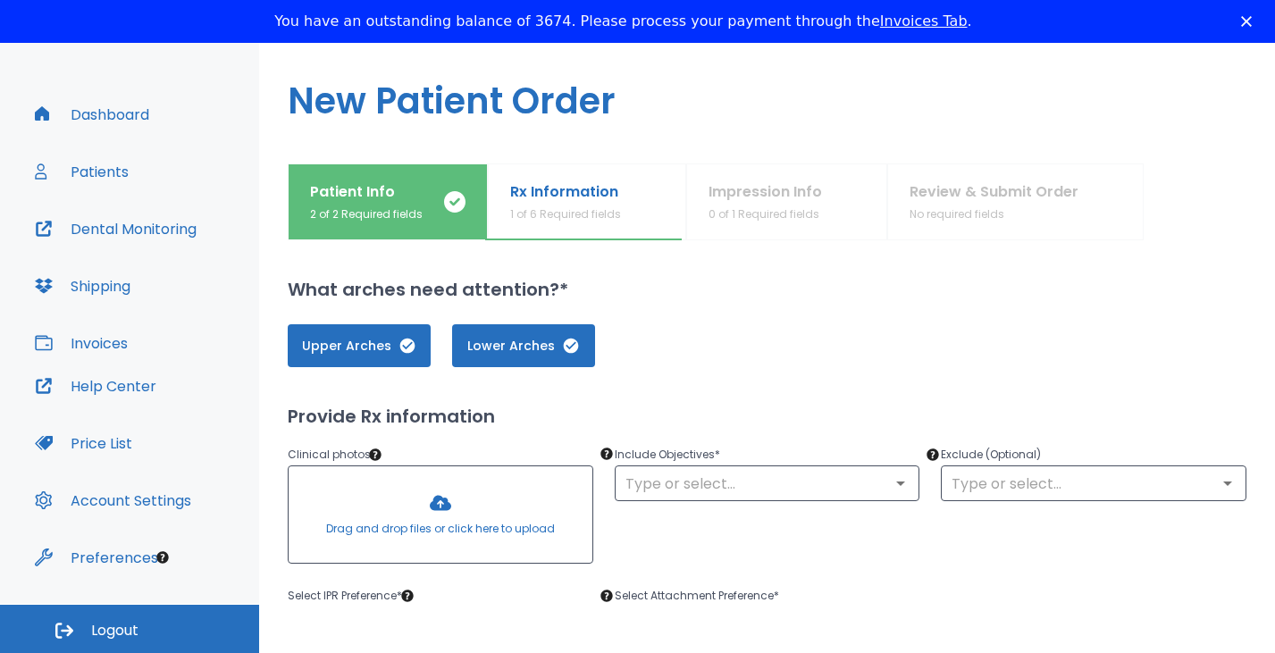
scroll to position [74, 0]
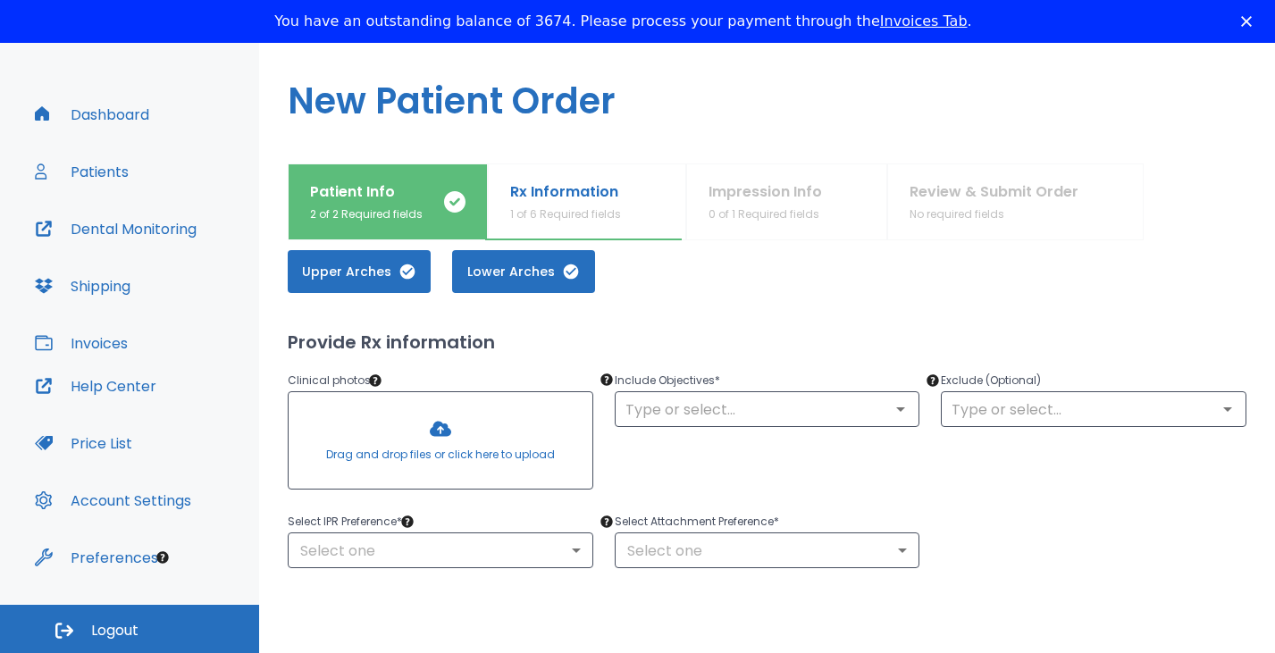
click at [440, 432] on div at bounding box center [441, 440] width 304 height 96
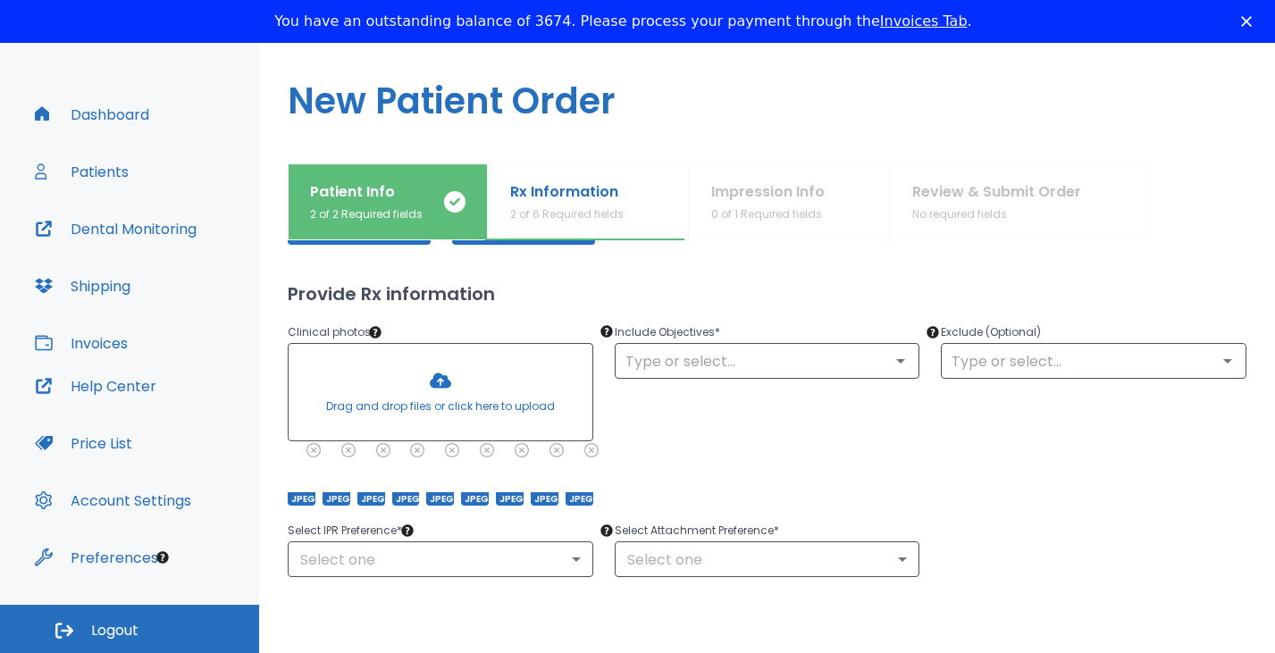
scroll to position [149, 0]
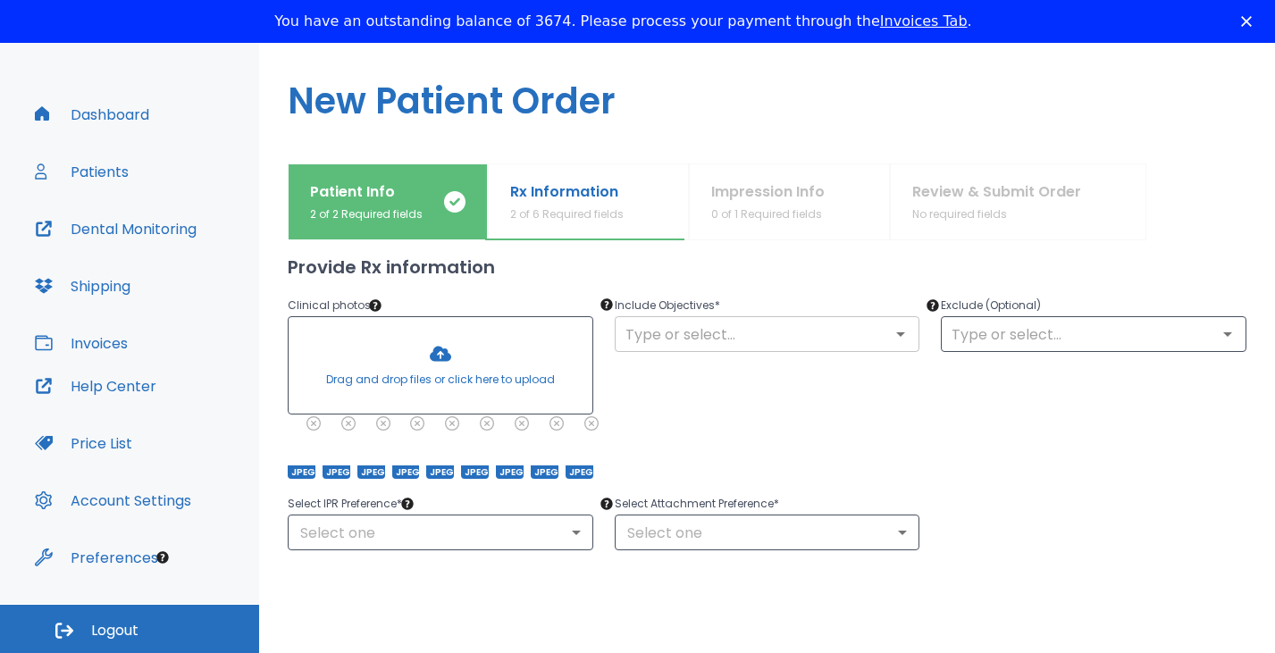
click at [745, 337] on input "text" at bounding box center [767, 334] width 295 height 25
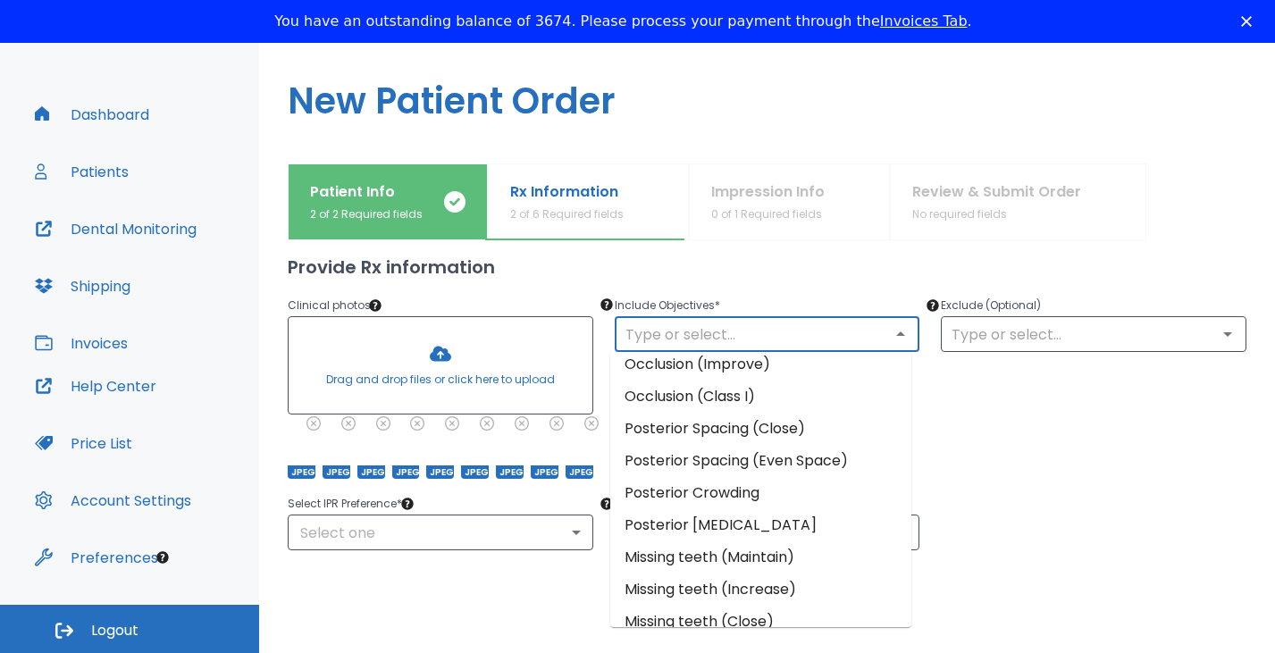
scroll to position [222, 0]
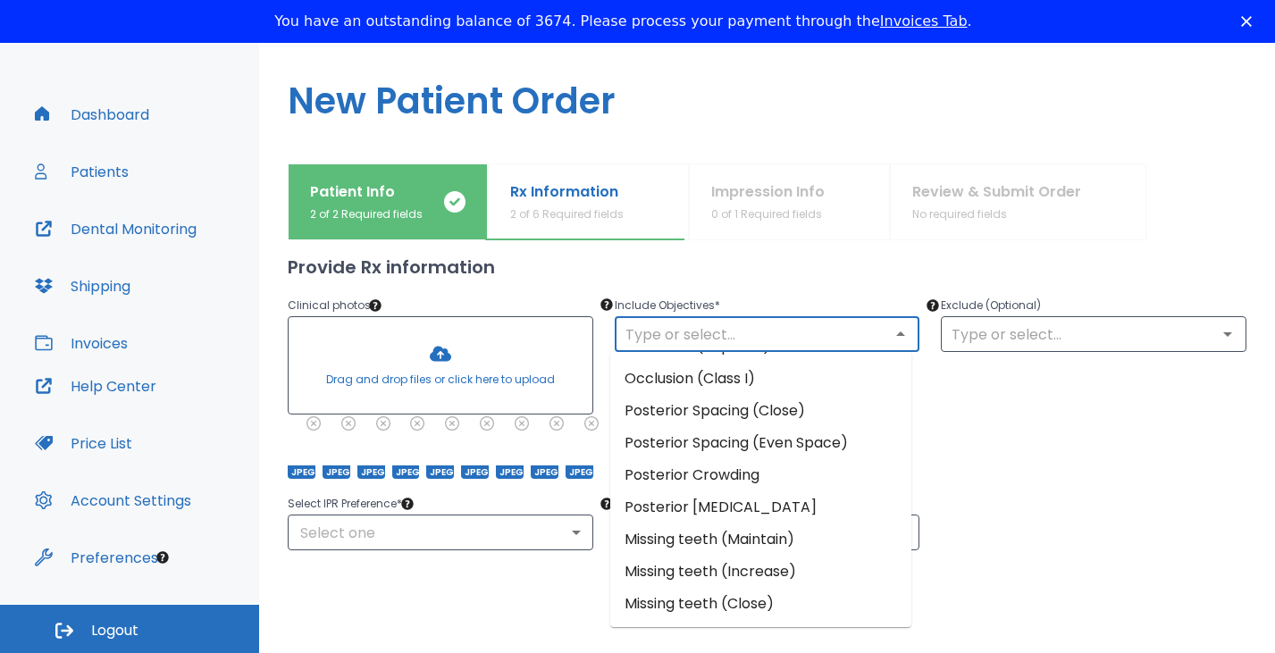
click at [802, 444] on li "Posterior Spacing (Even Space)" at bounding box center [760, 443] width 301 height 32
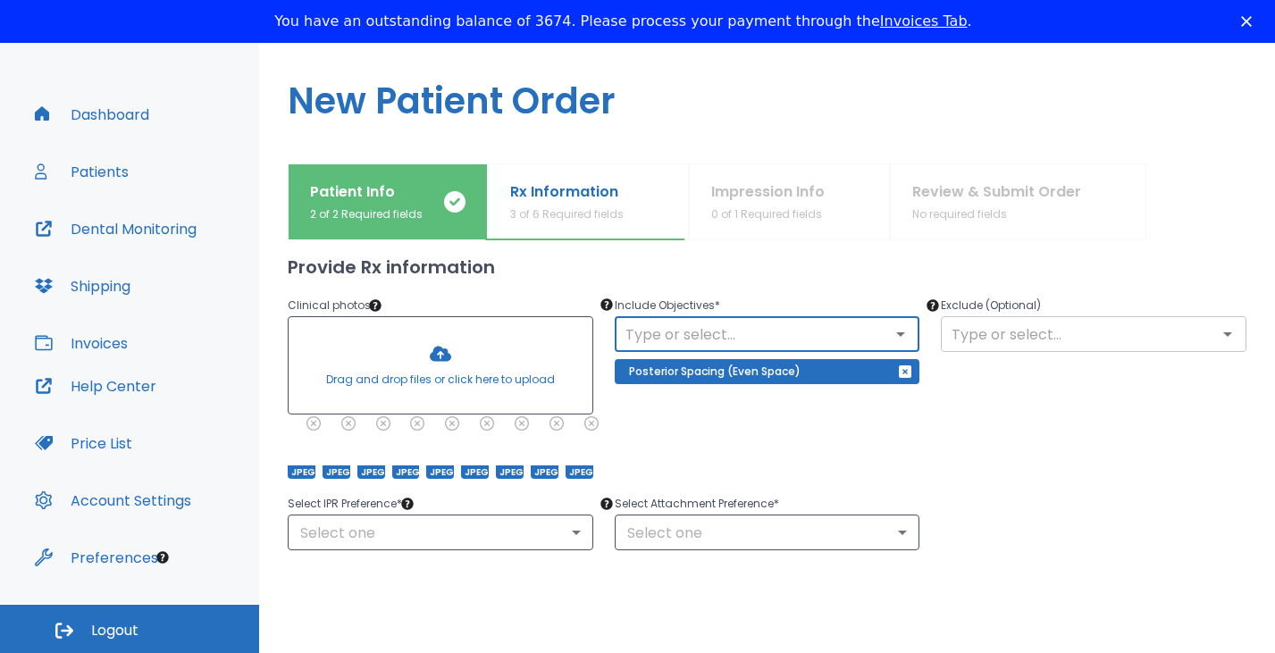
click at [1003, 343] on input "text" at bounding box center [1093, 334] width 295 height 25
click at [890, 437] on div "Include Objectives * ​ Posterior Spacing (Even Space)" at bounding box center [756, 376] width 327 height 206
click at [1021, 331] on input "text" at bounding box center [1093, 334] width 295 height 25
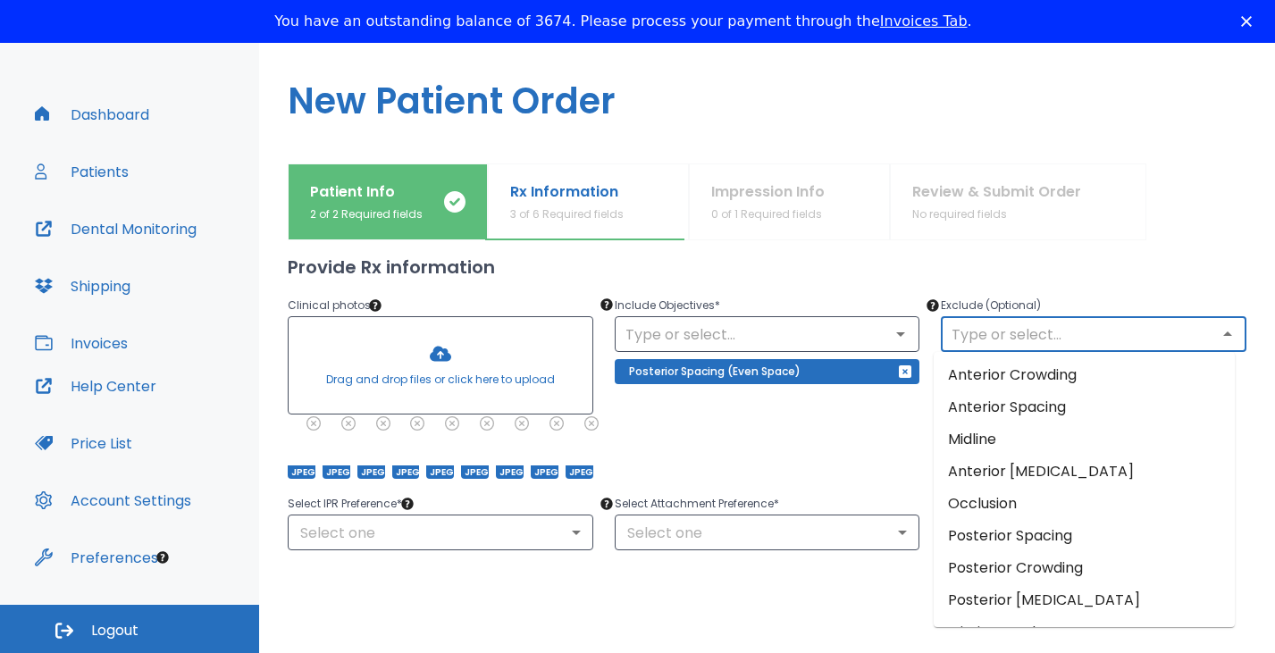
click at [818, 442] on div "Include Objectives * ​ Posterior Spacing (Even Space)" at bounding box center [756, 376] width 327 height 206
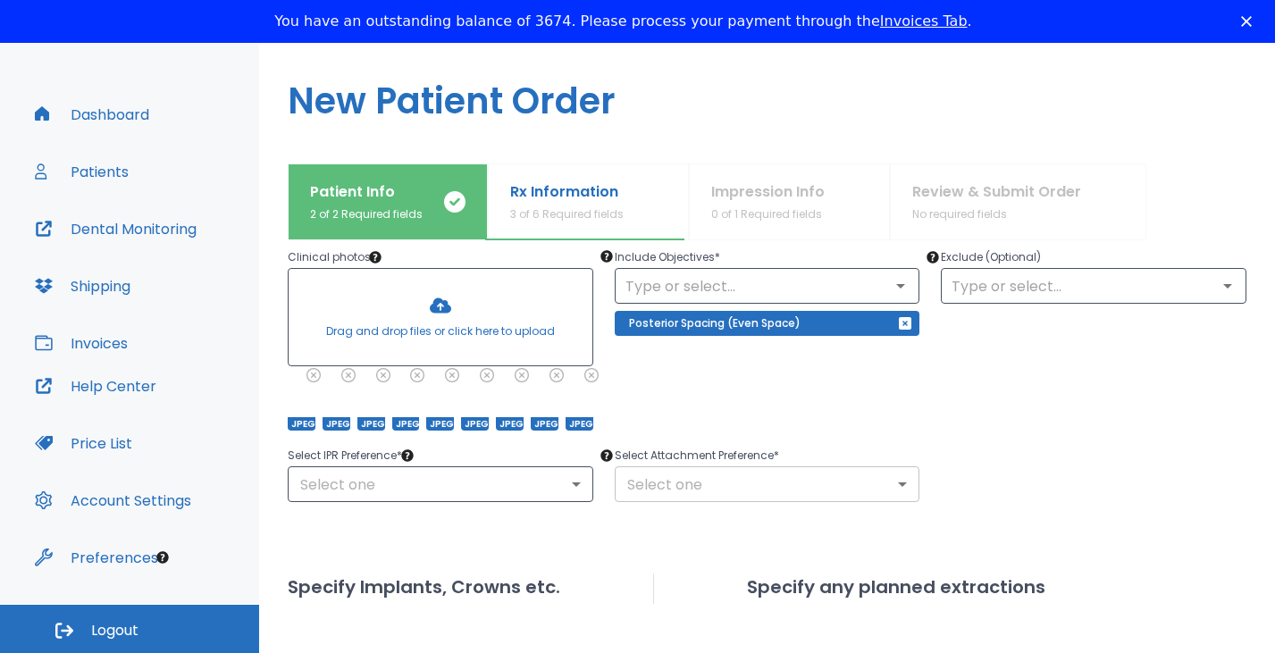
scroll to position [223, 0]
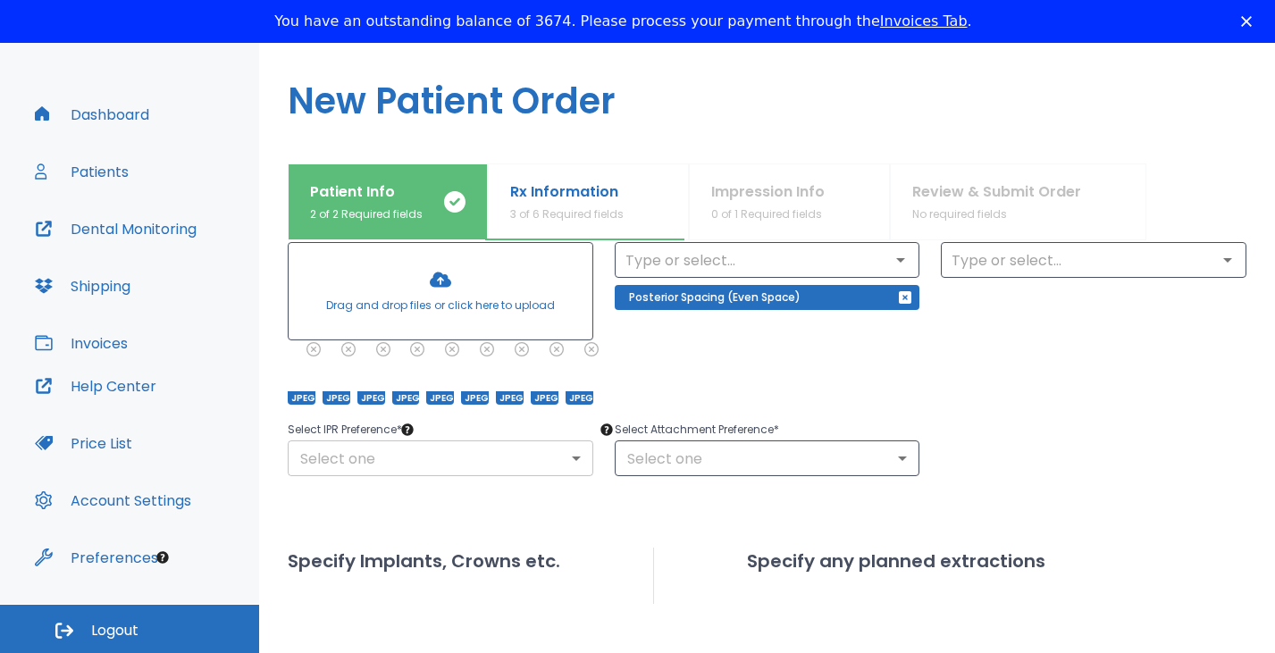
click at [487, 456] on body "​ 10 Dr. Norian Dashboard Patients Dental Monitoring Shipping Invoices Help Cen…" at bounding box center [637, 277] width 1275 height 653
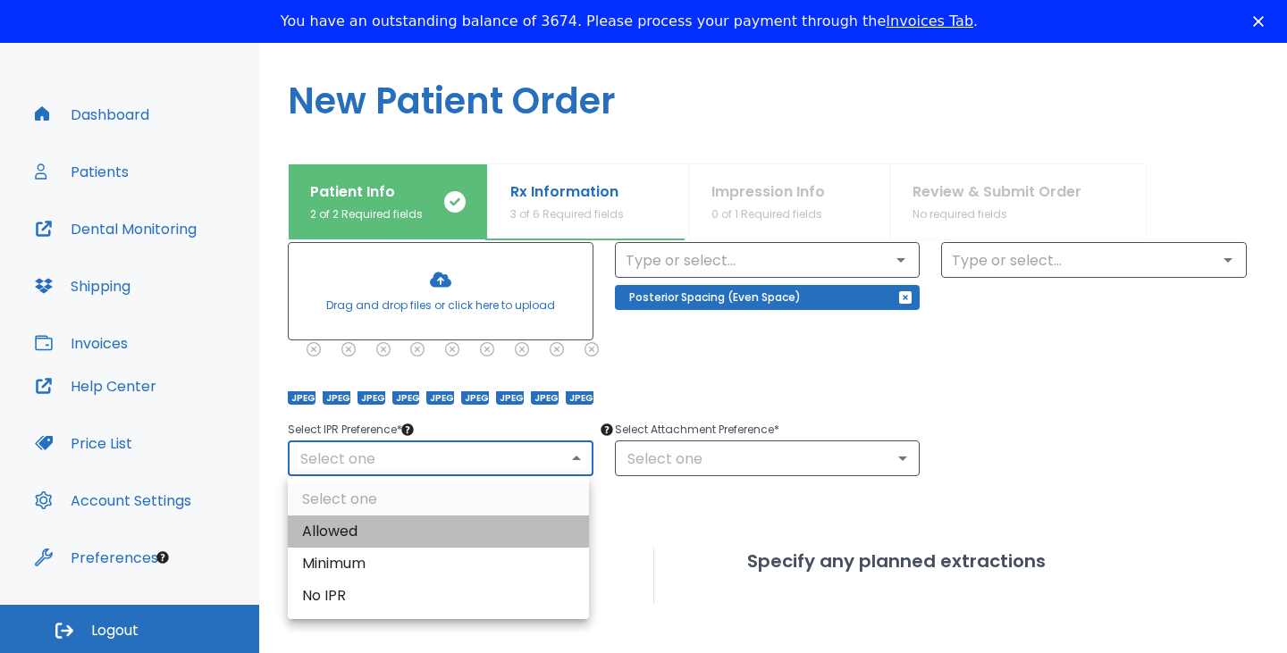
click at [442, 531] on li "Allowed" at bounding box center [438, 532] width 301 height 32
type input "1"
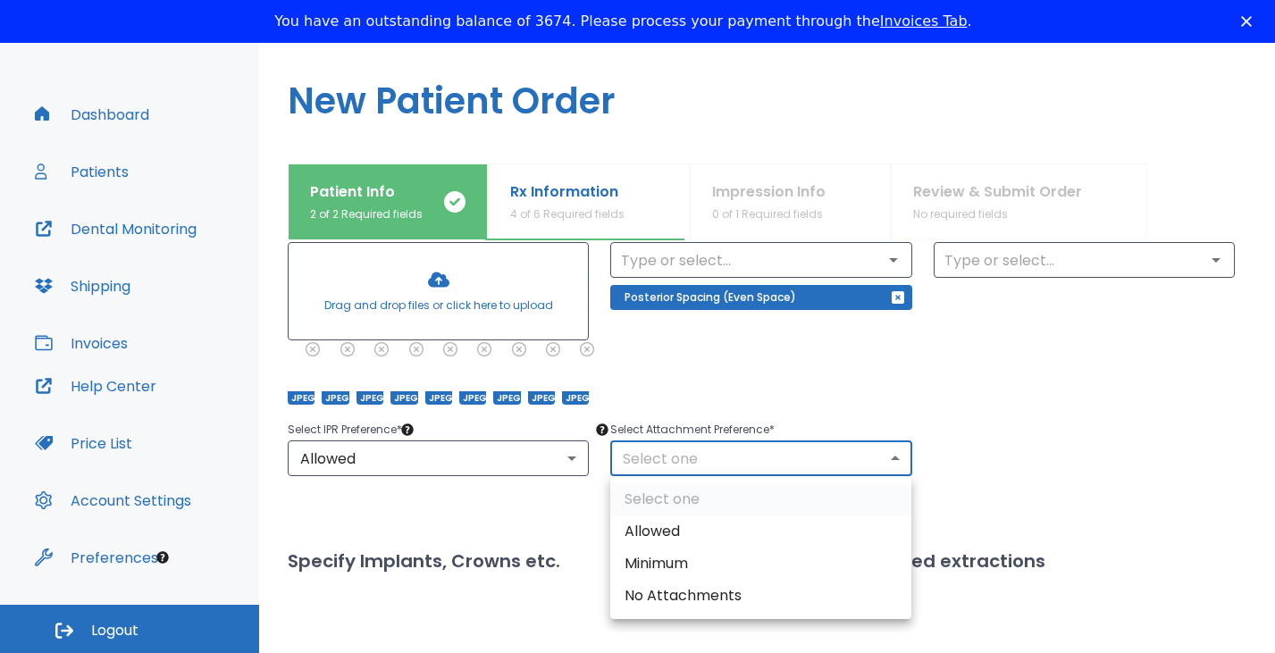
click at [675, 467] on body "​ 10 Dr. Norian Dashboard Patients Dental Monitoring Shipping Invoices Help Cen…" at bounding box center [637, 277] width 1275 height 653
click at [675, 536] on li "Allowed" at bounding box center [760, 532] width 301 height 32
type input "1"
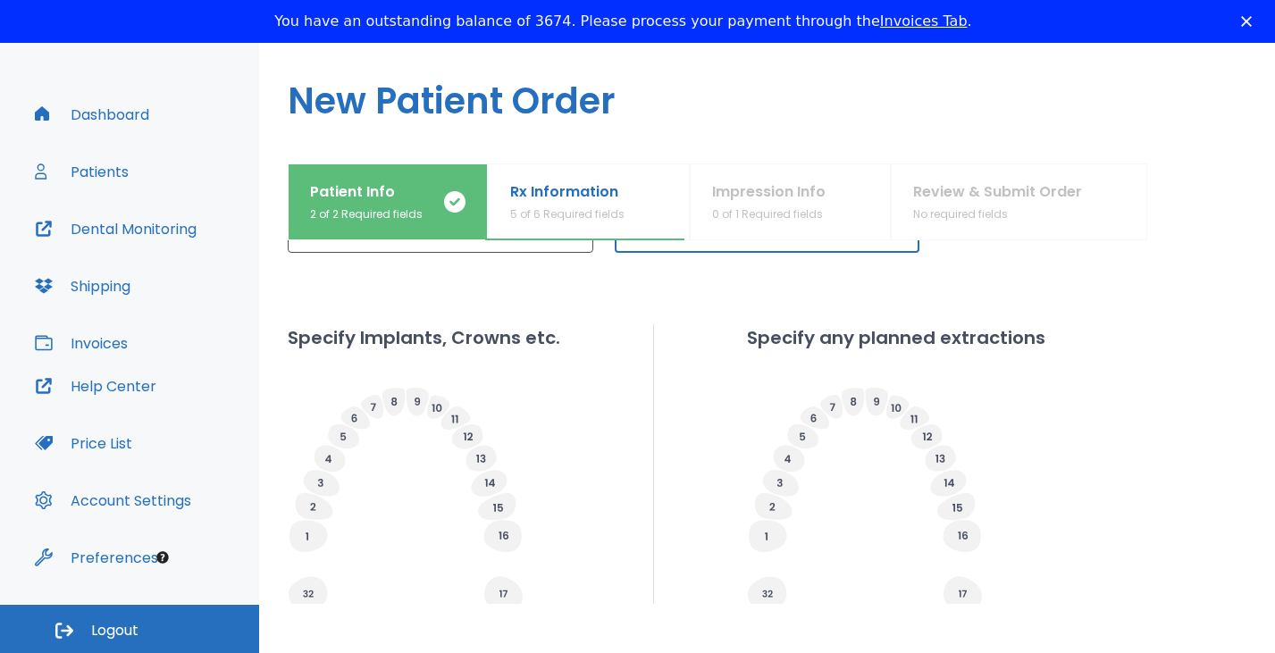
scroll to position [728, 0]
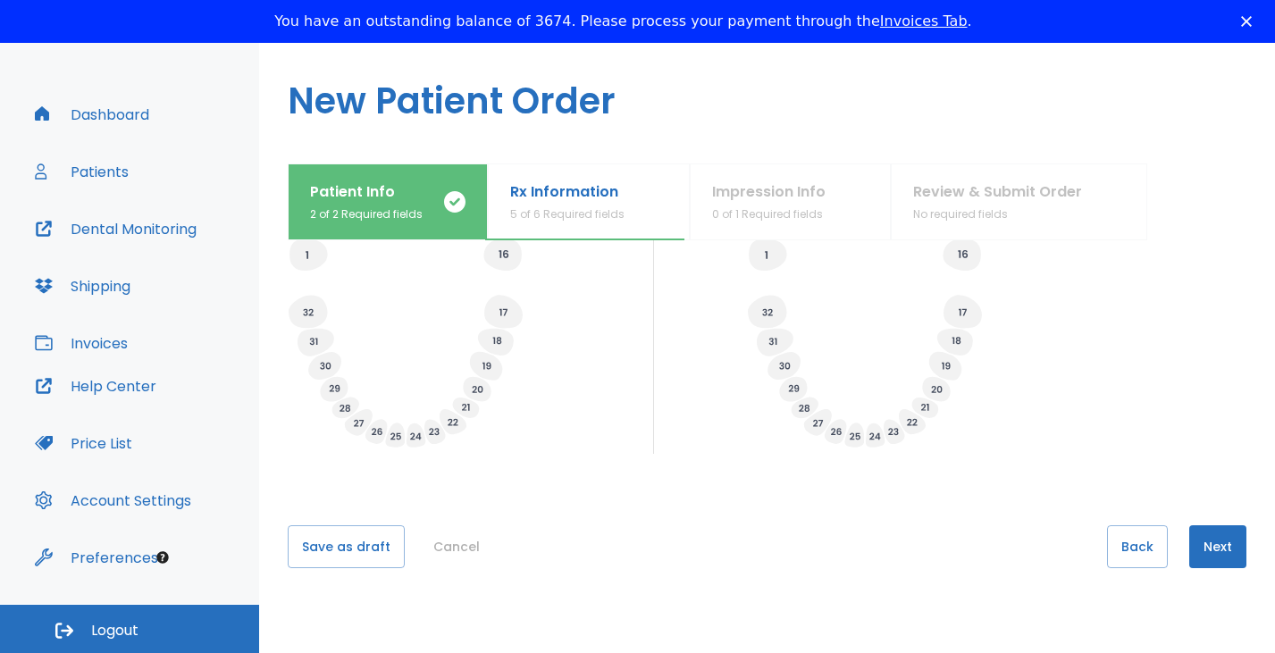
click at [1204, 532] on button "Next" at bounding box center [1217, 546] width 57 height 43
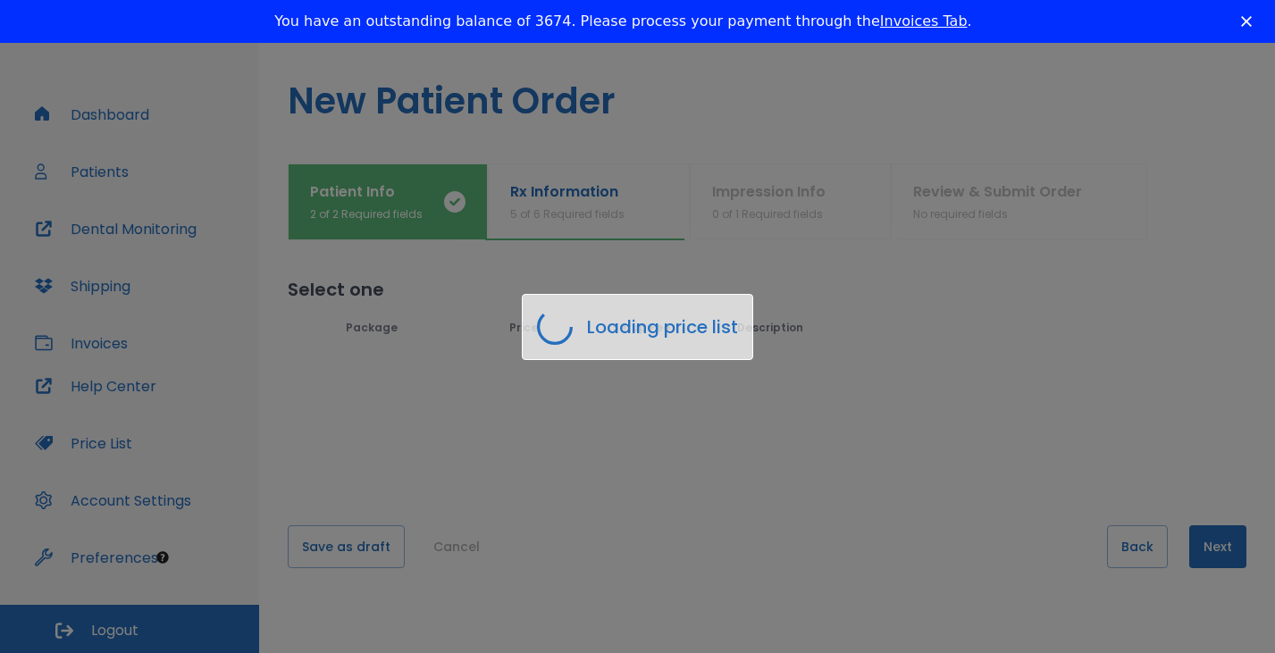
scroll to position [0, 0]
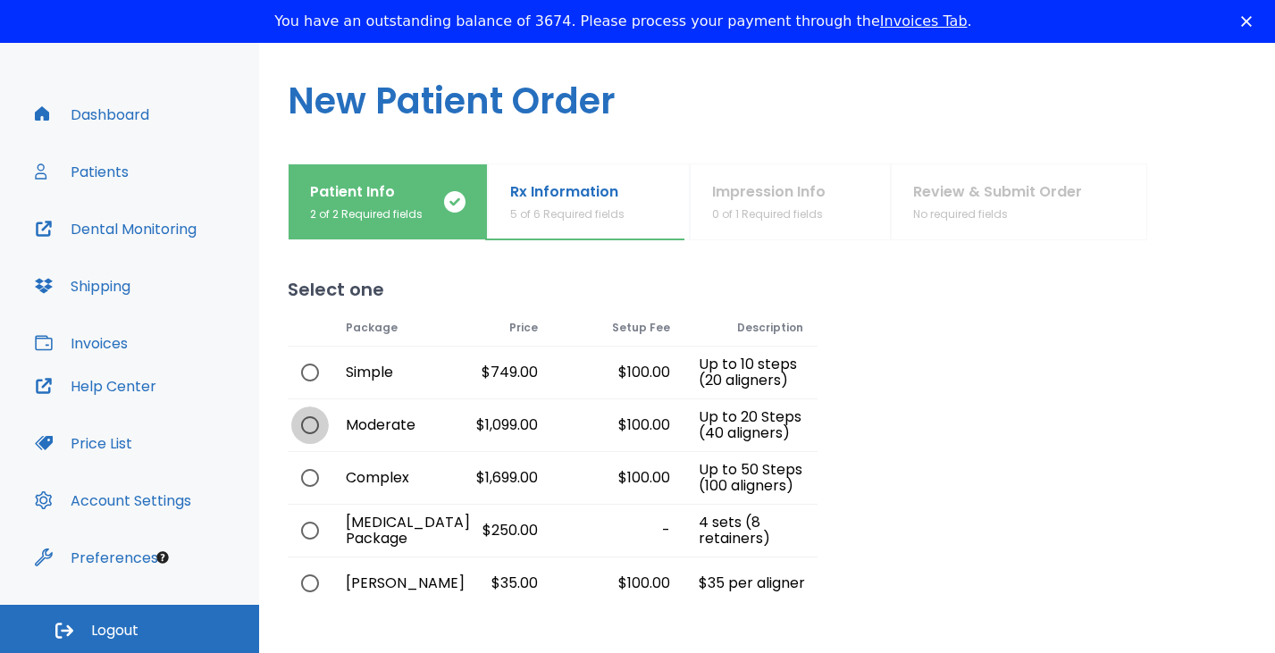
click at [320, 427] on input "radio" at bounding box center [310, 426] width 38 height 38
radio input "true"
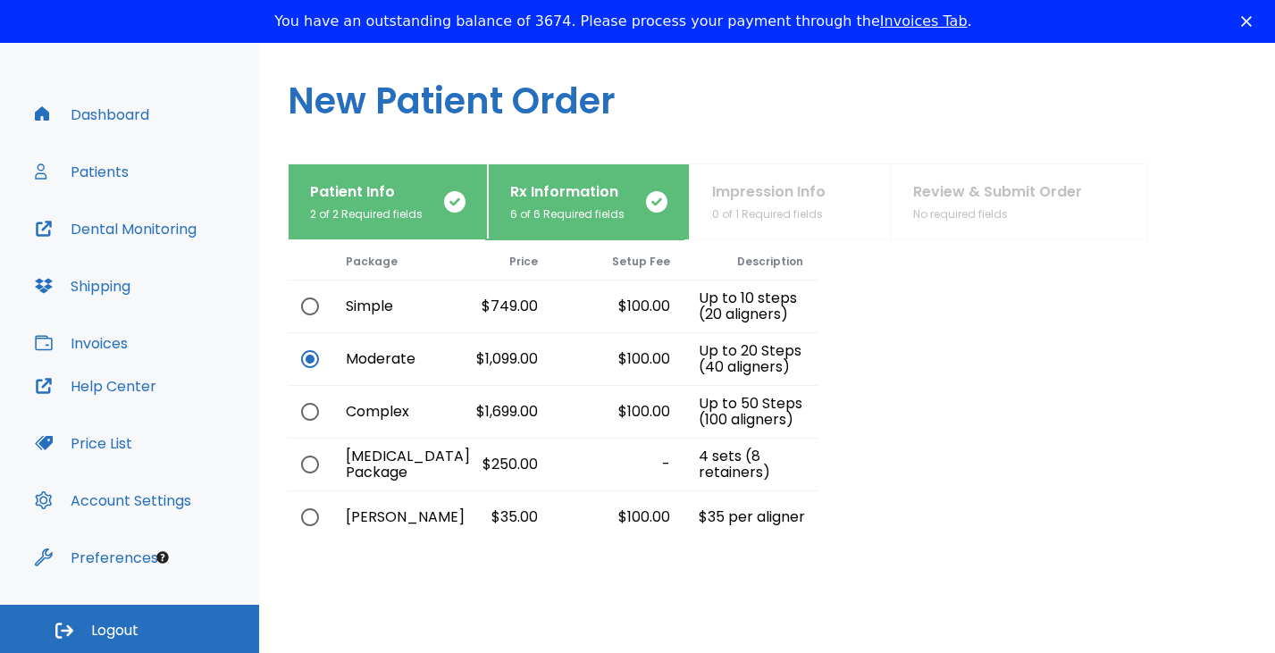
scroll to position [155, 0]
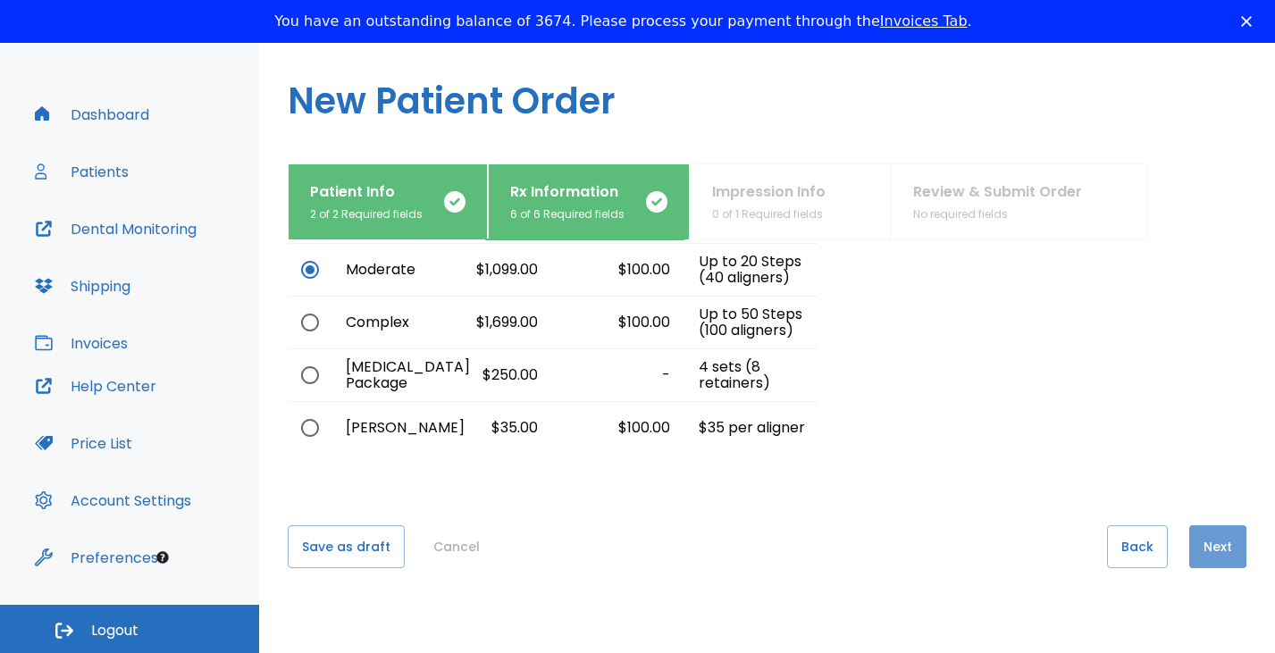
click at [1204, 543] on button "Next" at bounding box center [1217, 546] width 57 height 43
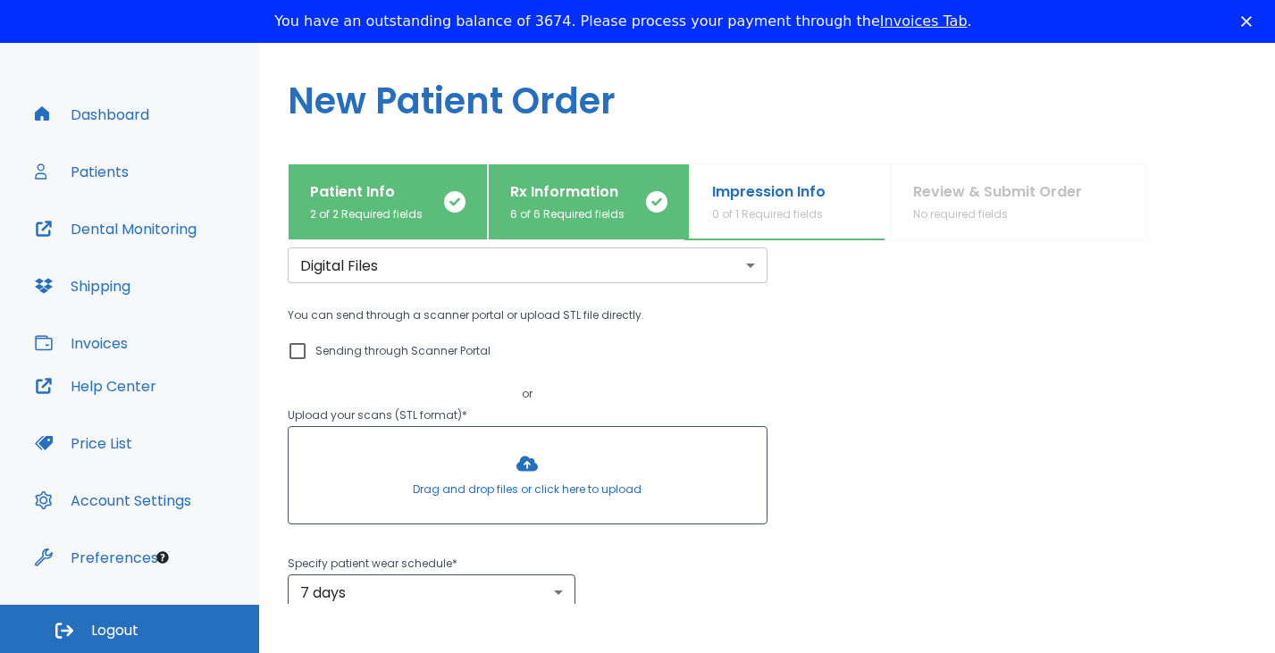
scroll to position [0, 0]
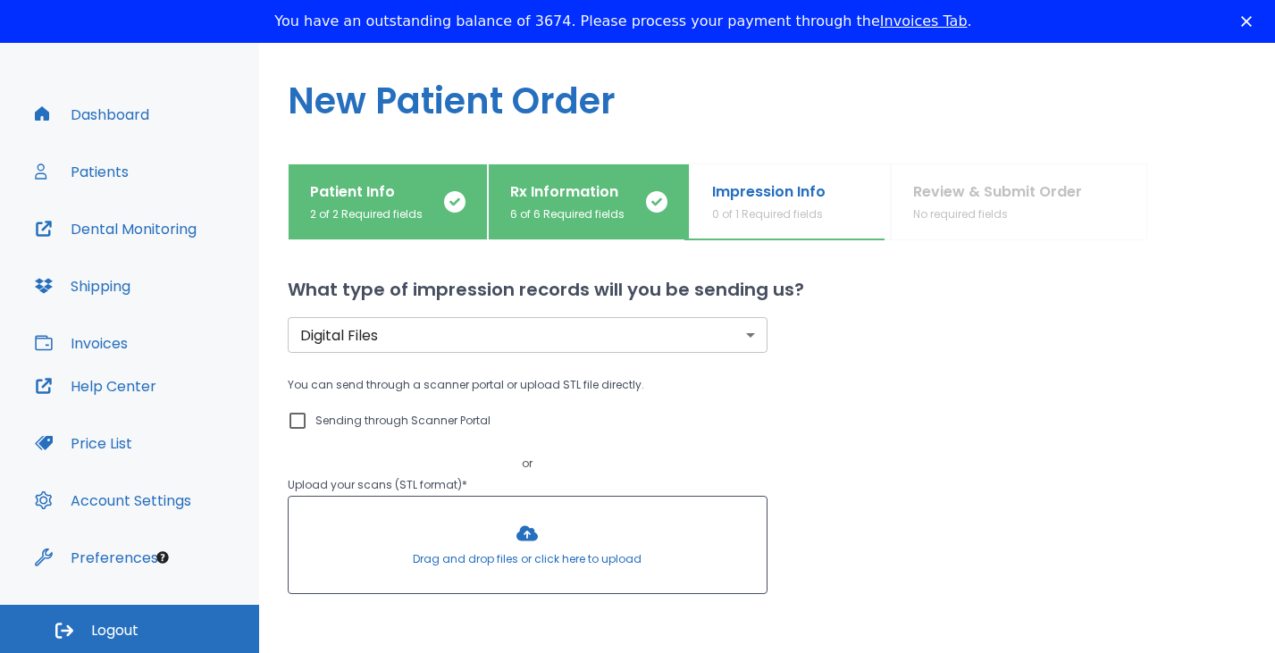
click at [446, 537] on div at bounding box center [528, 545] width 478 height 96
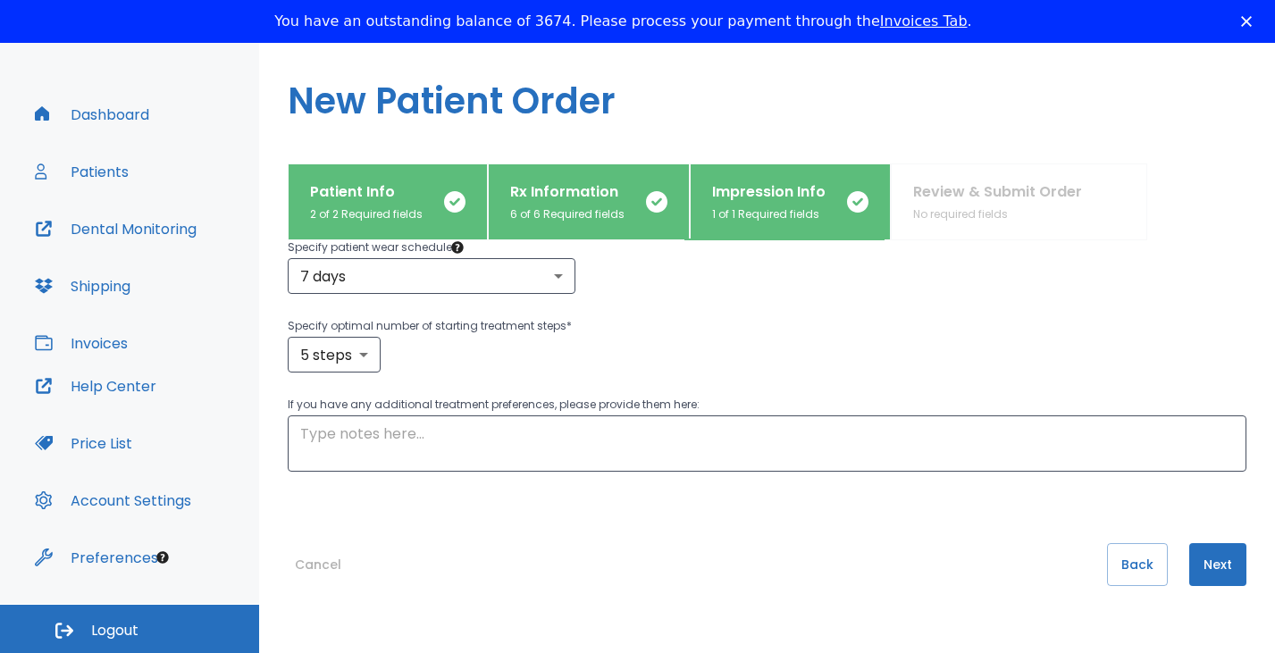
scroll to position [461, 0]
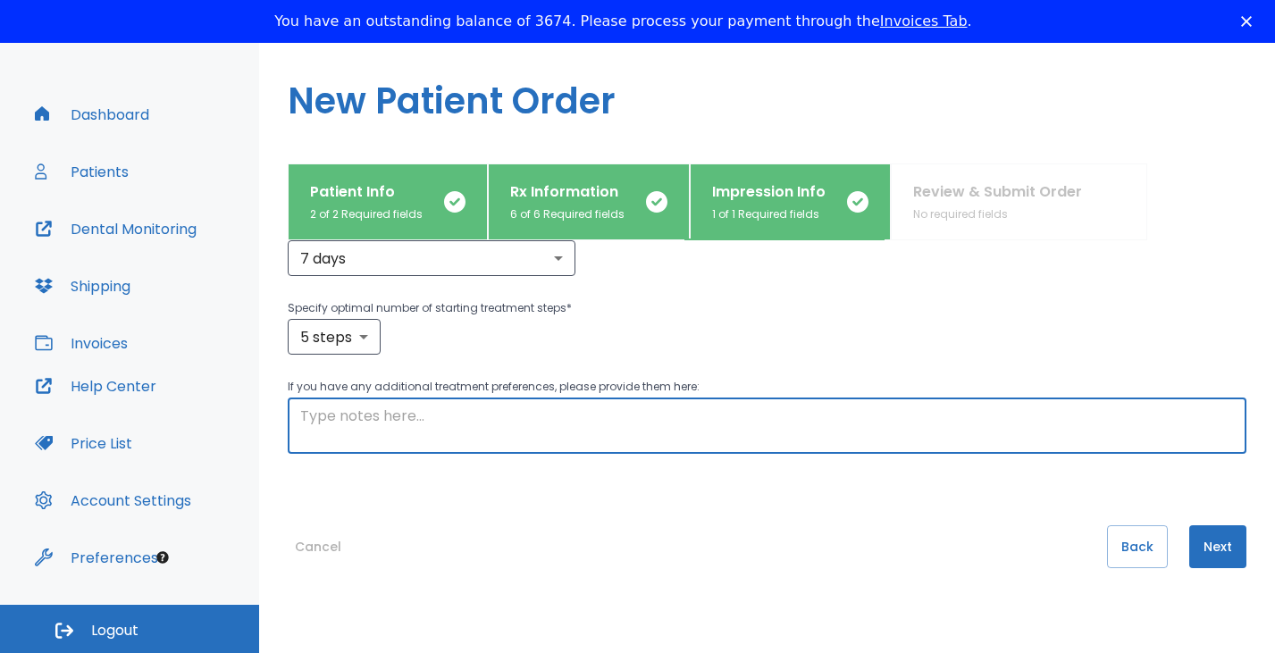
click at [793, 427] on textarea at bounding box center [767, 426] width 934 height 41
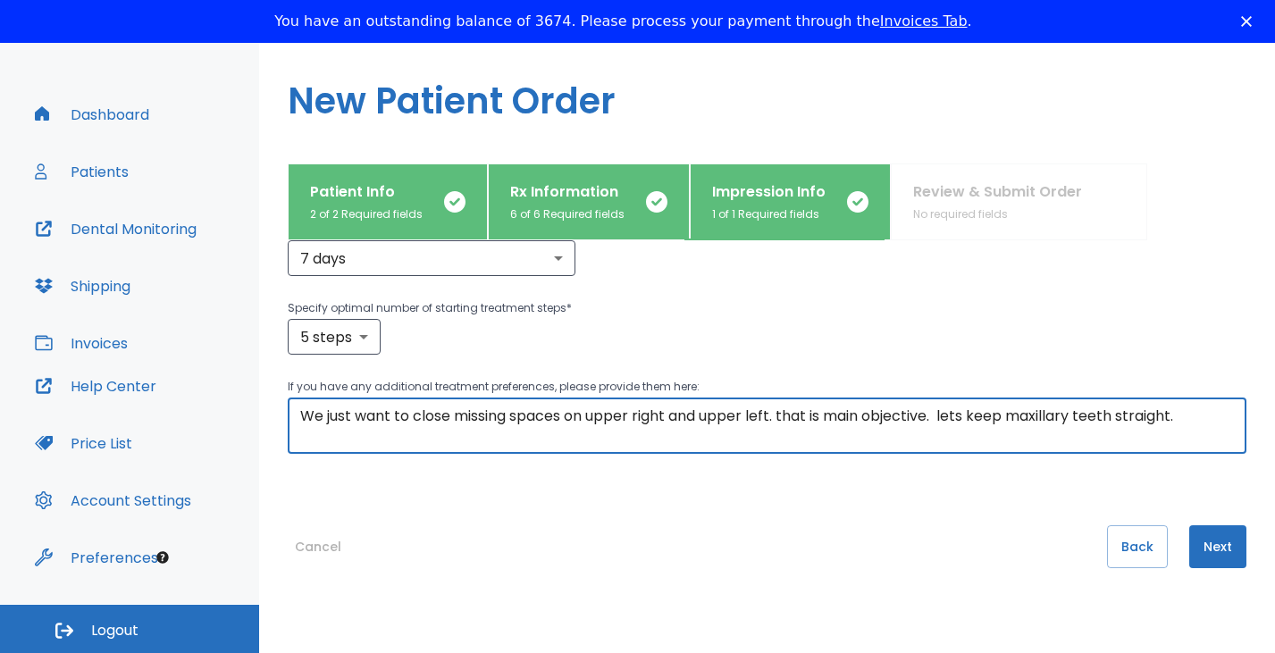
type textarea "We just want to close missing spaces on upper right and upper left. that is mai…"
click at [1210, 555] on button "Next" at bounding box center [1217, 546] width 57 height 43
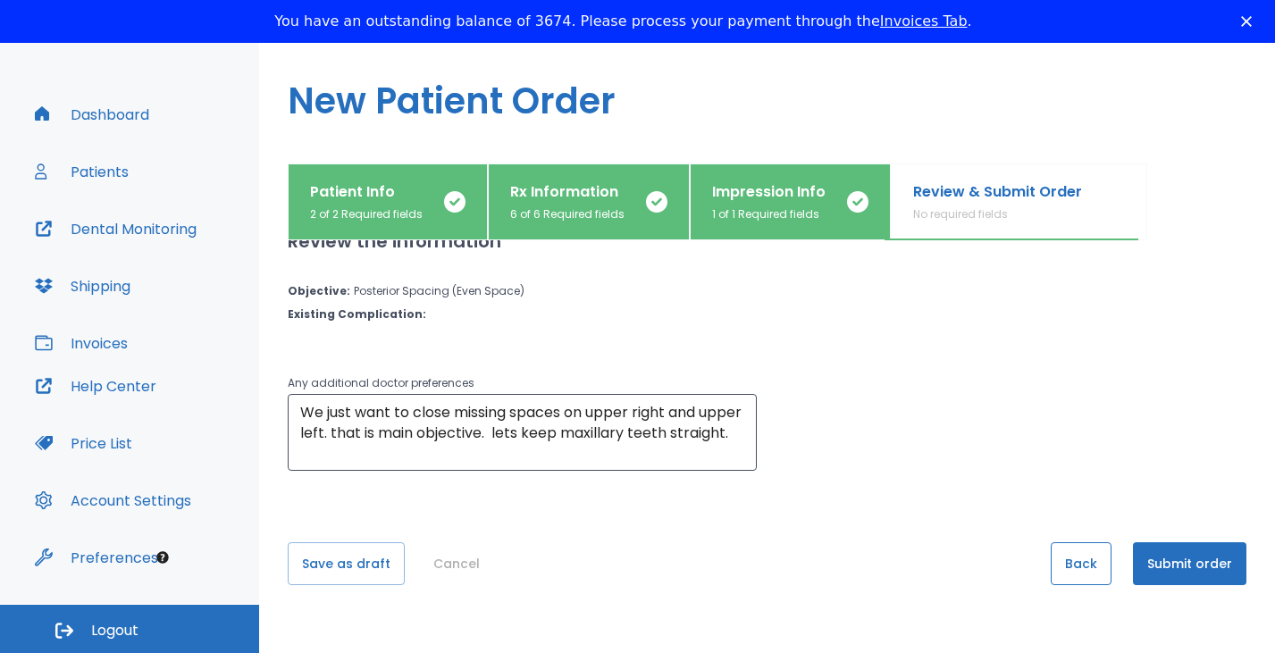
scroll to position [51, 0]
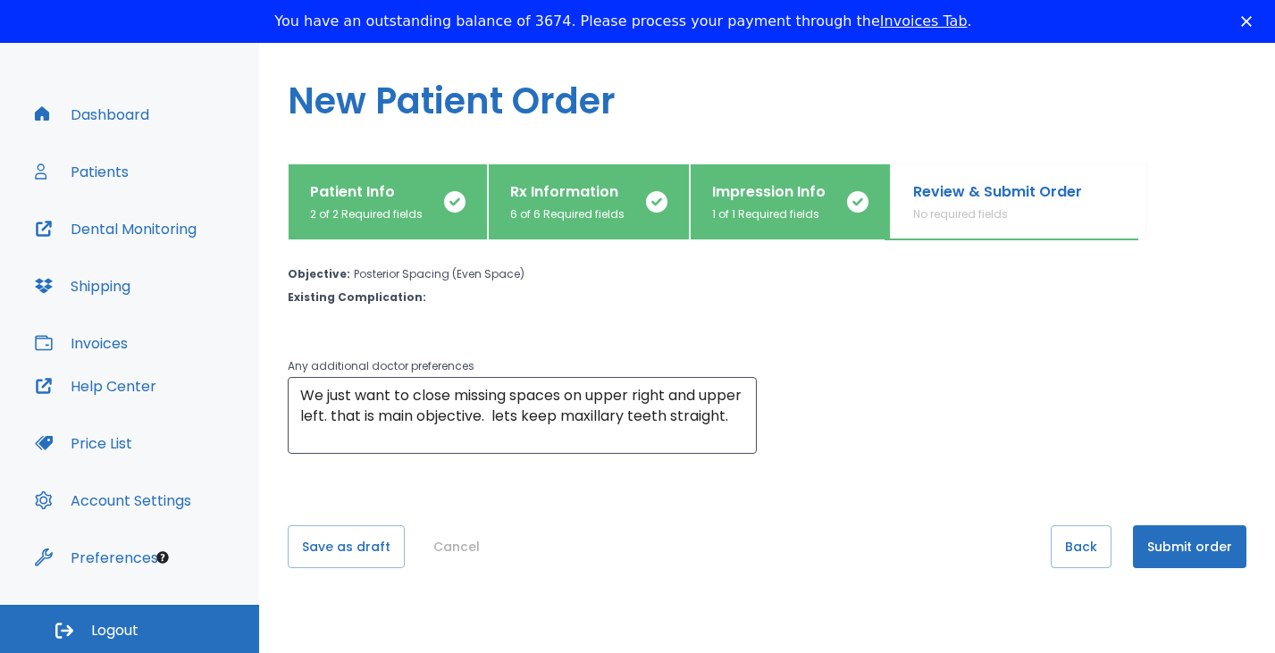
click at [1159, 539] on button "Submit order" at bounding box center [1189, 546] width 113 height 43
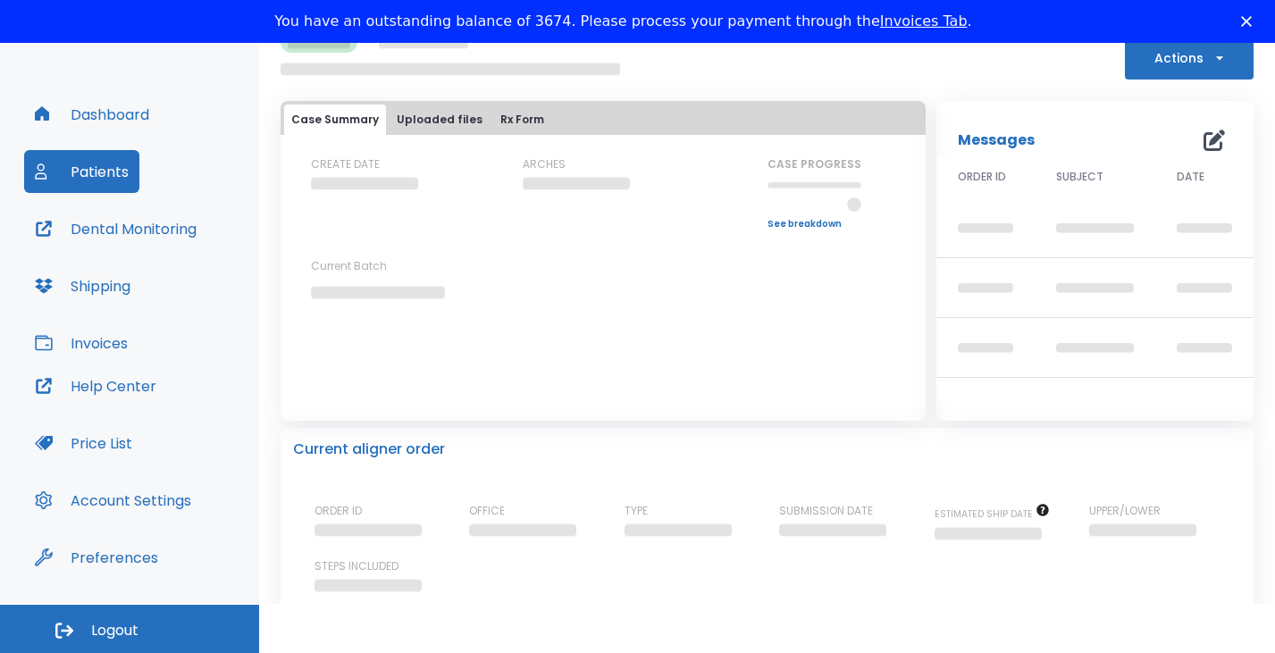
click at [1159, 541] on div "UPPER/LOWER" at bounding box center [1165, 523] width 152 height 41
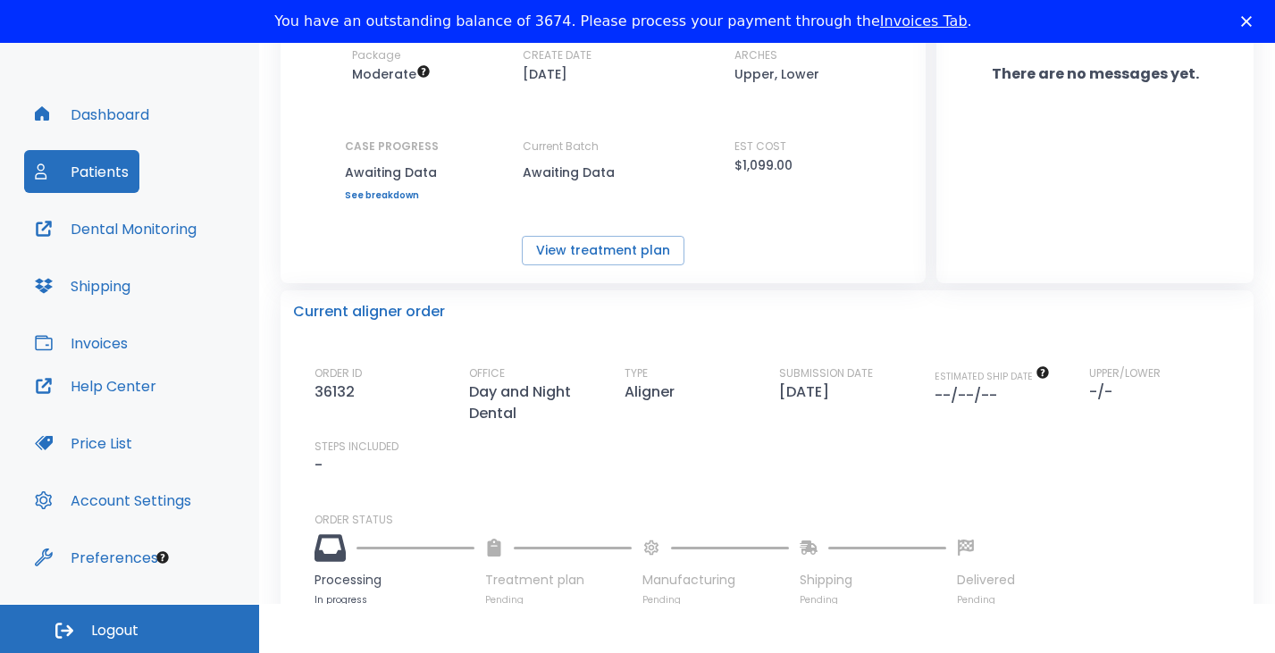
scroll to position [306, 0]
